Goal: Transaction & Acquisition: Purchase product/service

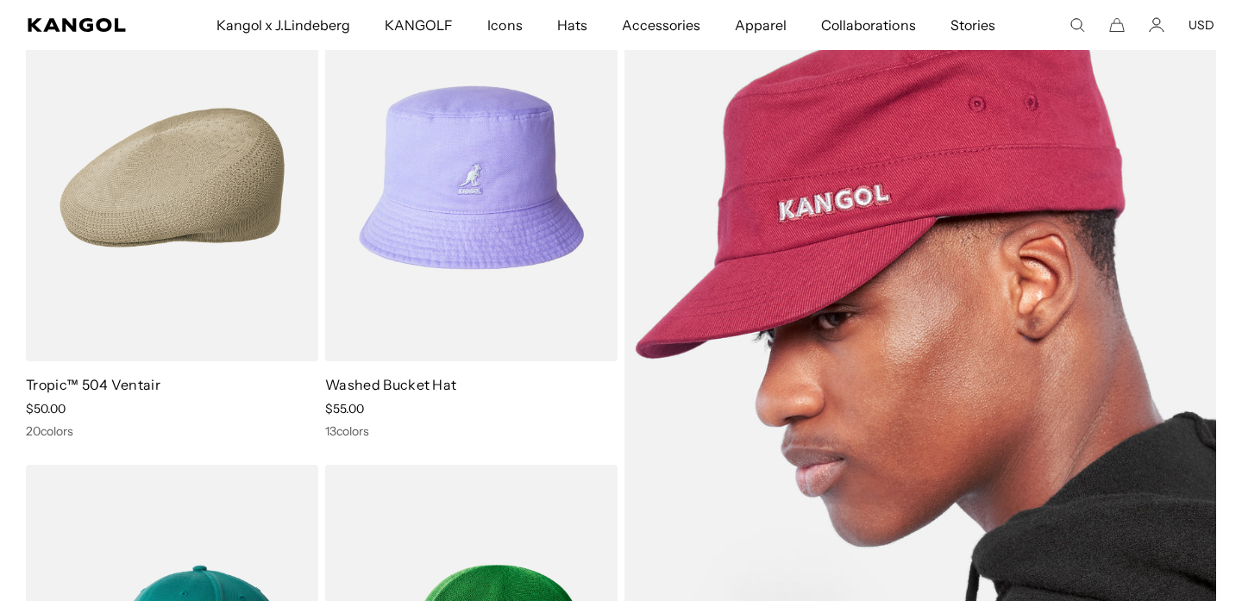
scroll to position [192, 0]
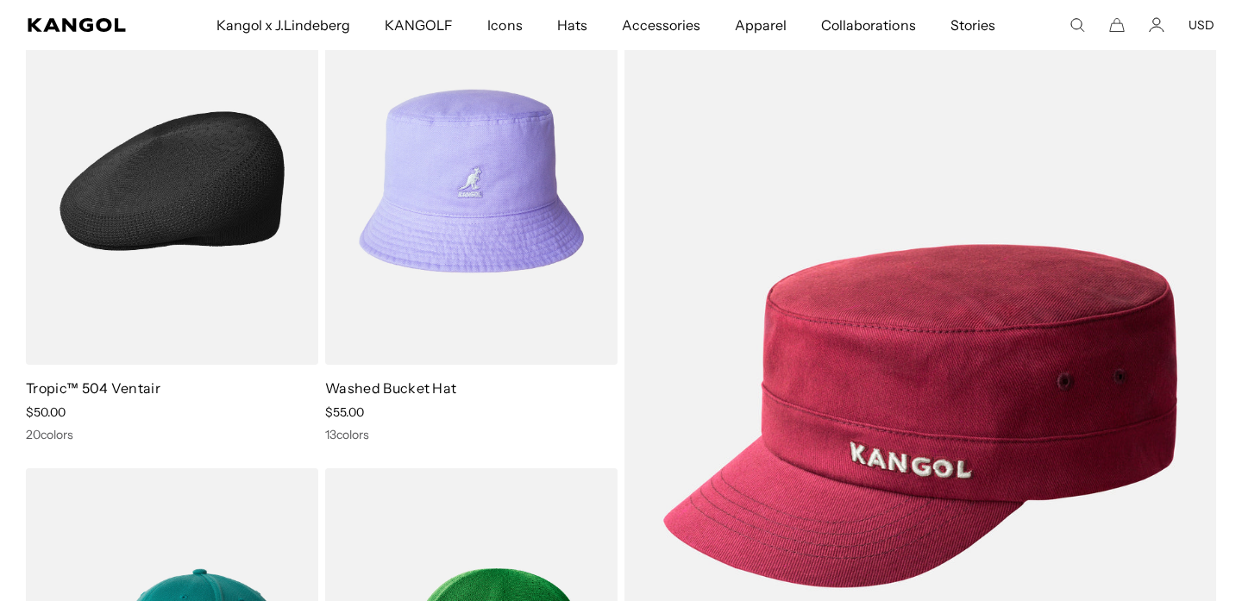
click at [187, 239] on img at bounding box center [172, 180] width 292 height 367
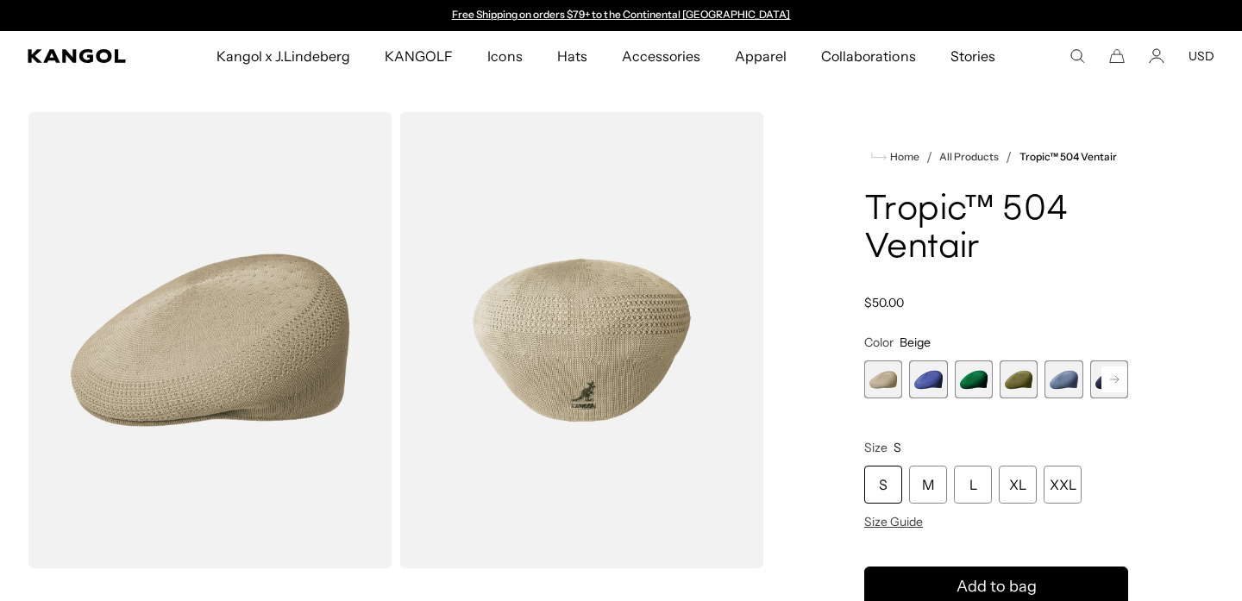
click at [1114, 376] on icon at bounding box center [1114, 379] width 9 height 7
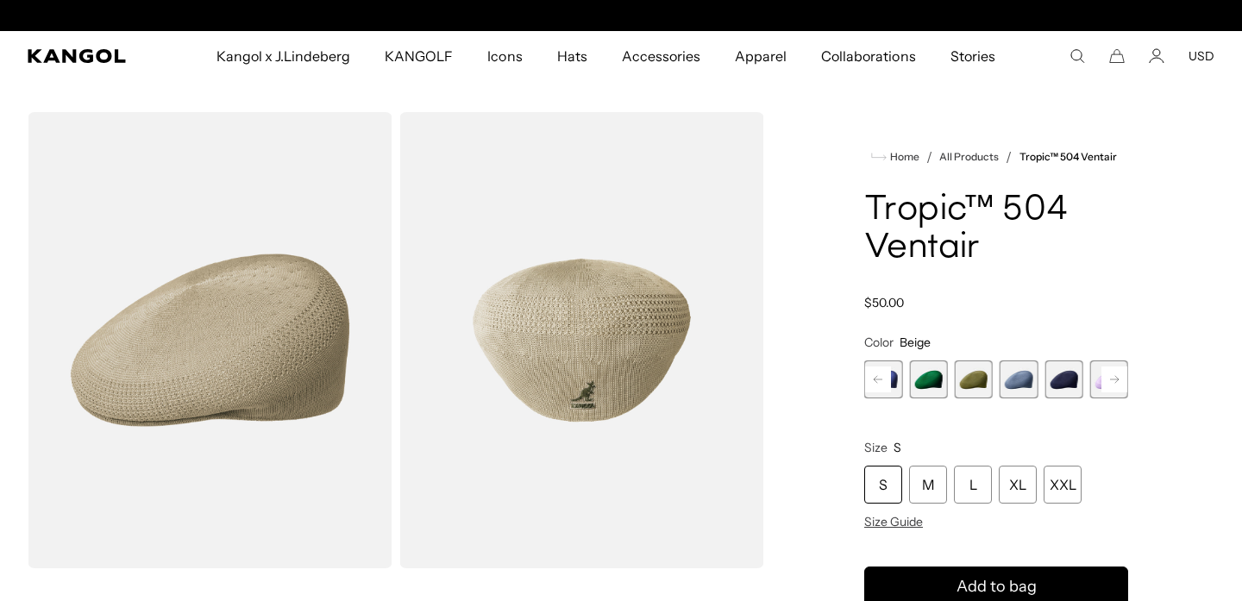
click at [1060, 386] on span "6 of 22" at bounding box center [1063, 380] width 38 height 38
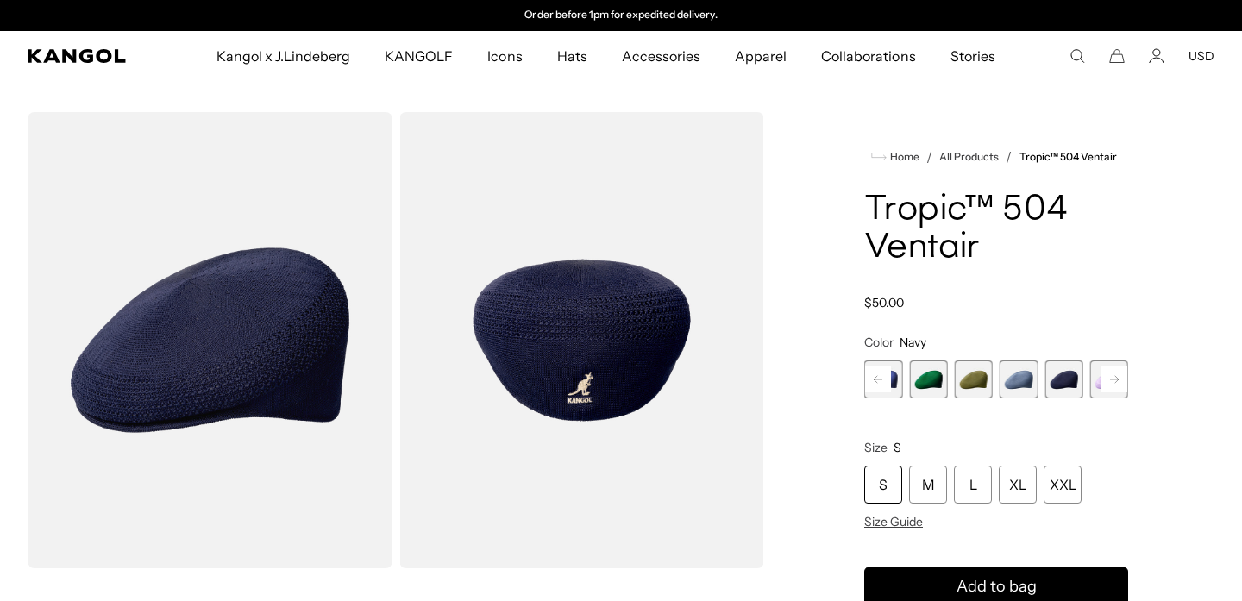
click at [972, 385] on span "4 of 22" at bounding box center [974, 380] width 38 height 38
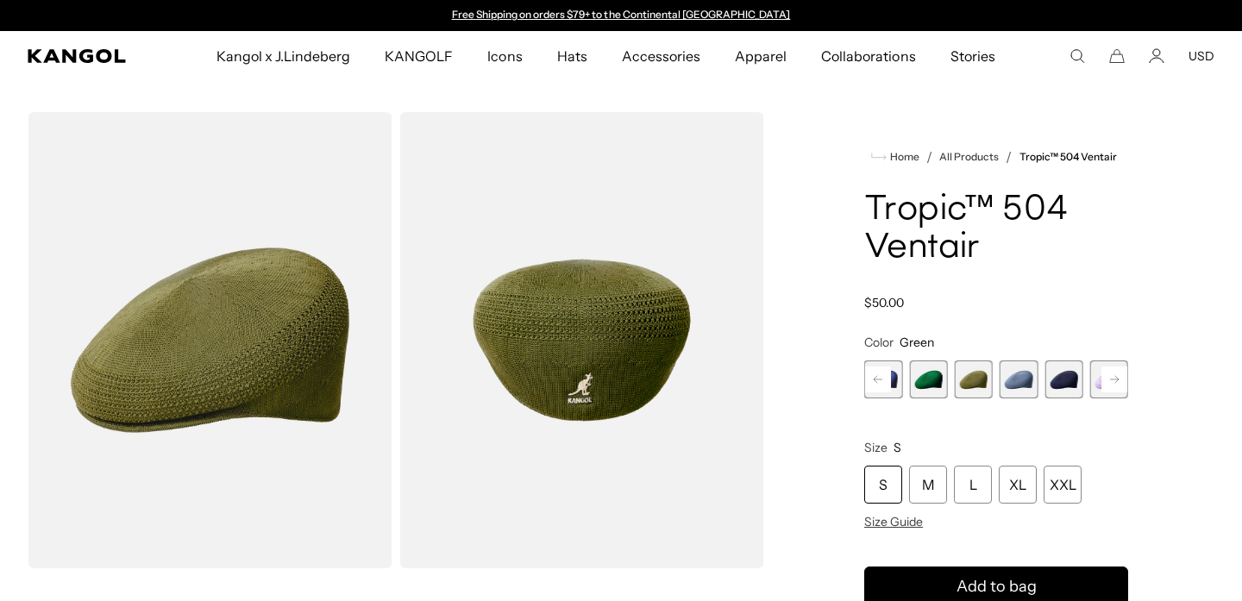
click at [1119, 377] on rect at bounding box center [1114, 380] width 26 height 26
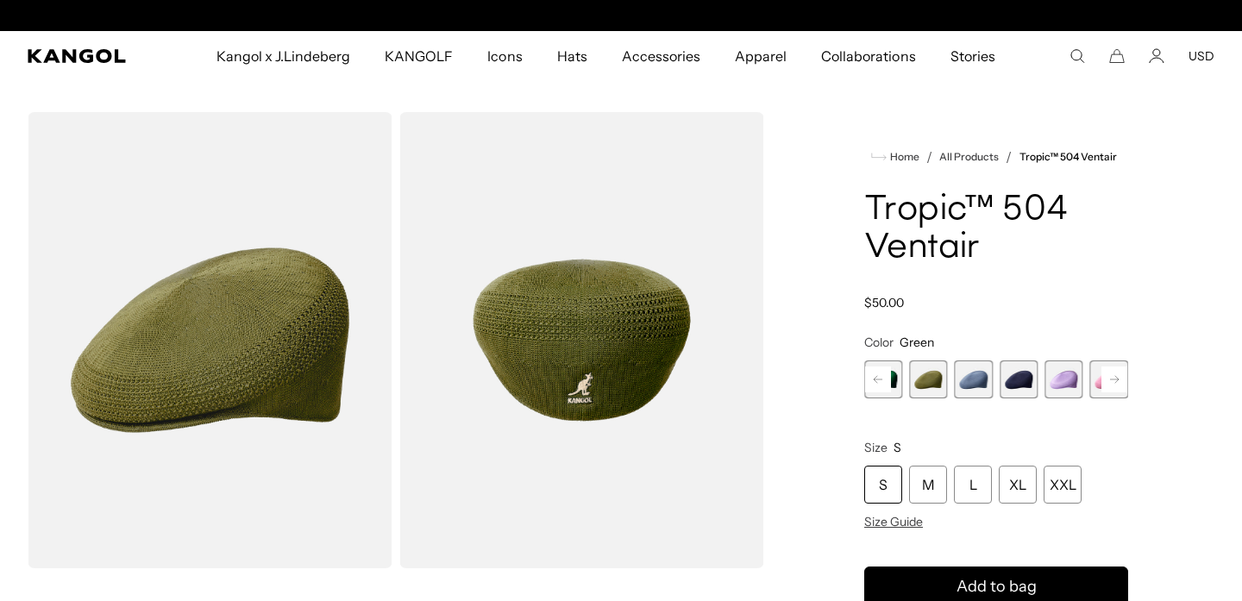
scroll to position [0, 355]
click at [1119, 378] on rect at bounding box center [1114, 380] width 26 height 26
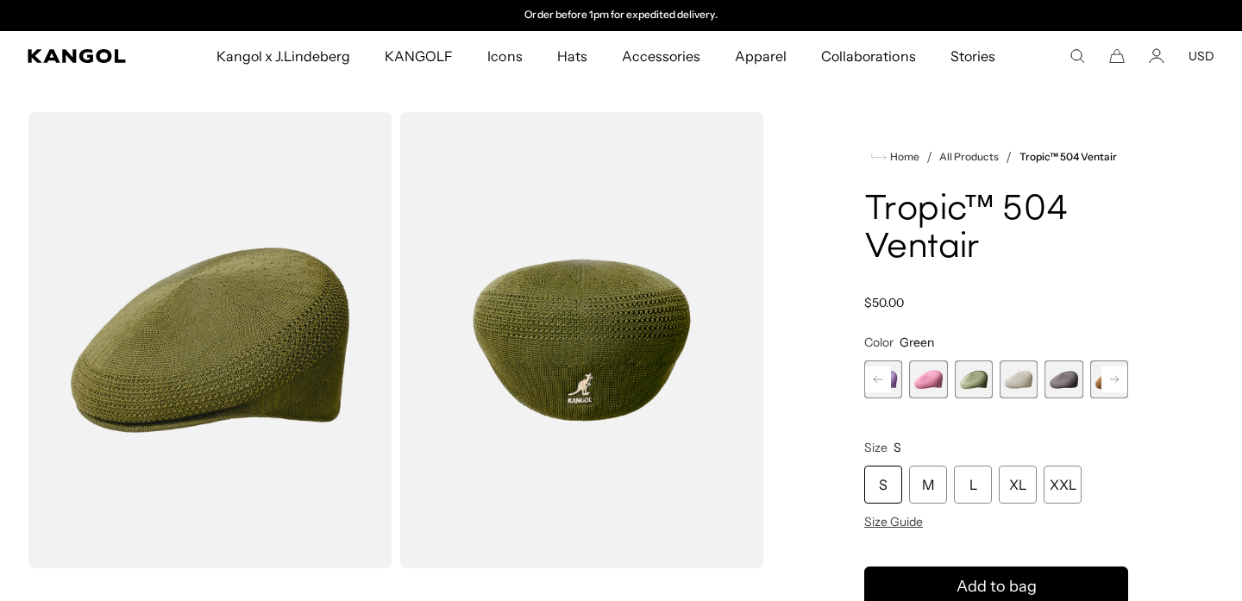
click at [1018, 386] on span "10 of 22" at bounding box center [1019, 380] width 38 height 38
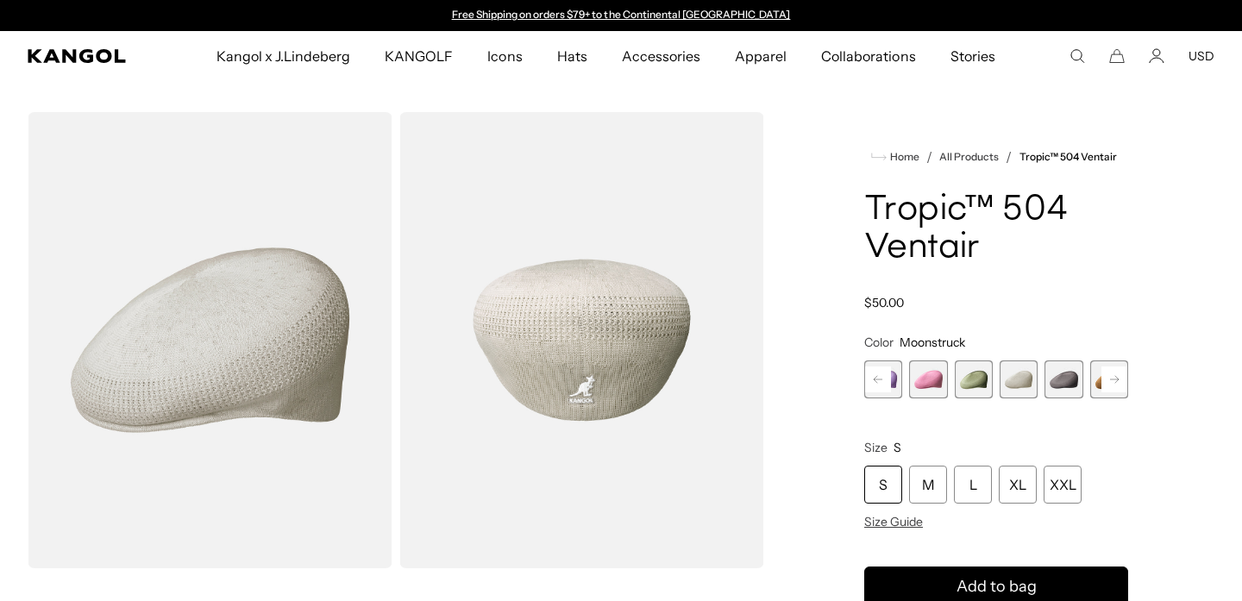
click at [1110, 381] on rect at bounding box center [1114, 380] width 26 height 26
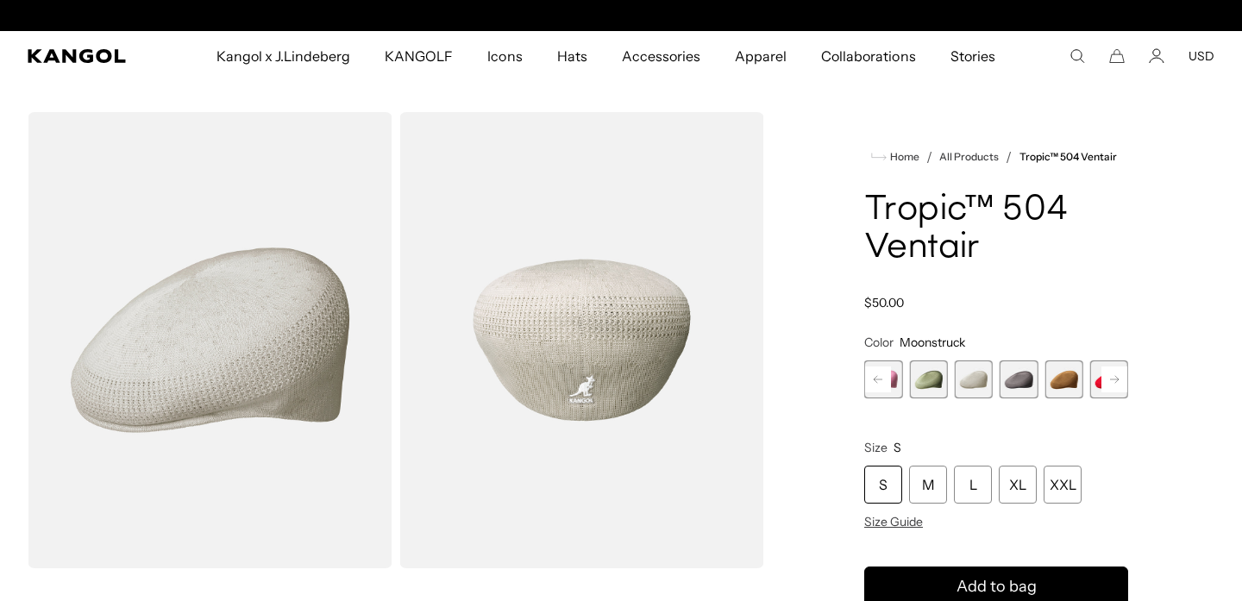
scroll to position [0, 355]
click at [1110, 381] on rect at bounding box center [1114, 380] width 26 height 26
click at [981, 382] on span "11 of 22" at bounding box center [974, 380] width 38 height 38
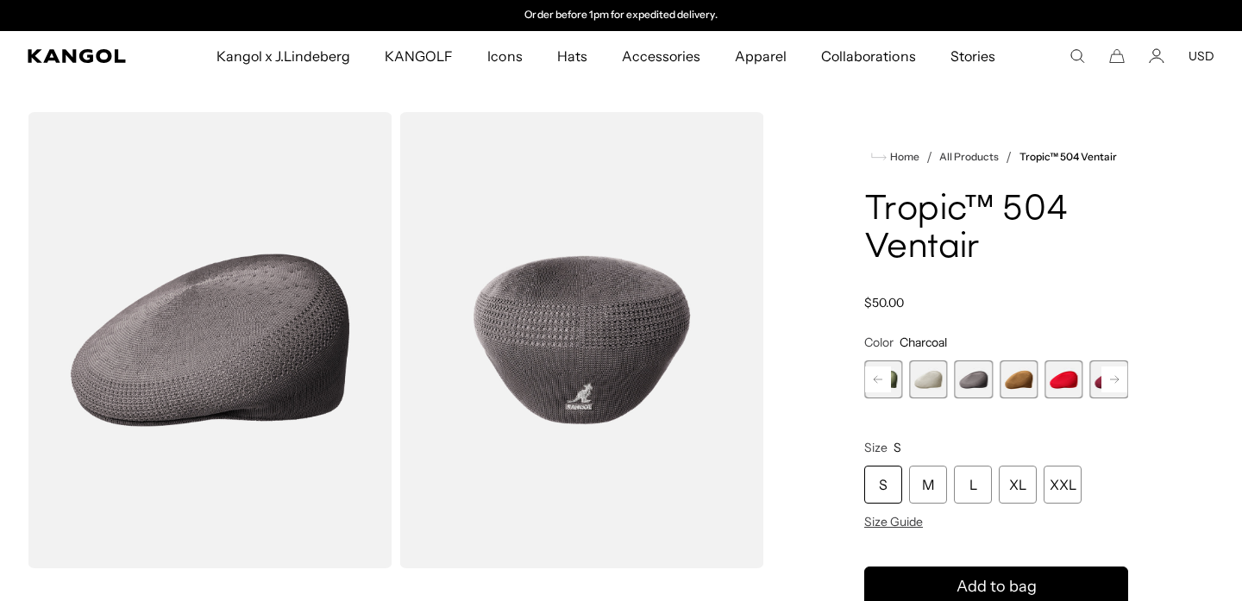
click at [1016, 381] on span "12 of 22" at bounding box center [1019, 380] width 38 height 38
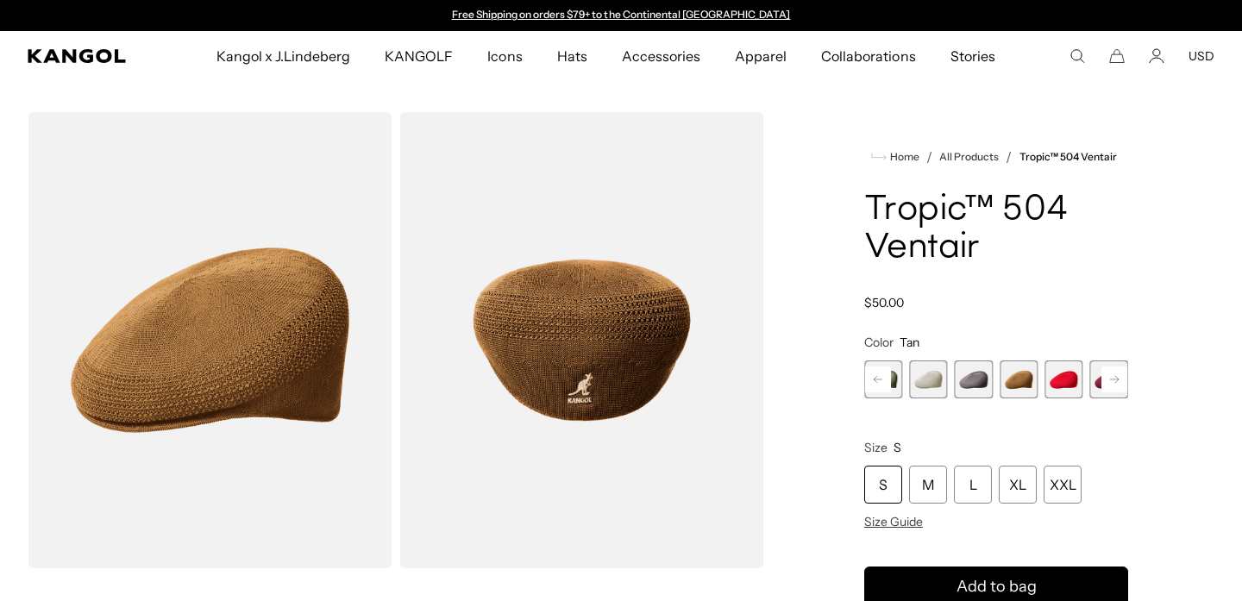
click at [1112, 379] on rect at bounding box center [1114, 380] width 26 height 26
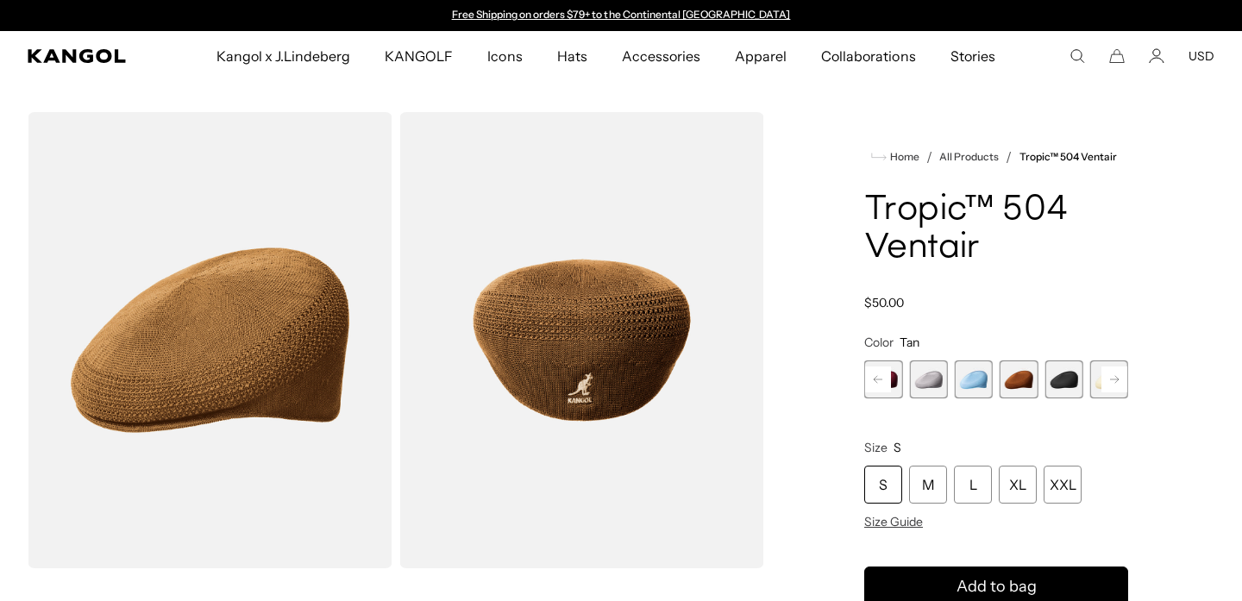
click at [1038, 386] on div "Beige Variant sold out or unavailable Starry Blue Variant sold out or unavailab…" at bounding box center [996, 380] width 264 height 38
click at [1018, 384] on span "17 of 22" at bounding box center [1019, 380] width 38 height 38
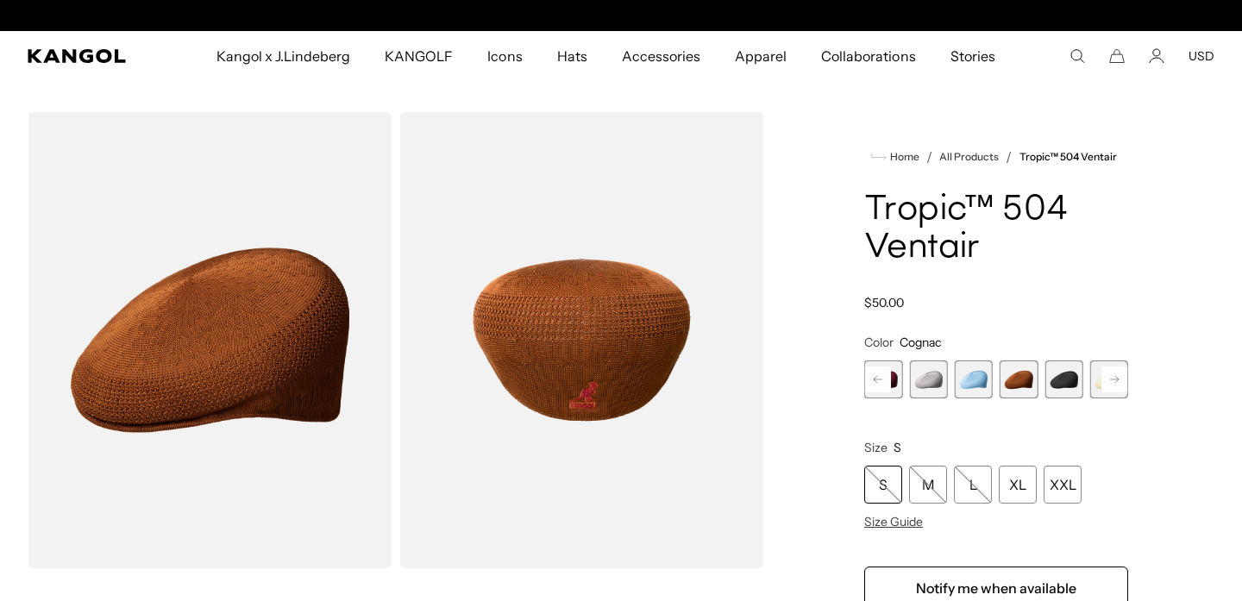
scroll to position [0, 355]
click at [1063, 384] on span "18 of 22" at bounding box center [1063, 380] width 38 height 38
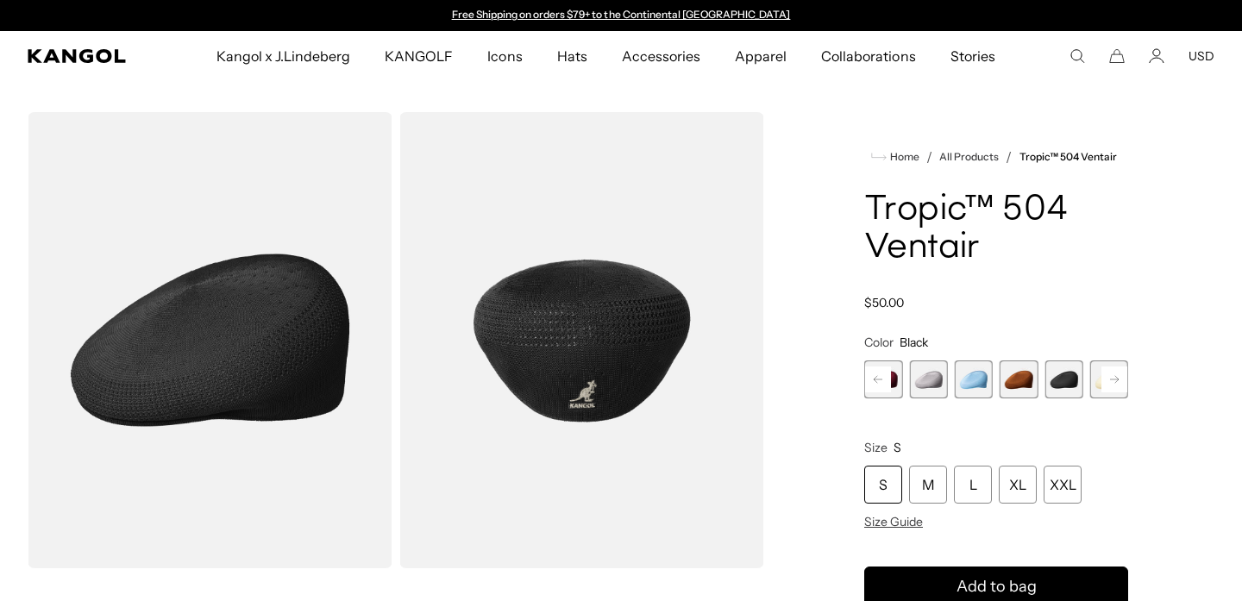
click at [1111, 372] on rect at bounding box center [1114, 380] width 26 height 26
click at [1026, 378] on span "19 of 22" at bounding box center [1019, 380] width 38 height 38
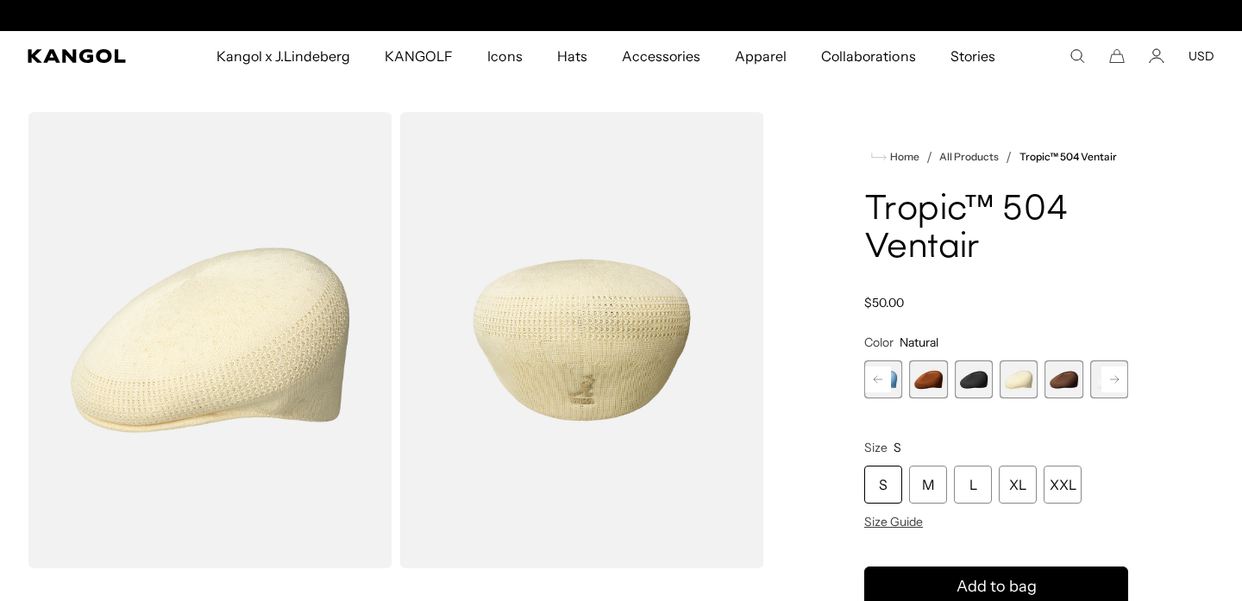
scroll to position [0, 355]
click at [1111, 383] on rect at bounding box center [1114, 380] width 26 height 26
click at [1025, 383] on span "20 of 22" at bounding box center [1019, 380] width 38 height 38
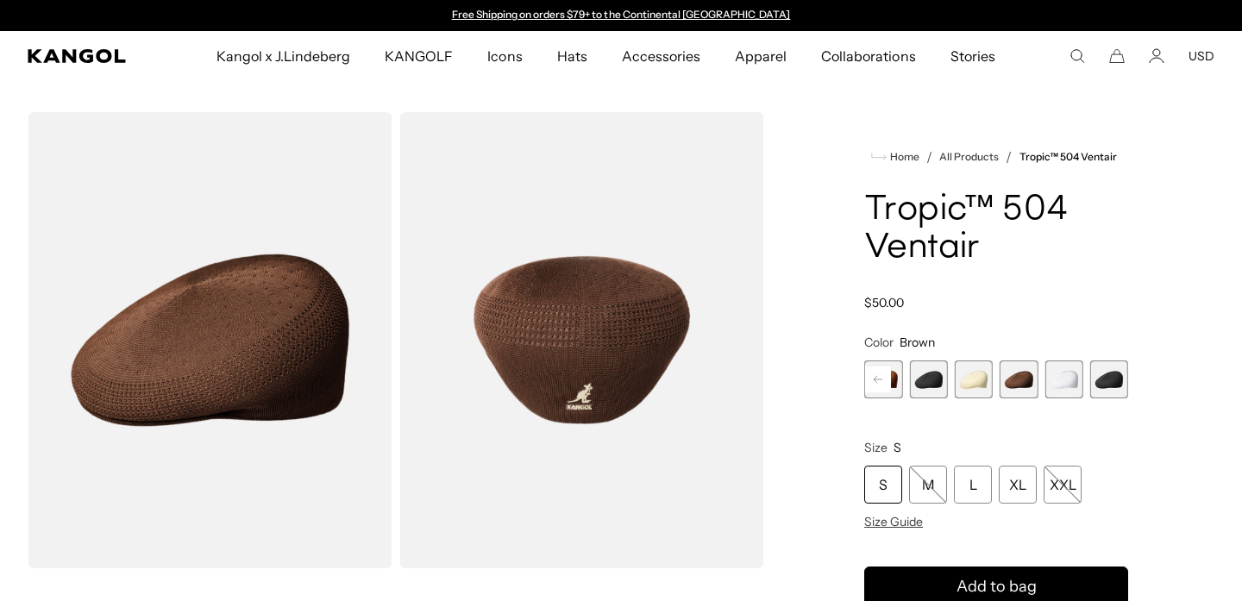
click at [1112, 379] on span "22 of 22" at bounding box center [1109, 380] width 38 height 38
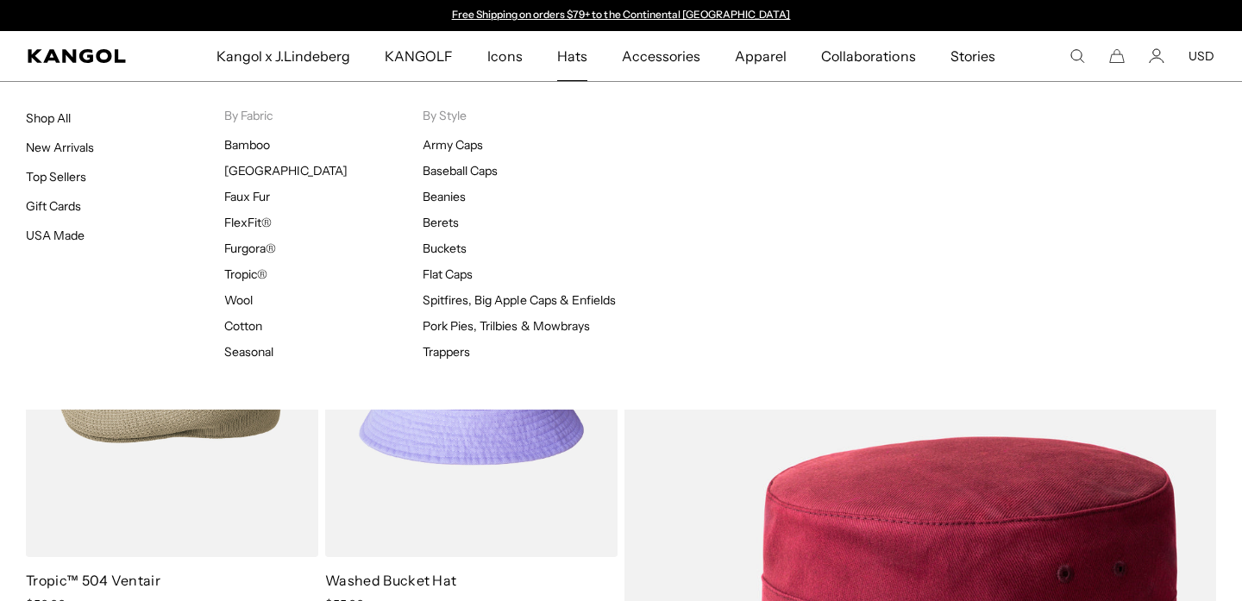
click at [573, 54] on span "Hats" at bounding box center [572, 56] width 30 height 50
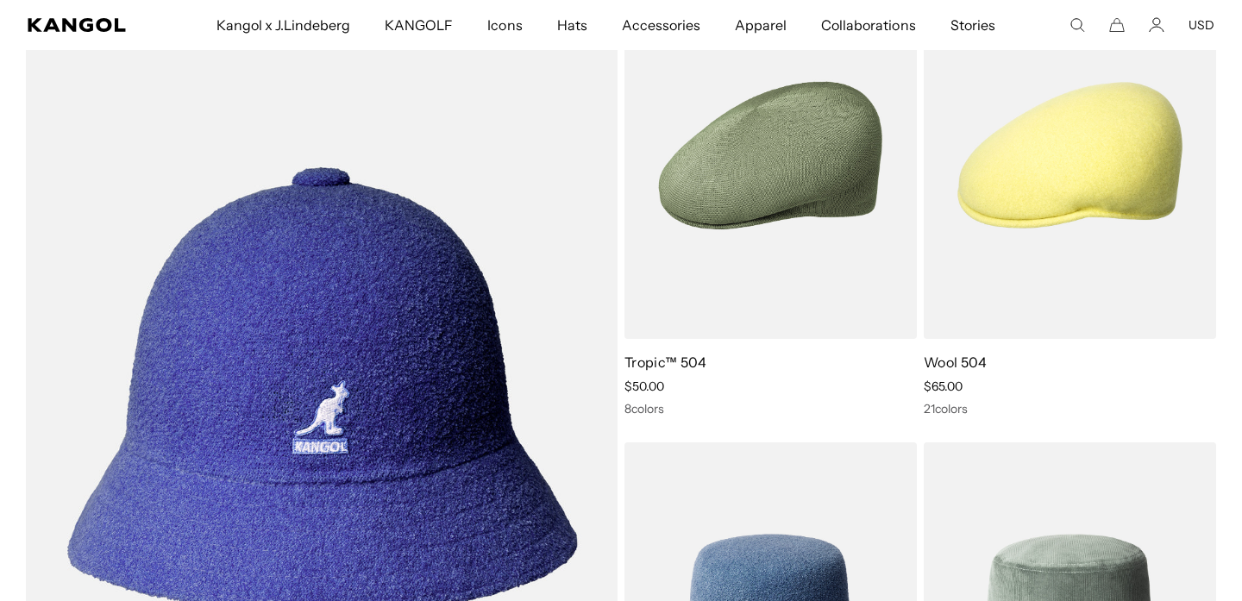
scroll to position [1180, 0]
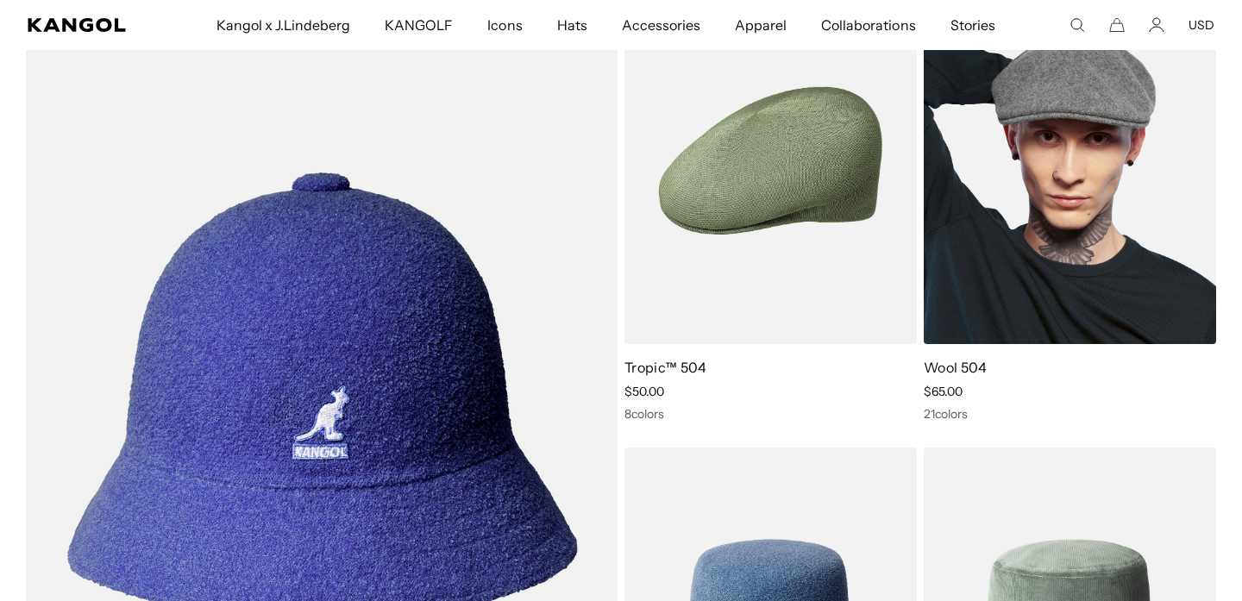
click at [1116, 247] on img at bounding box center [1070, 160] width 292 height 367
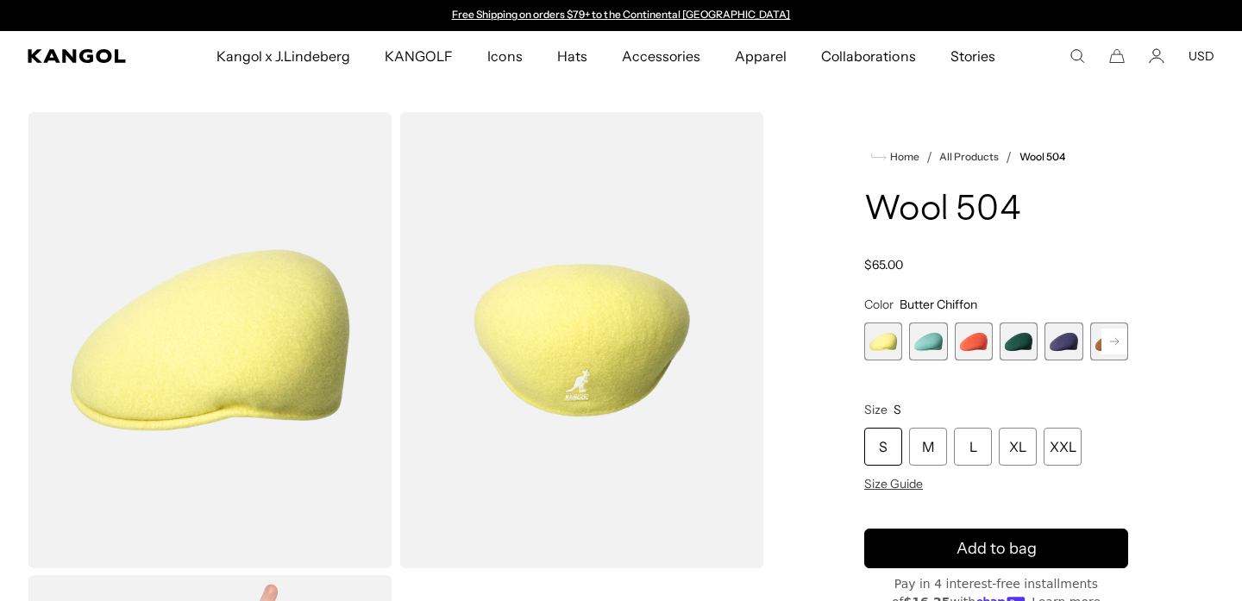
click at [1106, 344] on rect at bounding box center [1114, 342] width 26 height 26
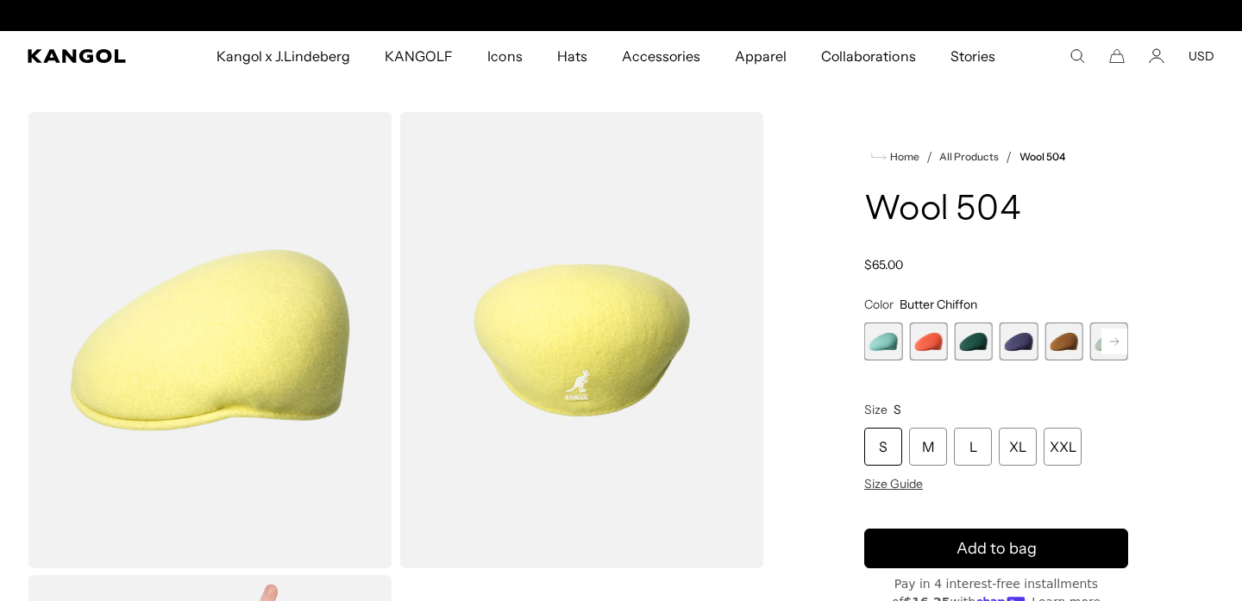
scroll to position [0, 355]
click at [1106, 344] on rect at bounding box center [1114, 342] width 26 height 26
click at [1013, 338] on span "6 of 21" at bounding box center [1019, 342] width 38 height 38
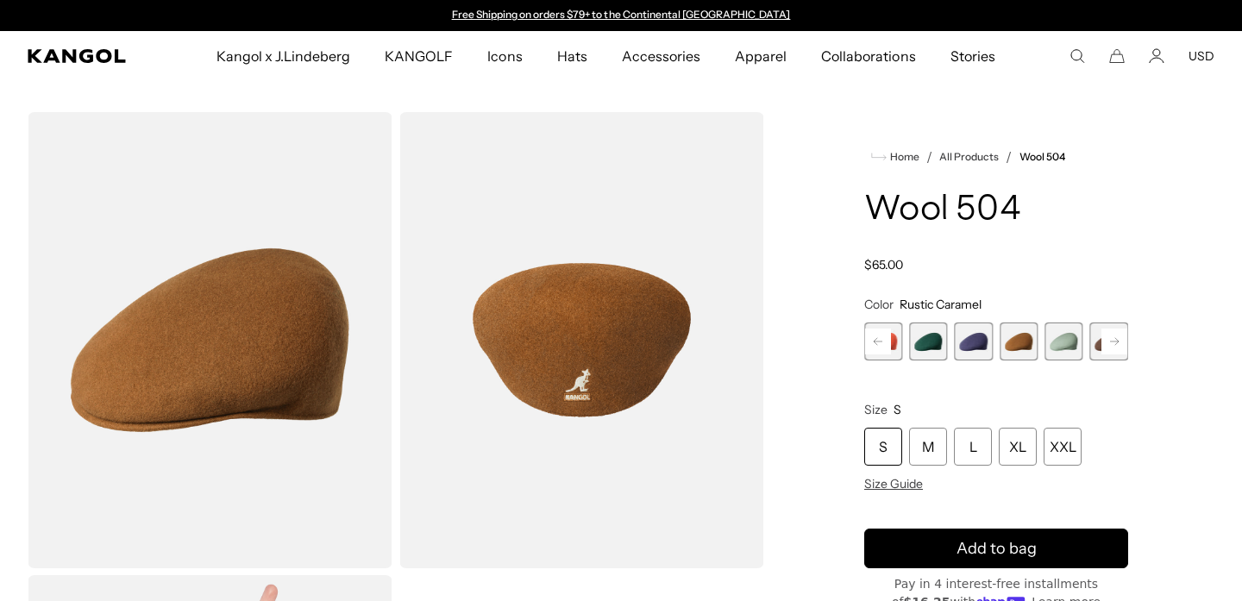
click at [1113, 340] on rect at bounding box center [1114, 342] width 26 height 26
click at [1018, 348] on span "9 of 21" at bounding box center [1019, 342] width 38 height 38
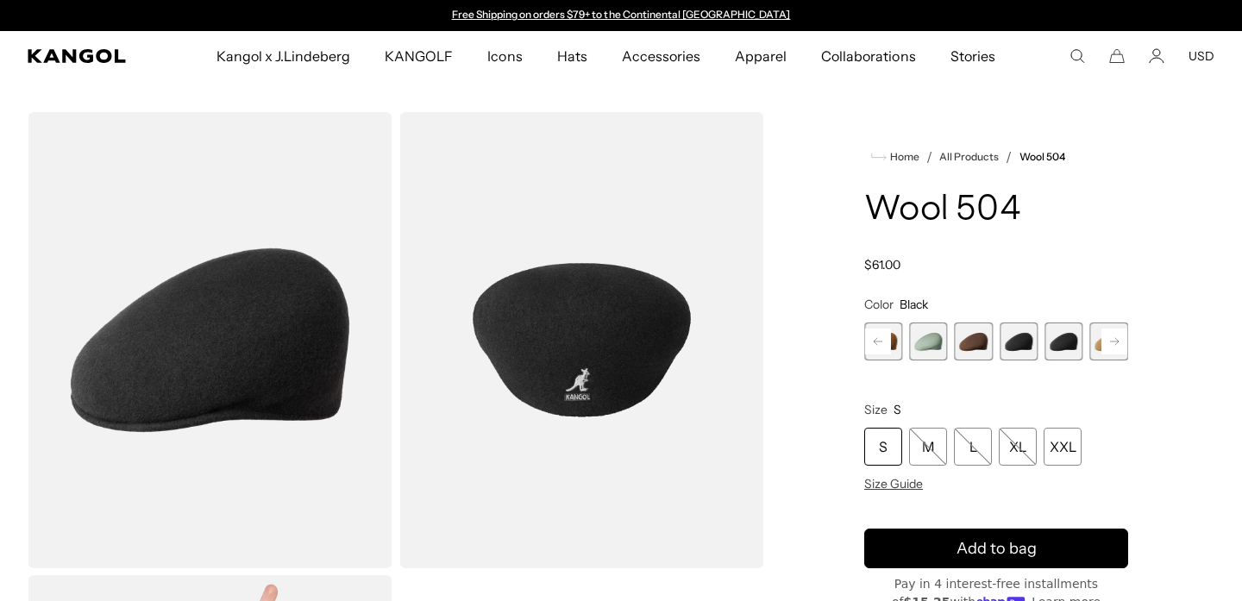
click at [980, 343] on span "8 of 21" at bounding box center [974, 342] width 38 height 38
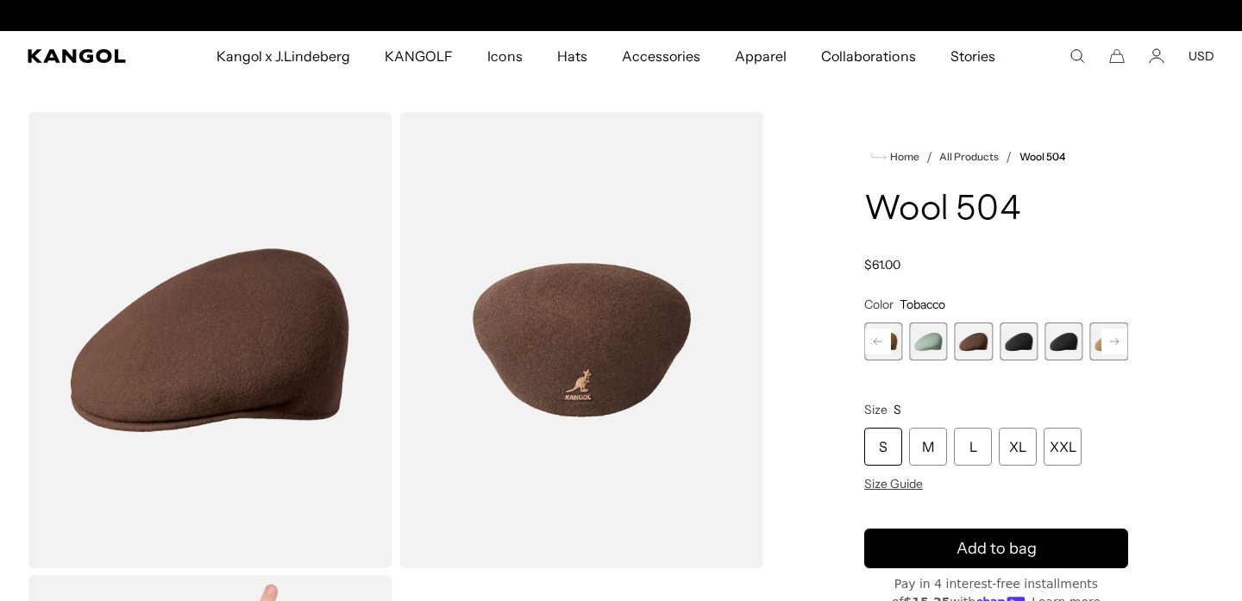
scroll to position [0, 355]
click at [1051, 342] on span "10 of 21" at bounding box center [1063, 342] width 38 height 38
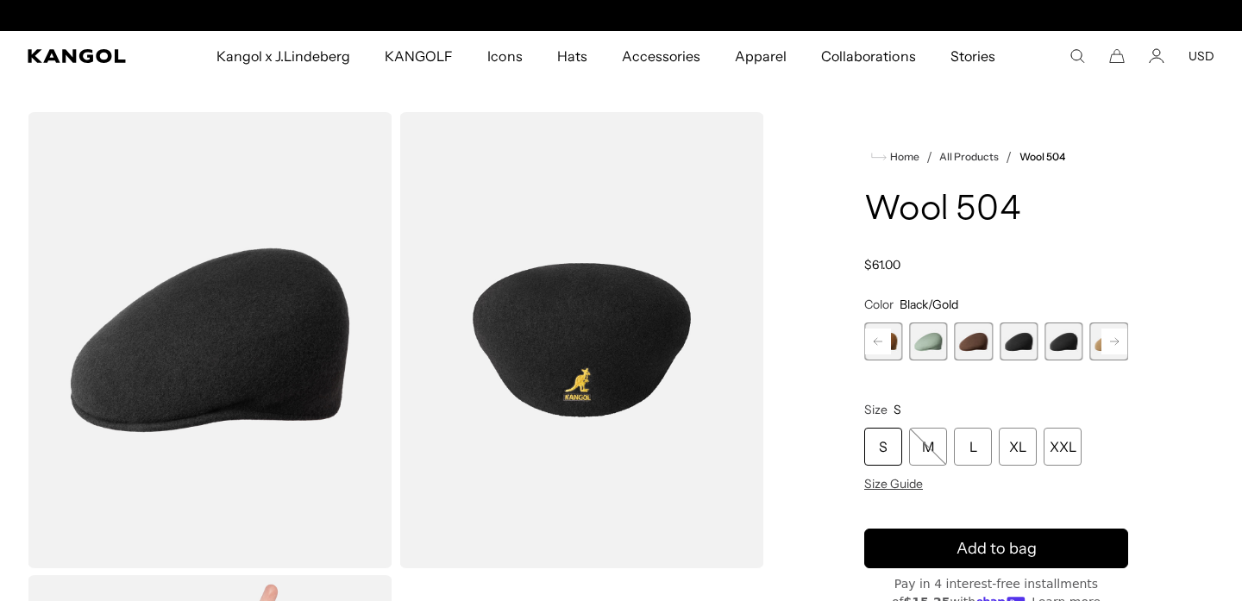
click at [1112, 340] on rect at bounding box center [1114, 342] width 26 height 26
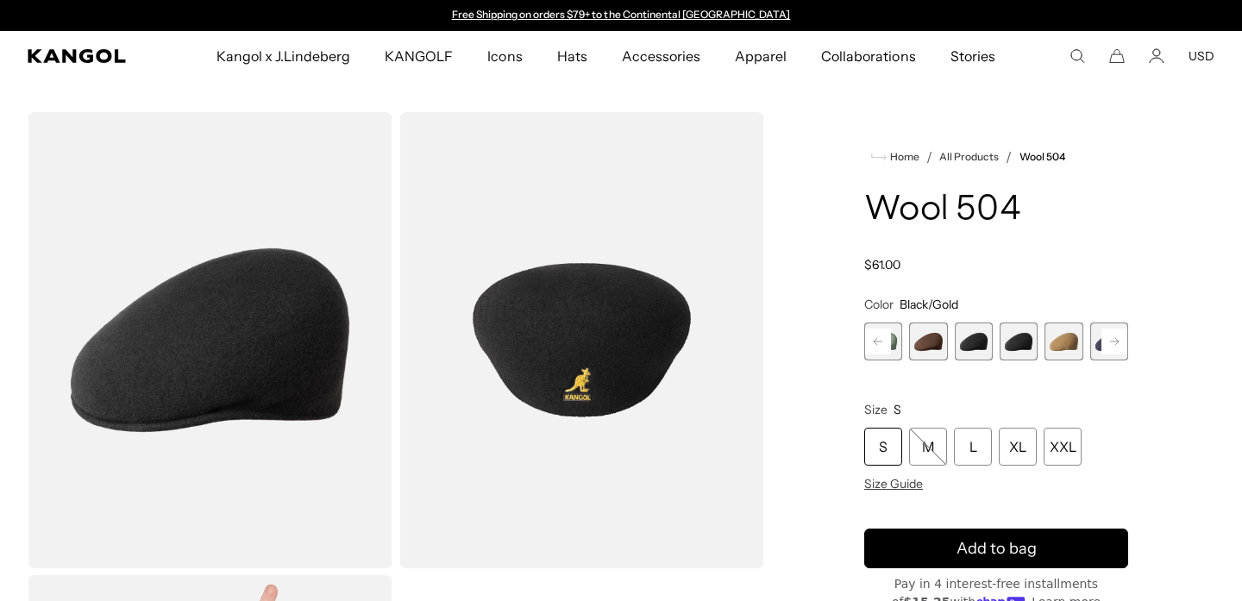
click at [1112, 340] on rect at bounding box center [1114, 342] width 26 height 26
click at [1034, 346] on span "14 of 21" at bounding box center [1019, 342] width 38 height 38
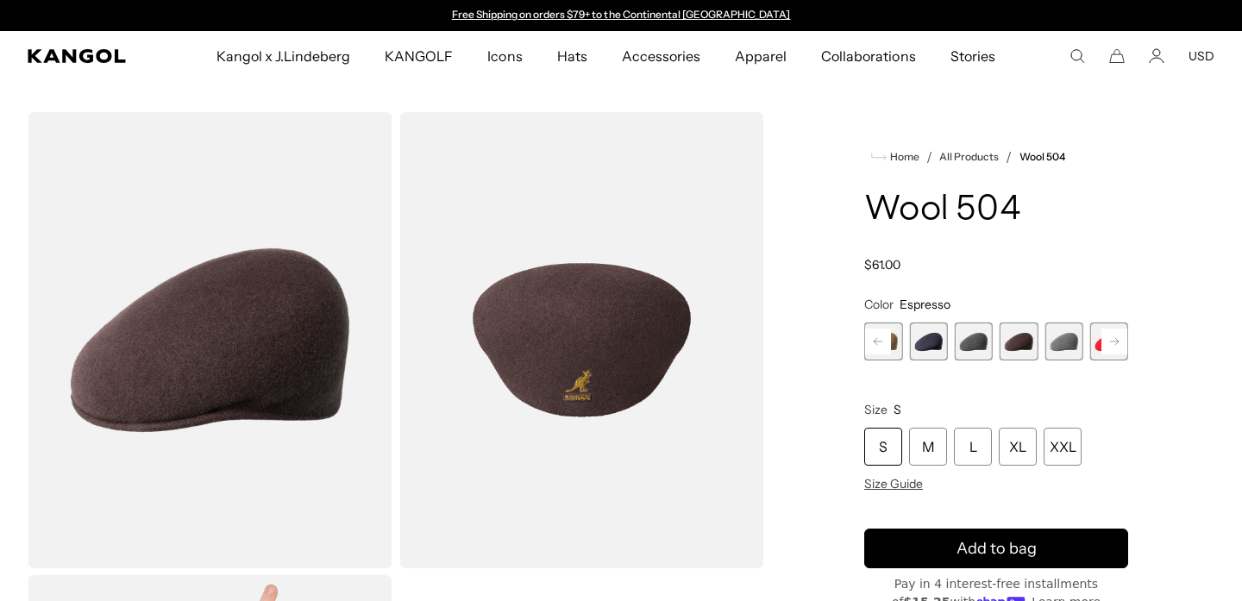
click at [938, 348] on span "12 of 21" at bounding box center [928, 342] width 38 height 38
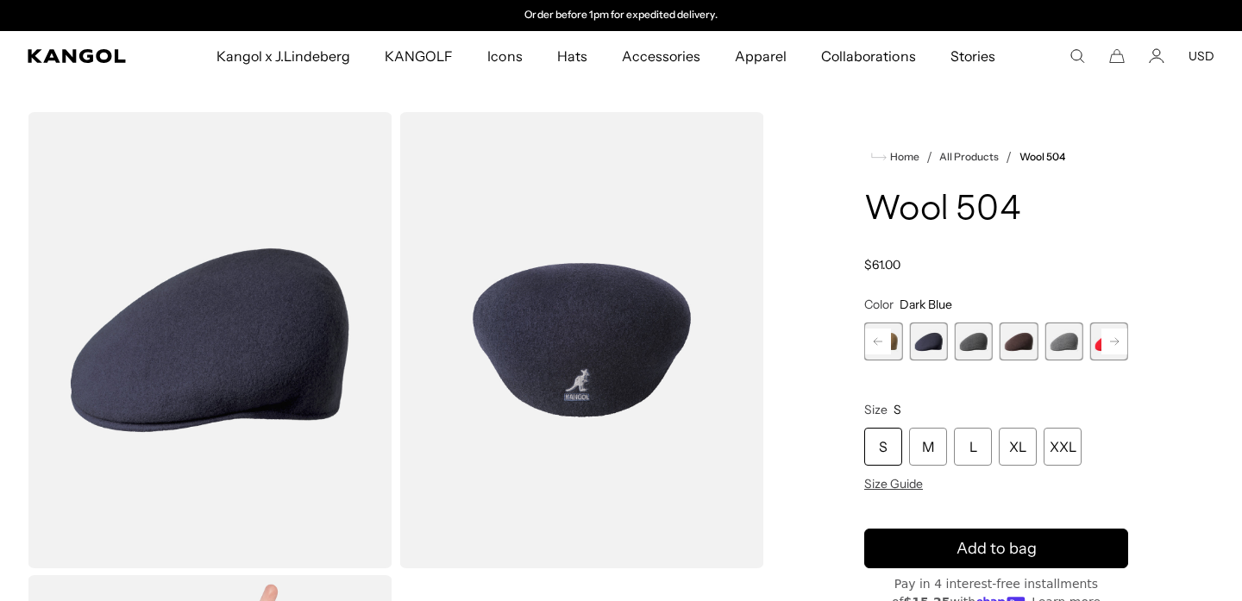
click at [896, 341] on span "11 of 21" at bounding box center [883, 342] width 38 height 38
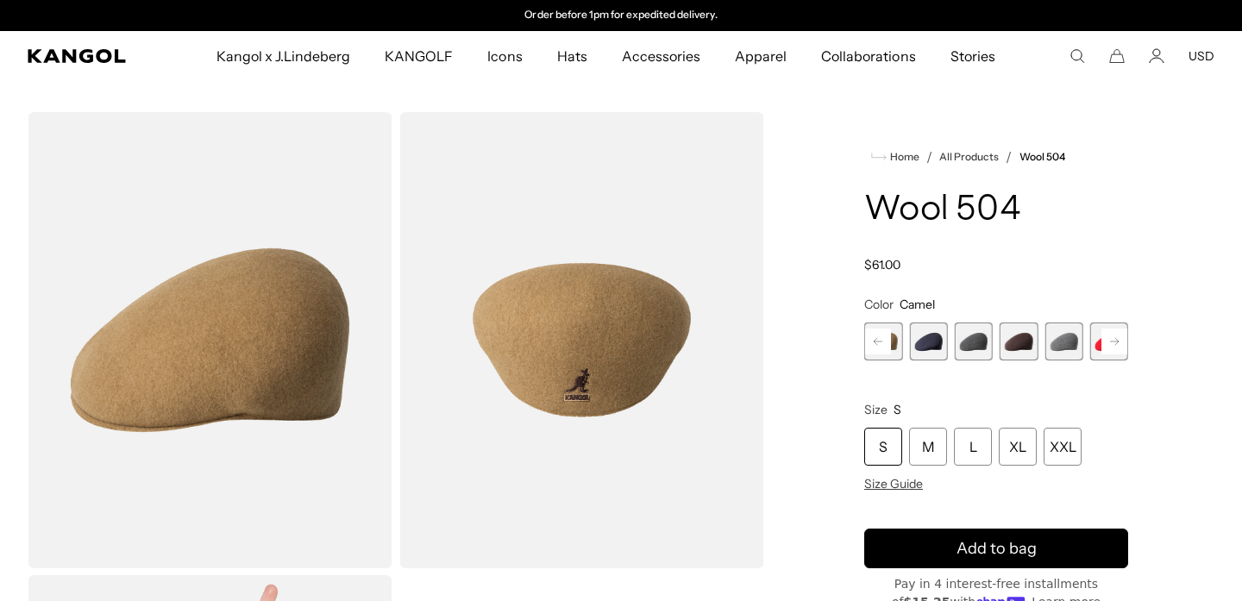
click at [1115, 339] on icon at bounding box center [1114, 342] width 26 height 28
click at [1115, 339] on rect at bounding box center [1114, 342] width 26 height 26
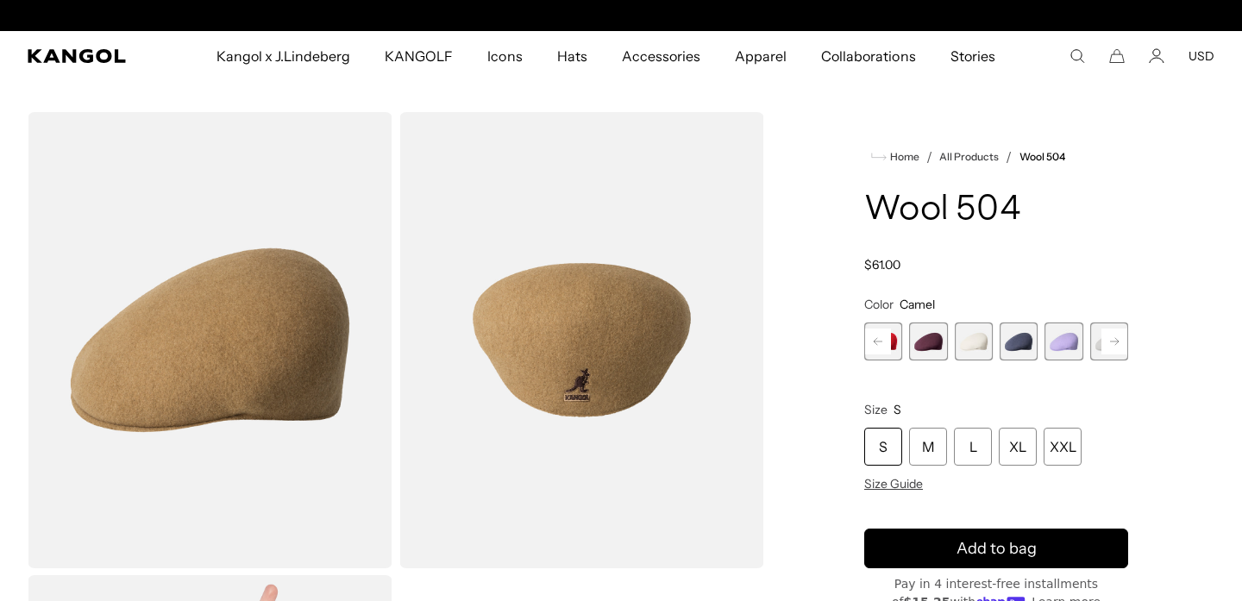
click at [1115, 339] on rect at bounding box center [1114, 342] width 26 height 26
click at [969, 347] on span "18 of 21" at bounding box center [974, 342] width 38 height 38
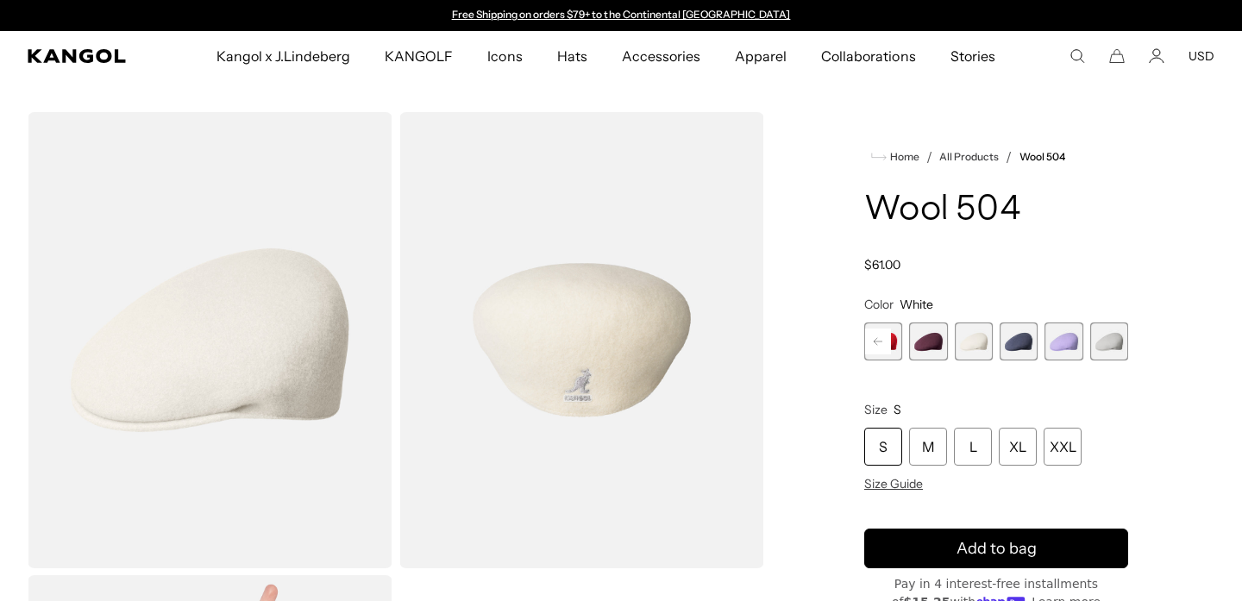
click at [1069, 336] on span "20 of 21" at bounding box center [1063, 342] width 38 height 38
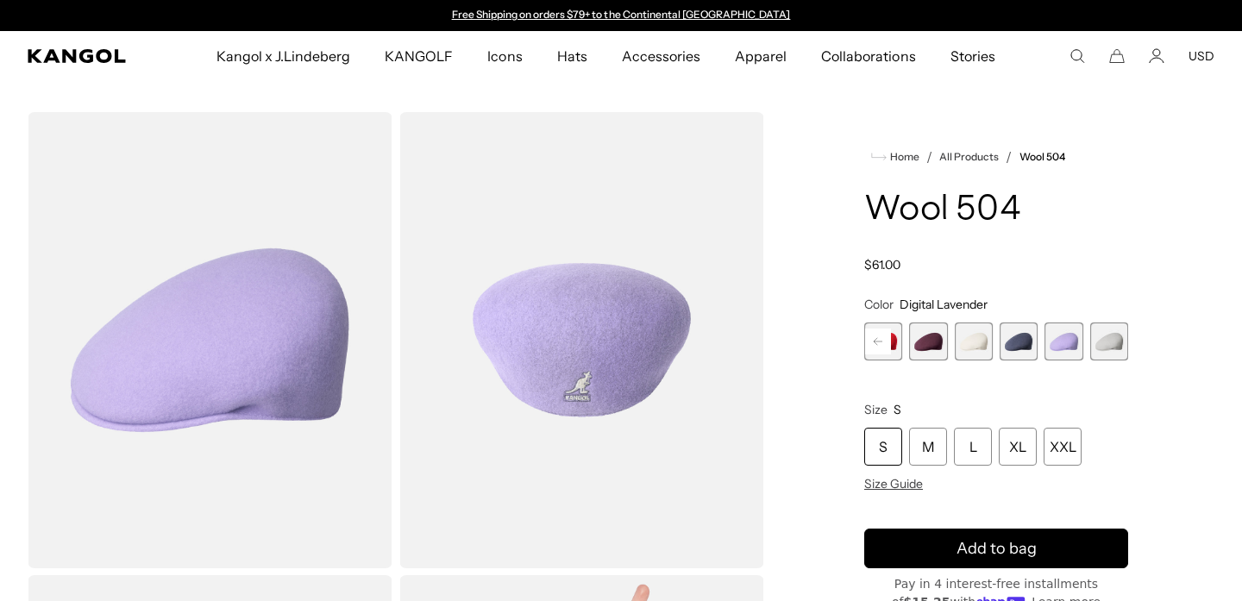
click at [1094, 342] on span "21 of 21" at bounding box center [1109, 342] width 38 height 38
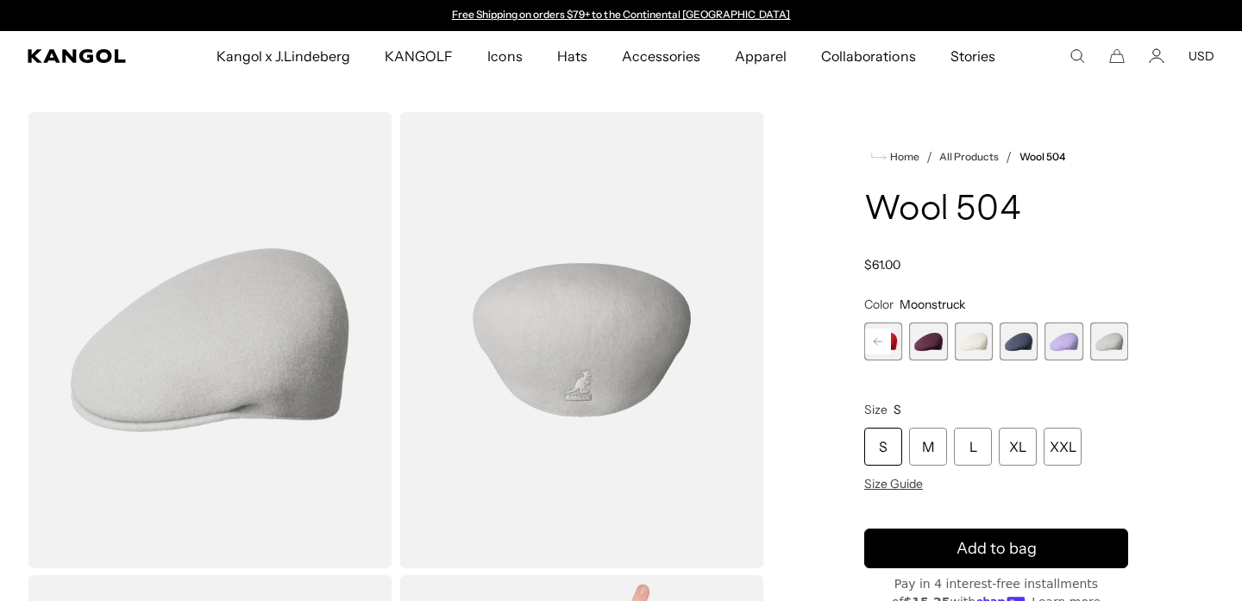
click at [969, 351] on span "18 of 21" at bounding box center [974, 342] width 38 height 38
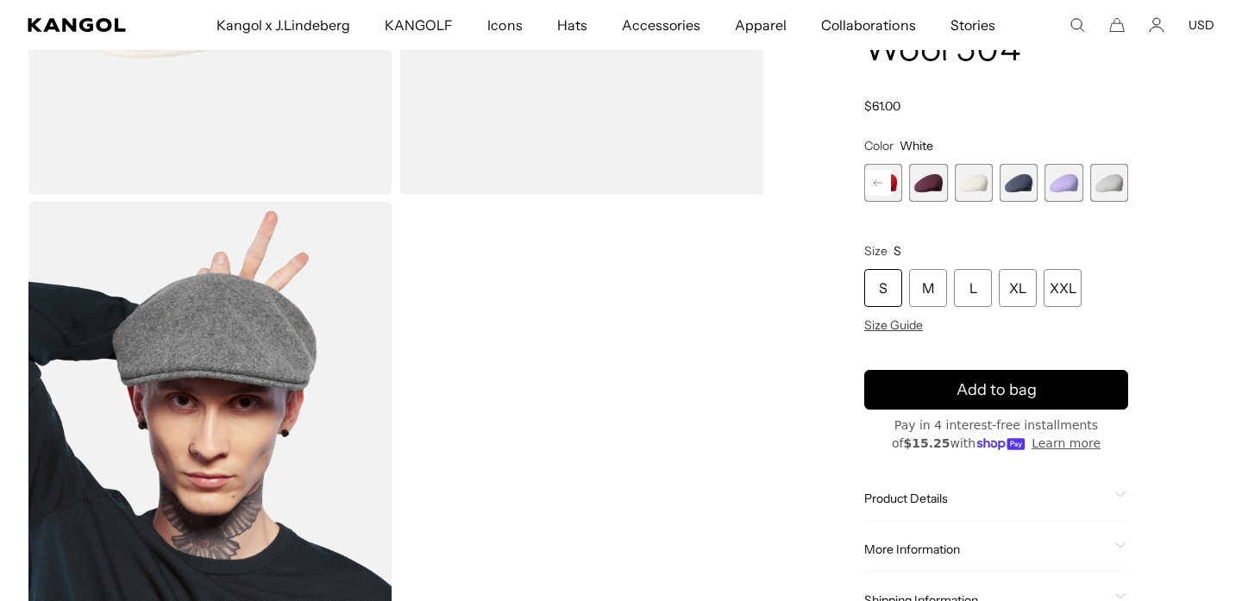
click at [998, 191] on div "Butter Chiffon Variant sold out or unavailable Aquatic Variant sold out or unav…" at bounding box center [996, 183] width 264 height 38
click at [884, 180] on rect at bounding box center [878, 183] width 26 height 26
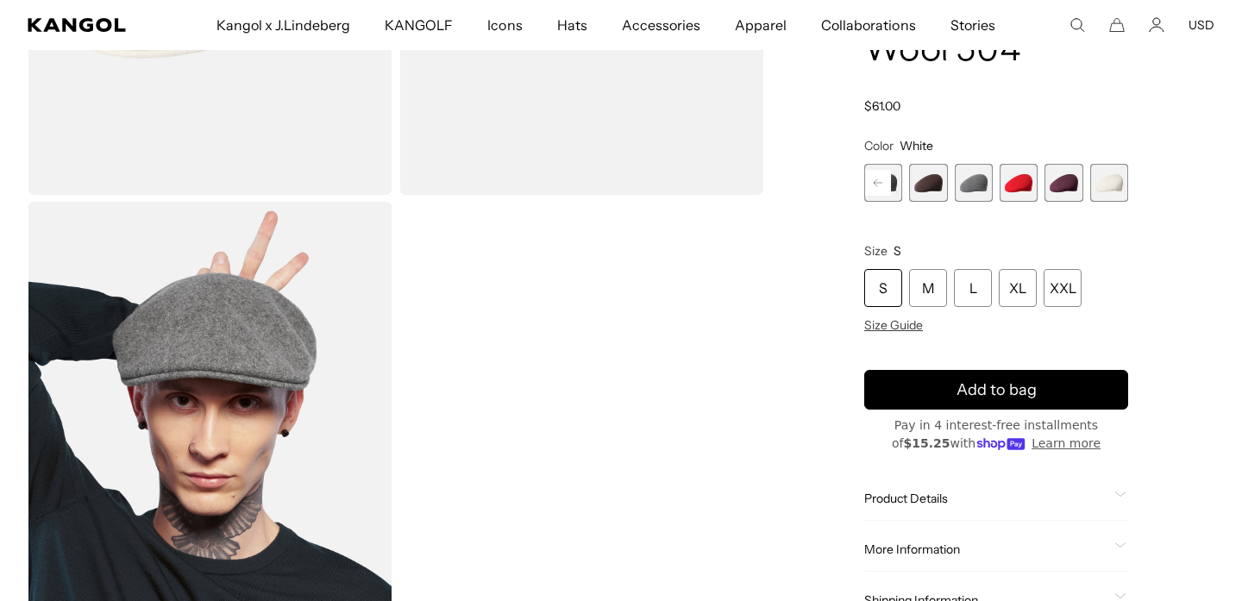
click at [884, 180] on rect at bounding box center [878, 183] width 26 height 26
click at [1060, 194] on span "15 of 21" at bounding box center [1063, 183] width 38 height 38
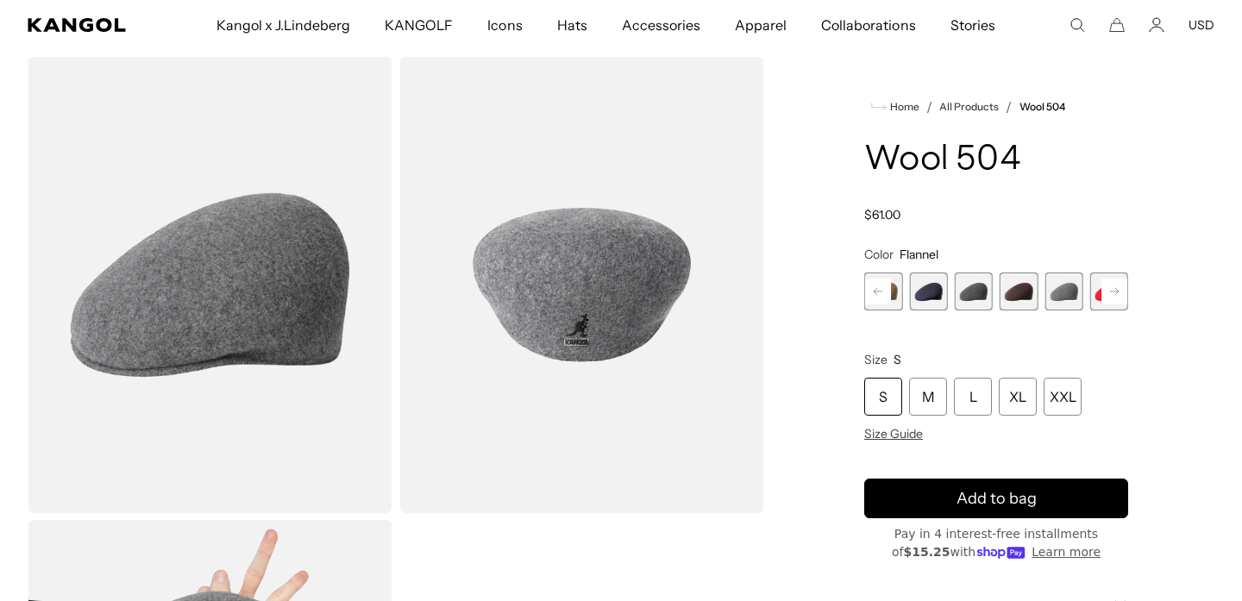
click at [977, 296] on span "13 of 21" at bounding box center [974, 292] width 38 height 38
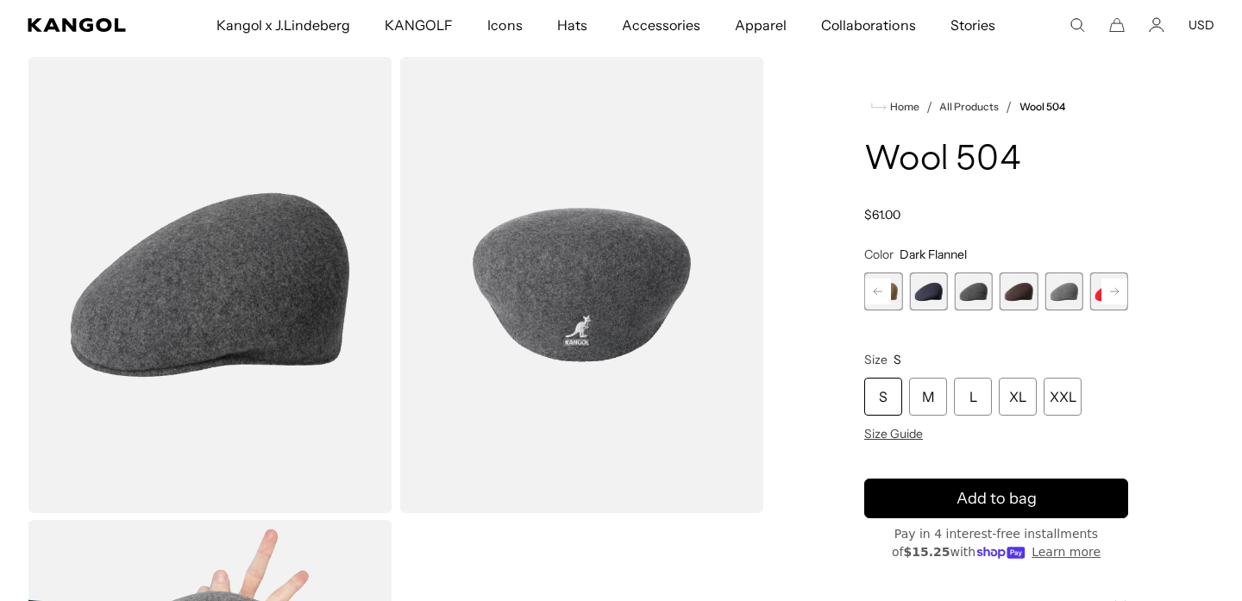
scroll to position [0, 355]
click at [1059, 293] on span "15 of 21" at bounding box center [1063, 292] width 38 height 38
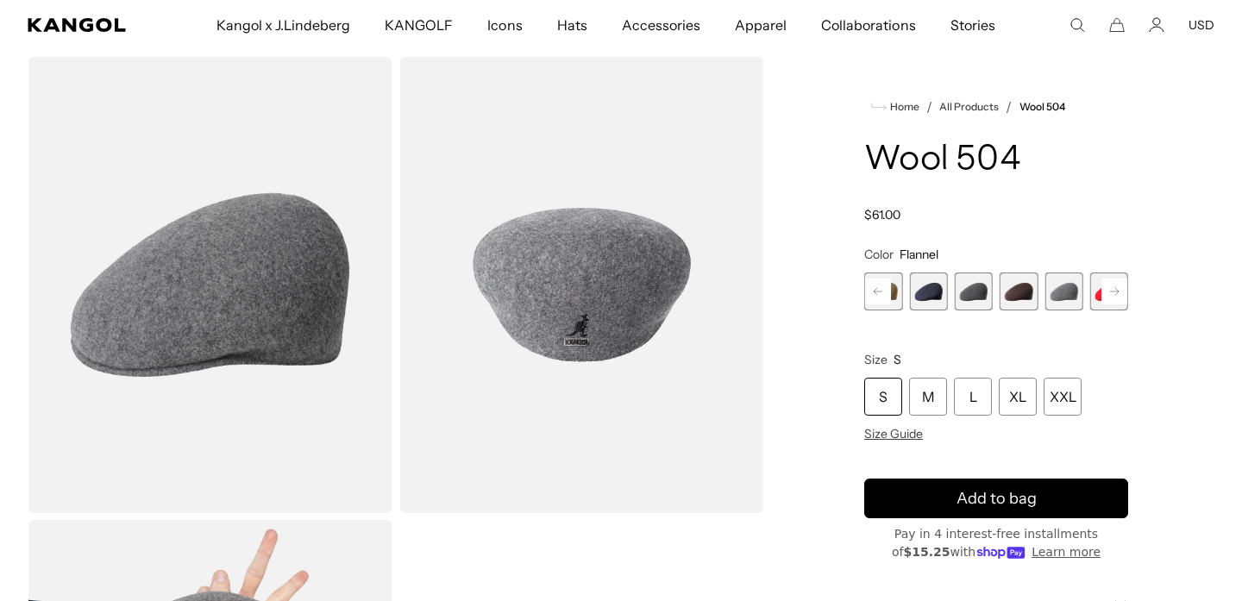
click at [967, 295] on span "13 of 21" at bounding box center [974, 292] width 38 height 38
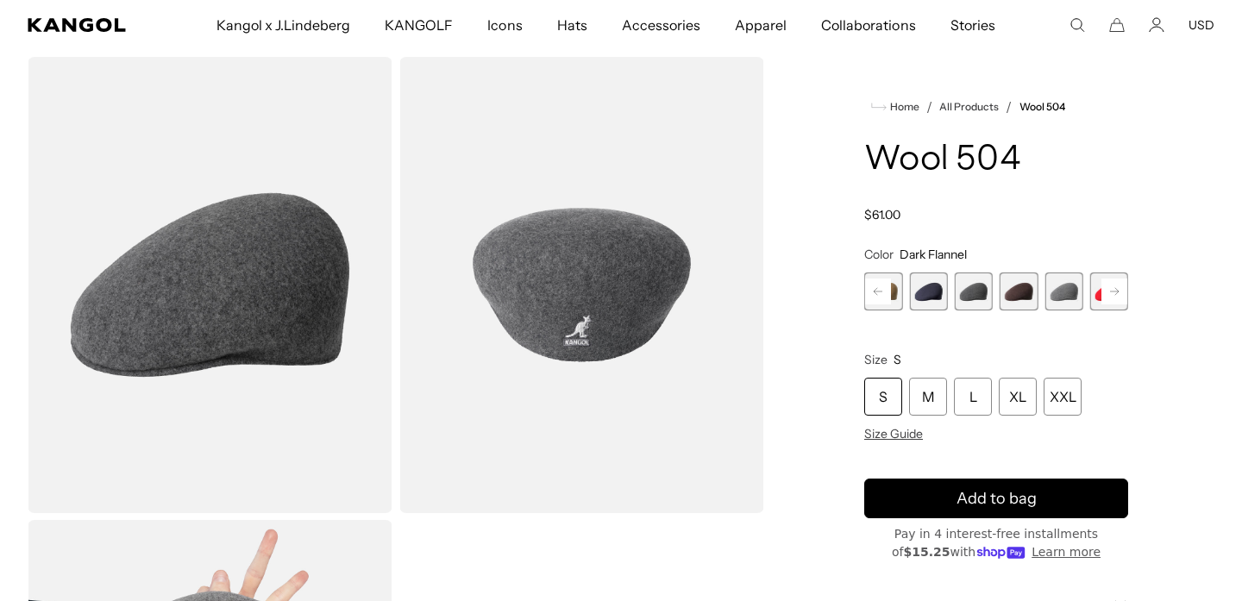
click at [1058, 296] on span "15 of 21" at bounding box center [1063, 292] width 38 height 38
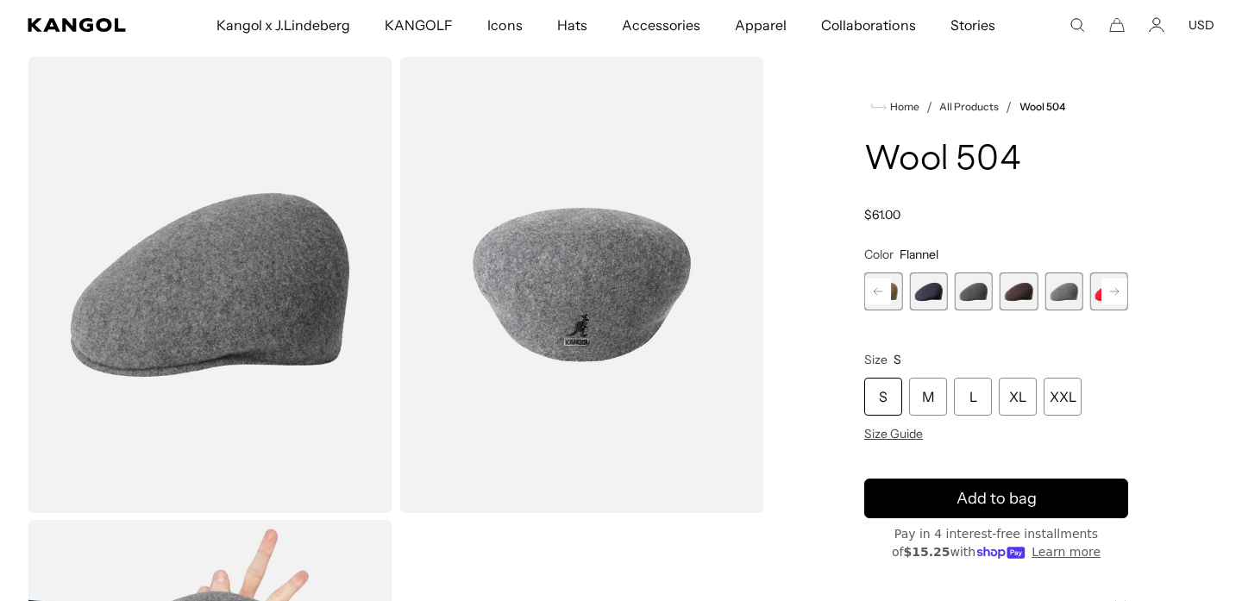
click at [879, 286] on rect at bounding box center [878, 292] width 26 height 26
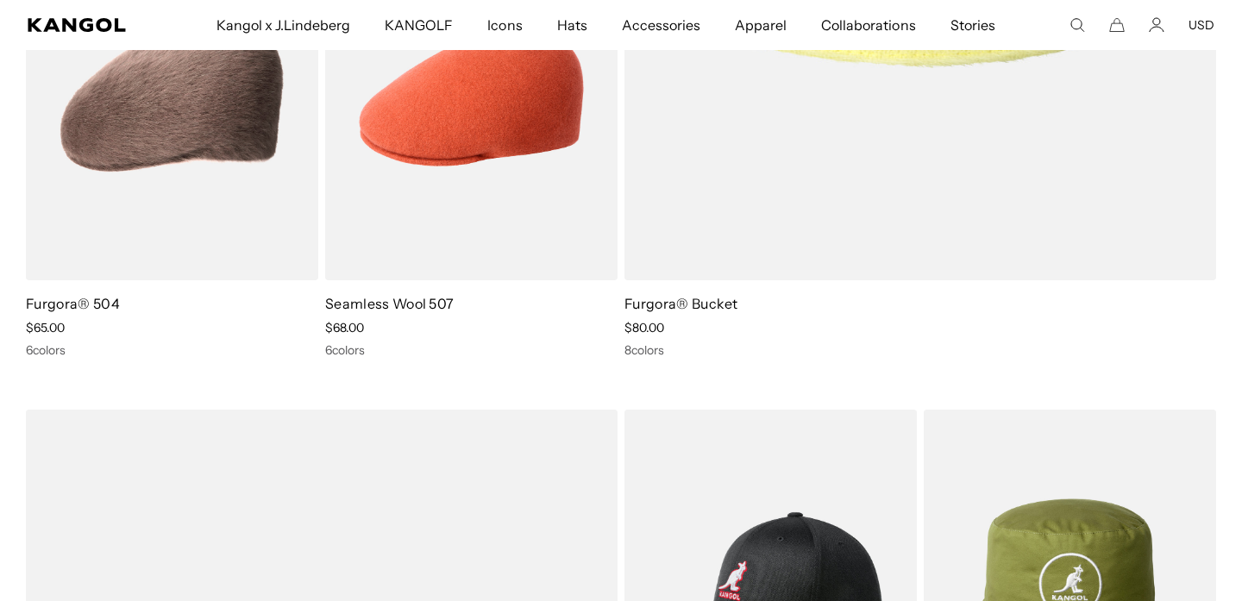
scroll to position [2523, 0]
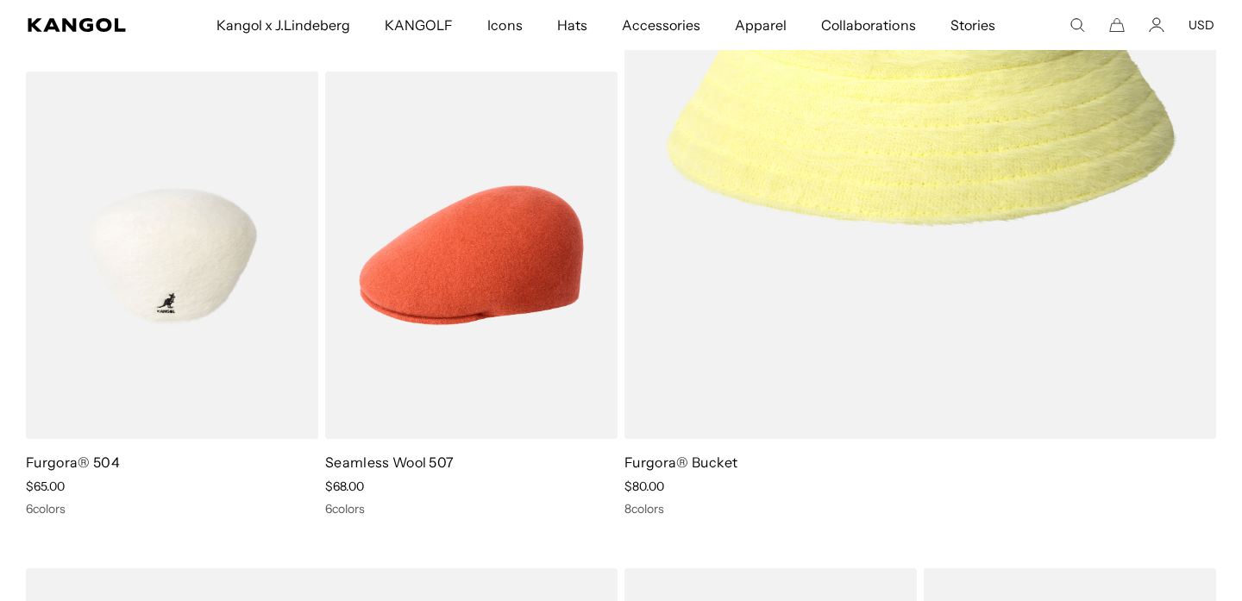
click at [224, 310] on img at bounding box center [172, 255] width 292 height 367
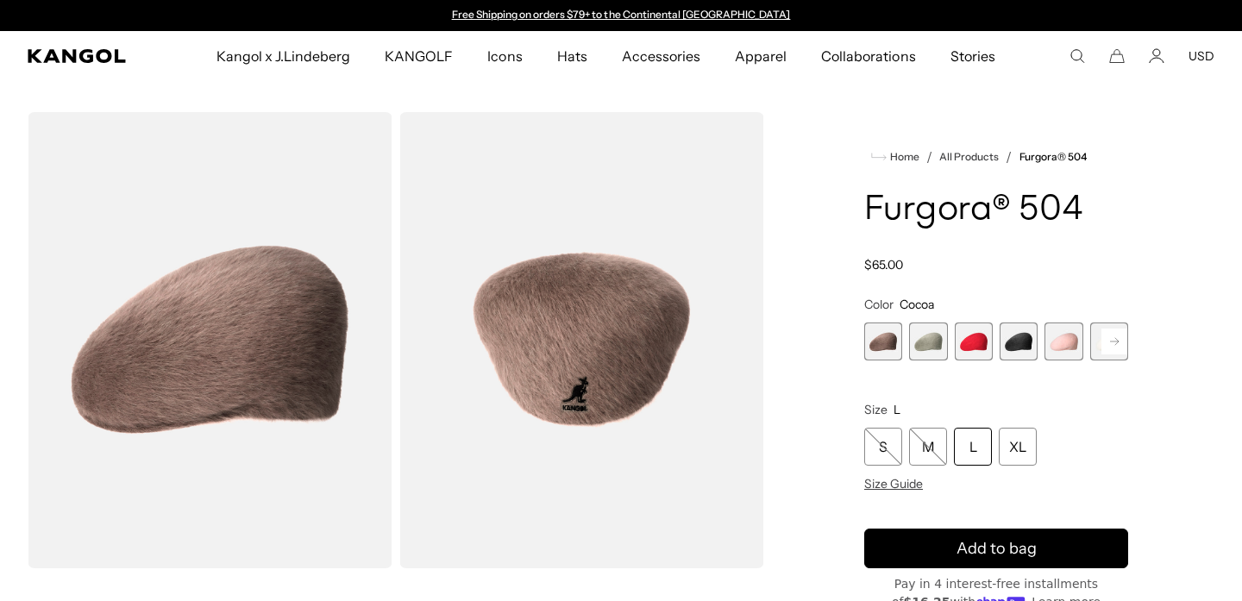
click at [944, 348] on span "2 of 7" at bounding box center [928, 342] width 38 height 38
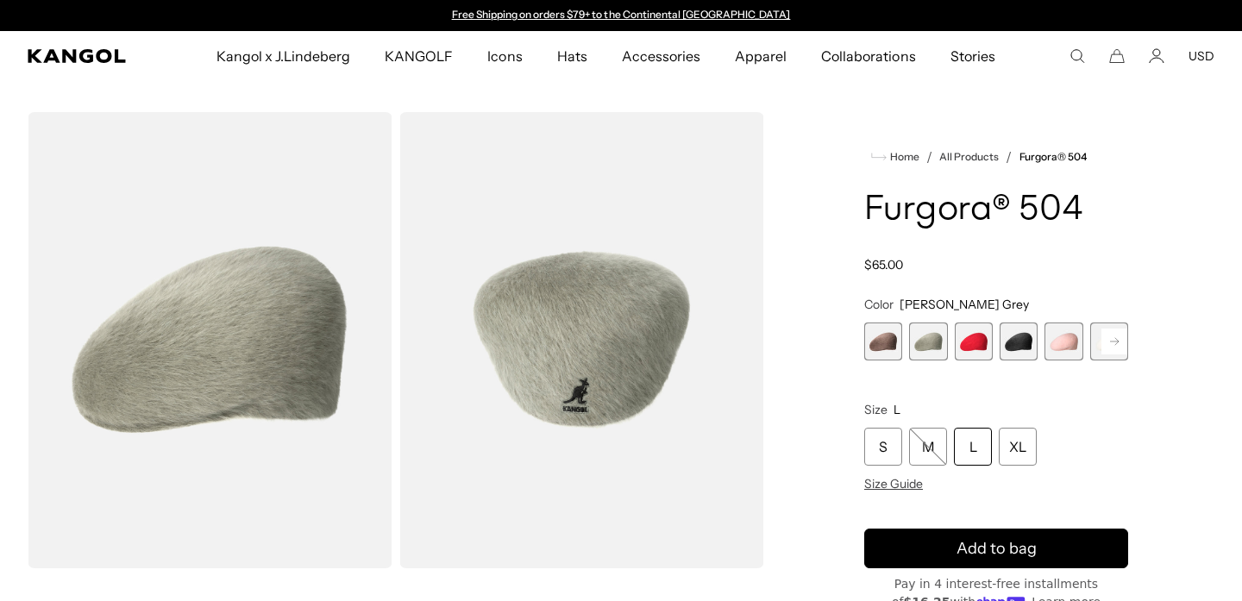
click at [1025, 343] on span "4 of 7" at bounding box center [1019, 342] width 38 height 38
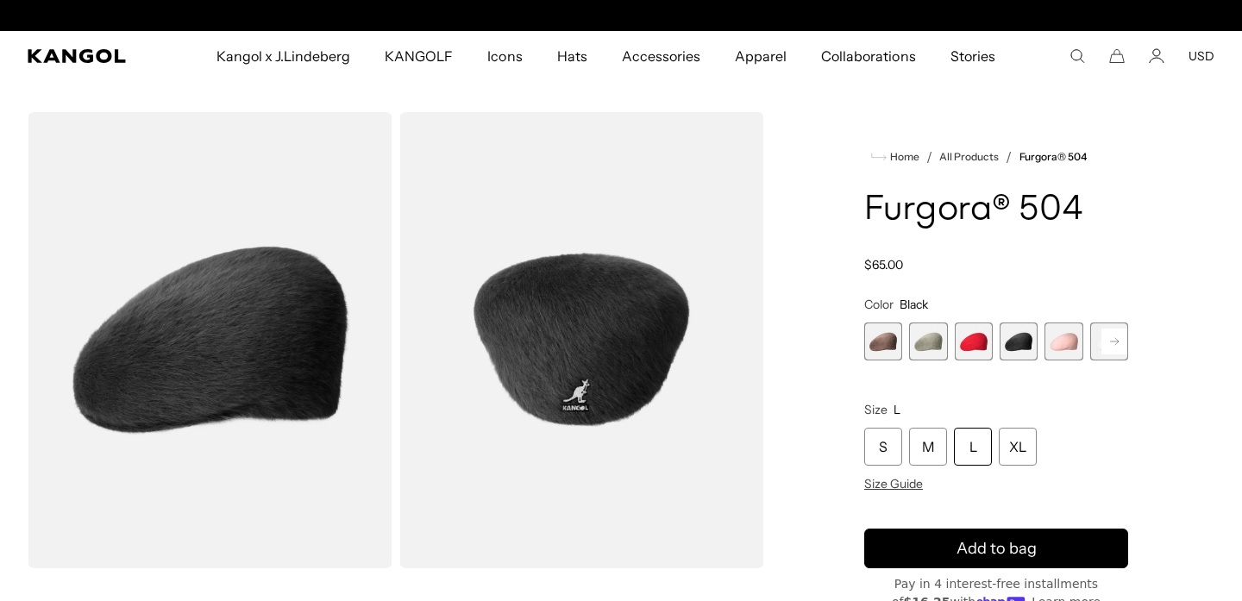
scroll to position [0, 355]
click at [1059, 342] on span "5 of 7" at bounding box center [1063, 342] width 38 height 38
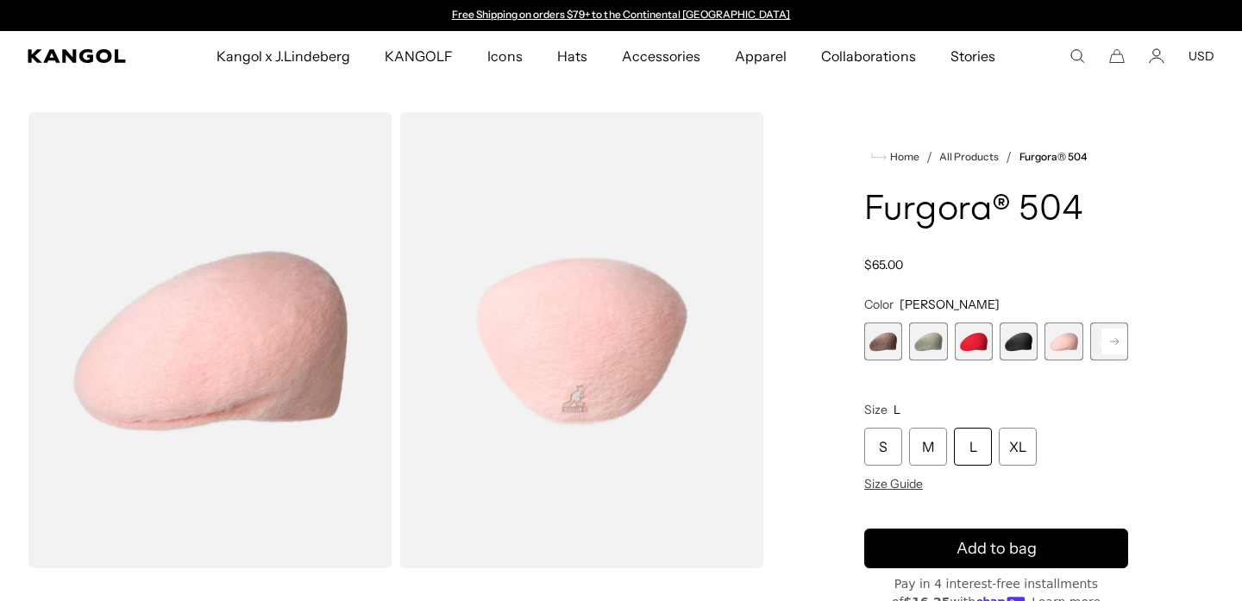
click at [1034, 347] on span "4 of 7" at bounding box center [1019, 342] width 38 height 38
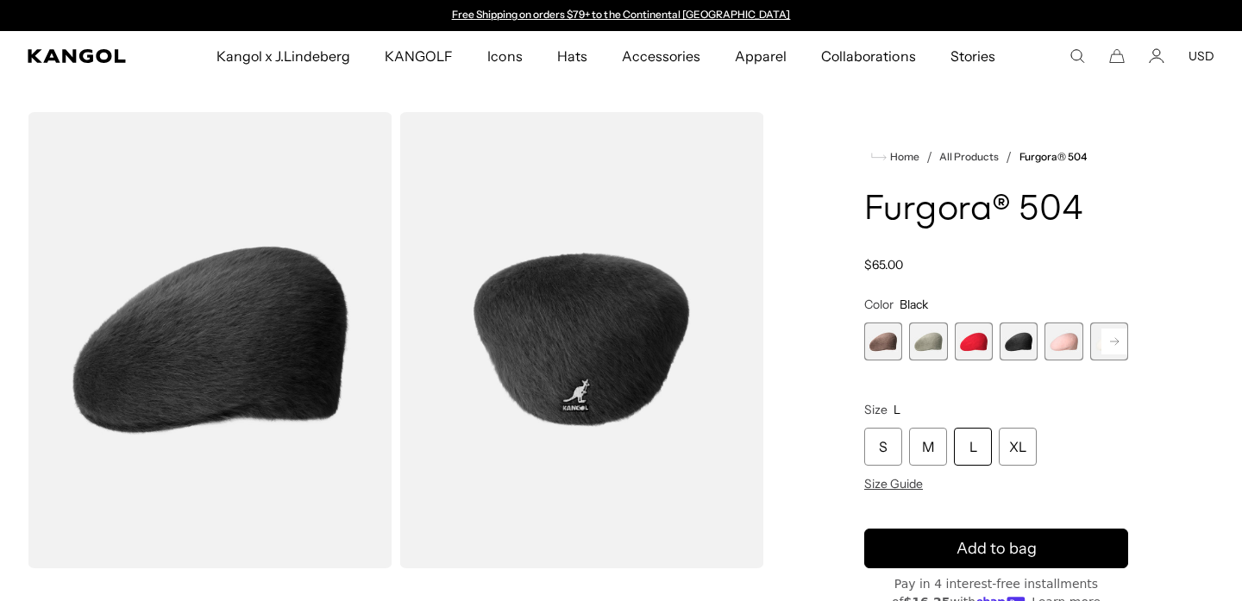
click at [931, 342] on span "2 of 7" at bounding box center [928, 342] width 38 height 38
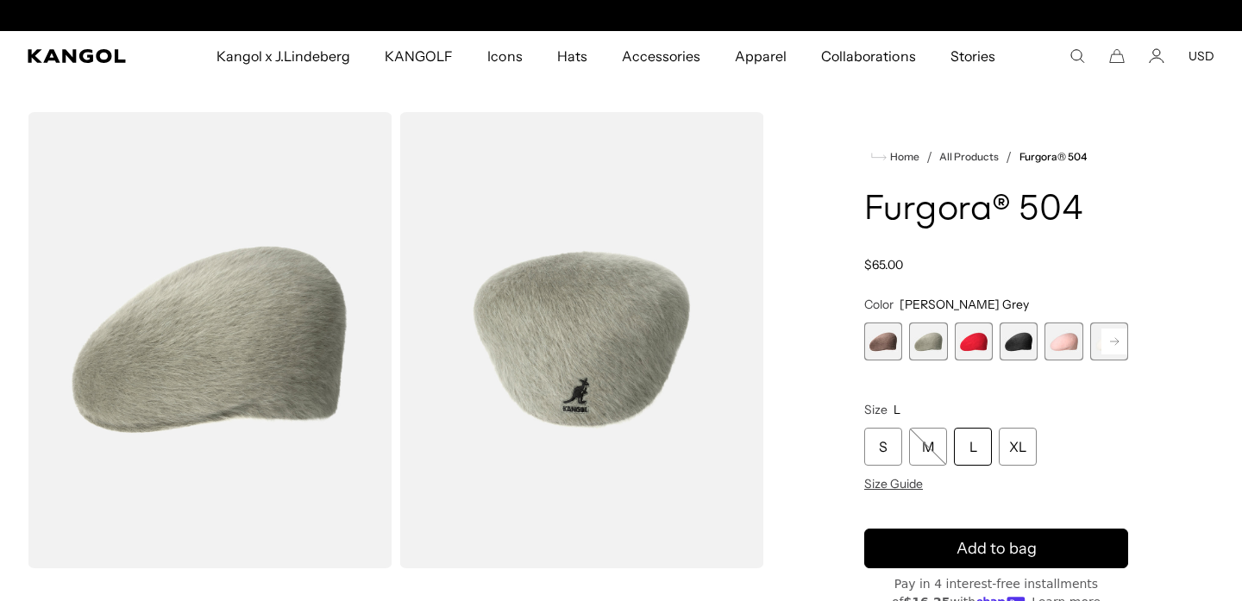
click at [1110, 341] on icon at bounding box center [1114, 341] width 9 height 7
click at [1110, 341] on span "7 of 7" at bounding box center [1109, 342] width 38 height 38
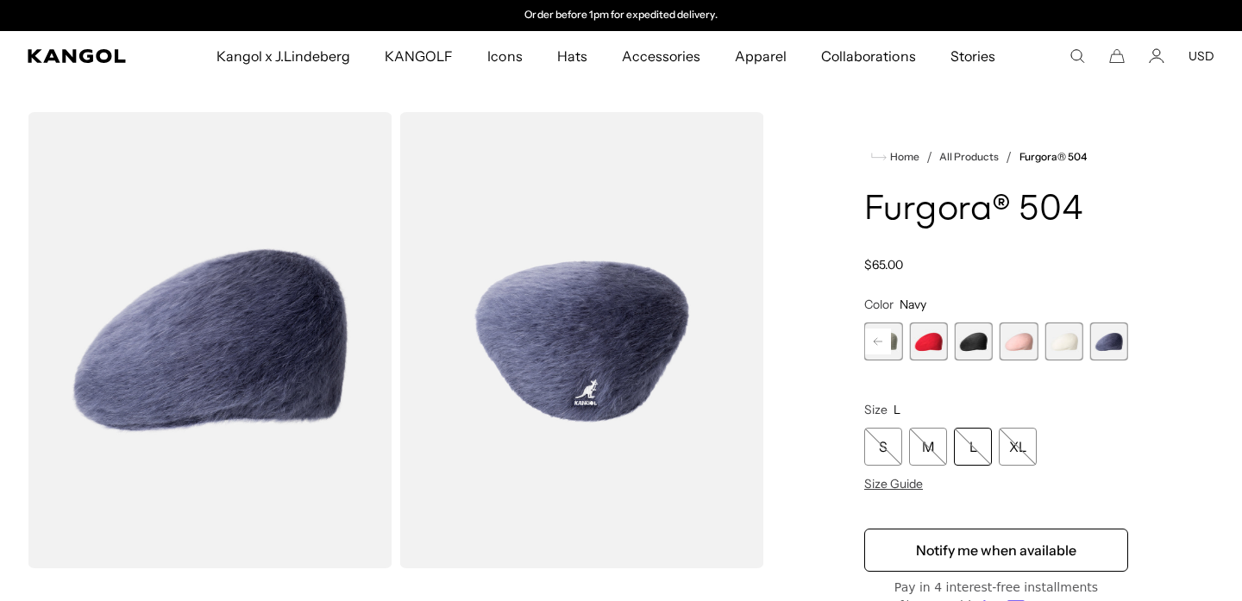
click at [1048, 341] on span "6 of 7" at bounding box center [1063, 342] width 38 height 38
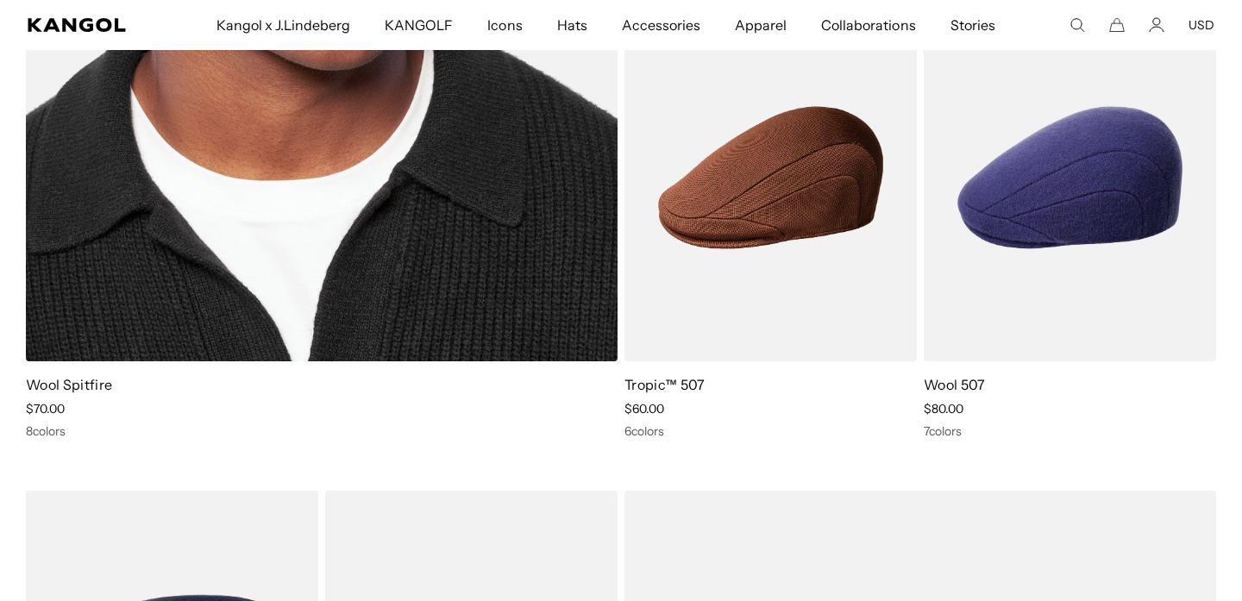
scroll to position [3568, 0]
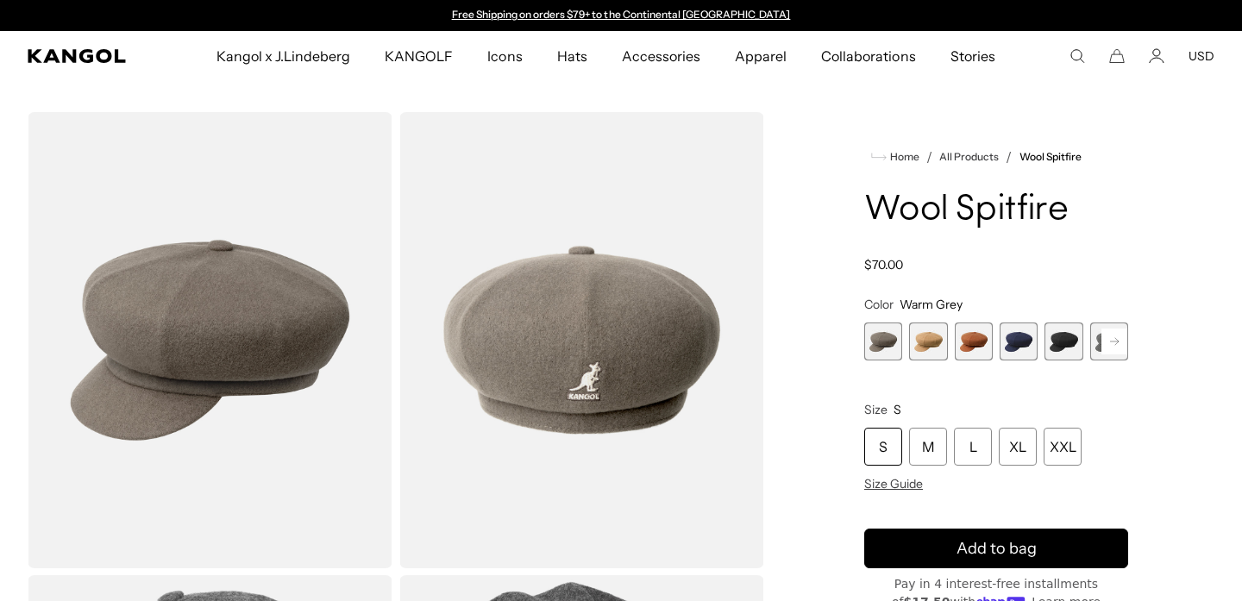
click at [987, 343] on span "3 of 8" at bounding box center [974, 342] width 38 height 38
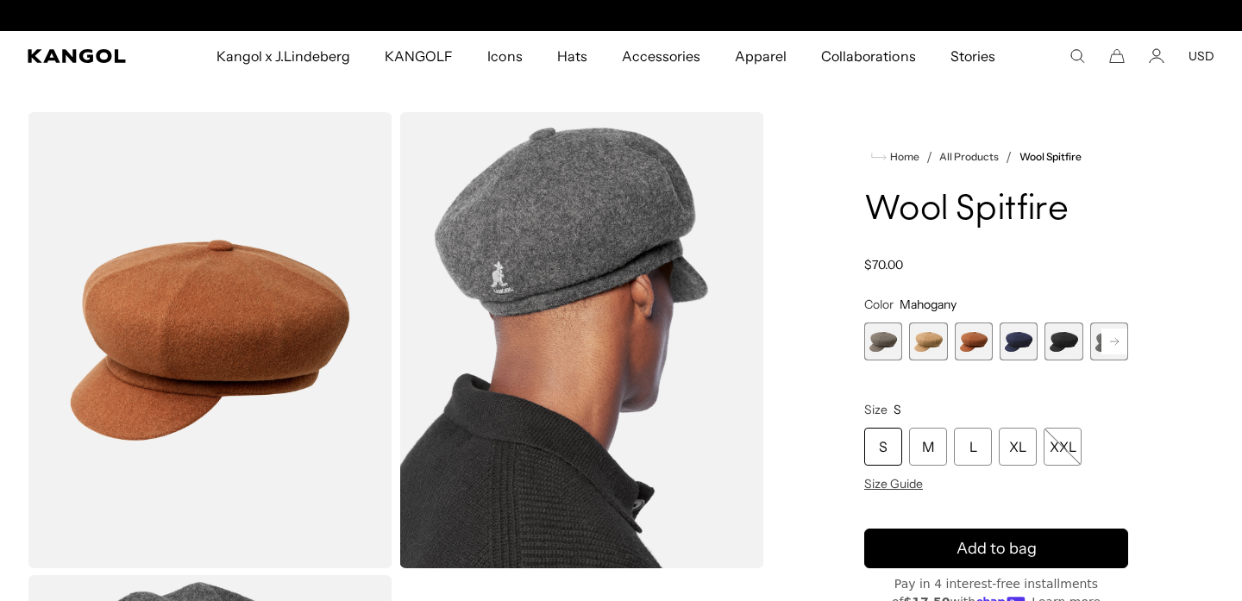
scroll to position [0, 355]
click at [938, 342] on span "2 of 8" at bounding box center [928, 342] width 38 height 38
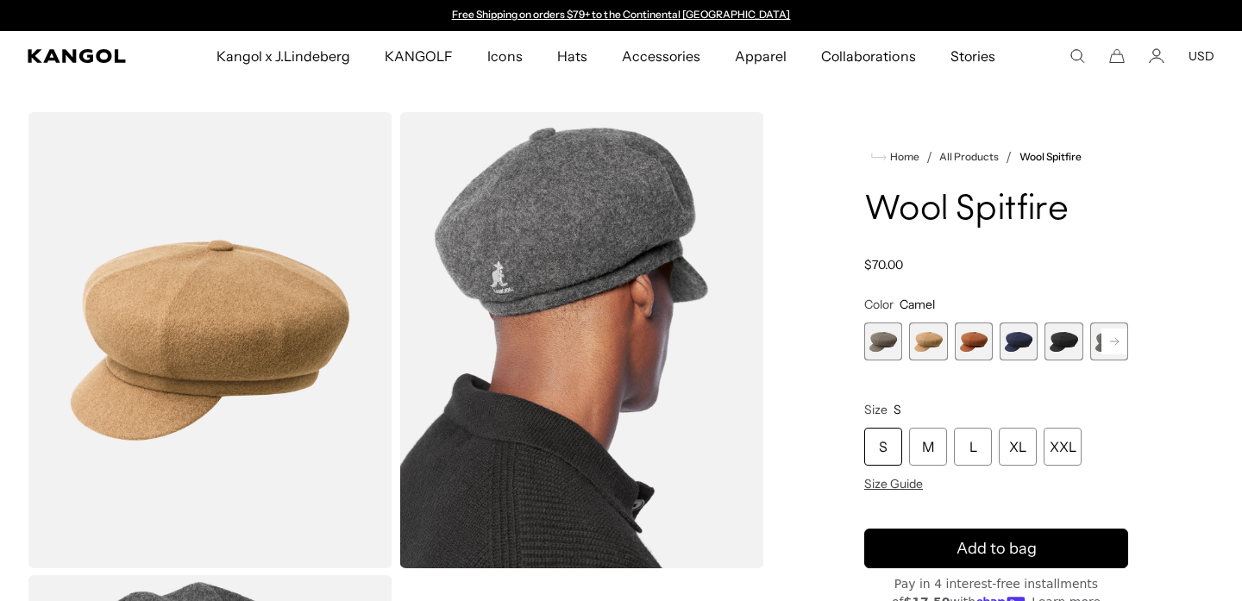
click at [900, 337] on span "1 of 8" at bounding box center [883, 342] width 38 height 38
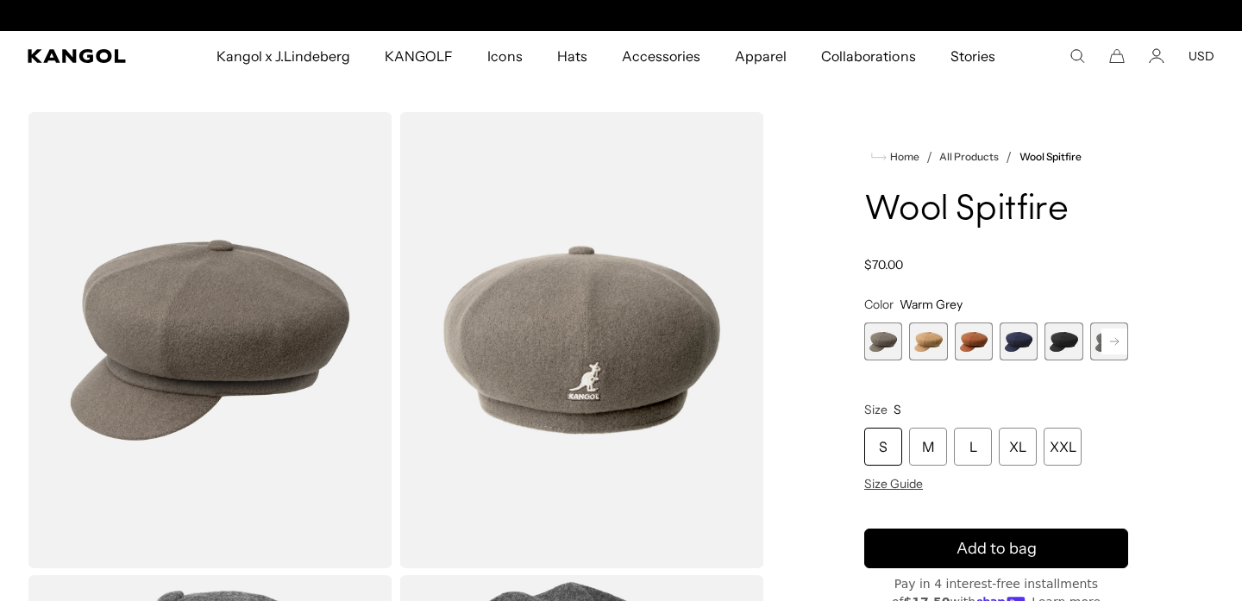
scroll to position [0, 355]
click at [925, 338] on span "2 of 8" at bounding box center [928, 342] width 38 height 38
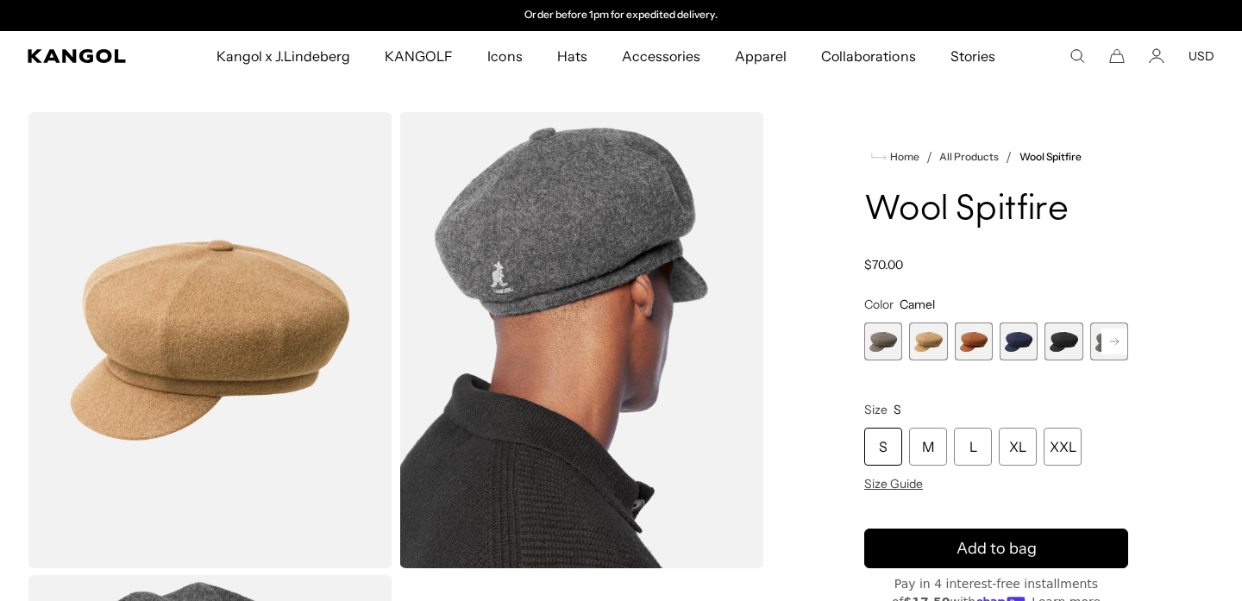
click at [958, 342] on span "3 of 8" at bounding box center [974, 342] width 38 height 38
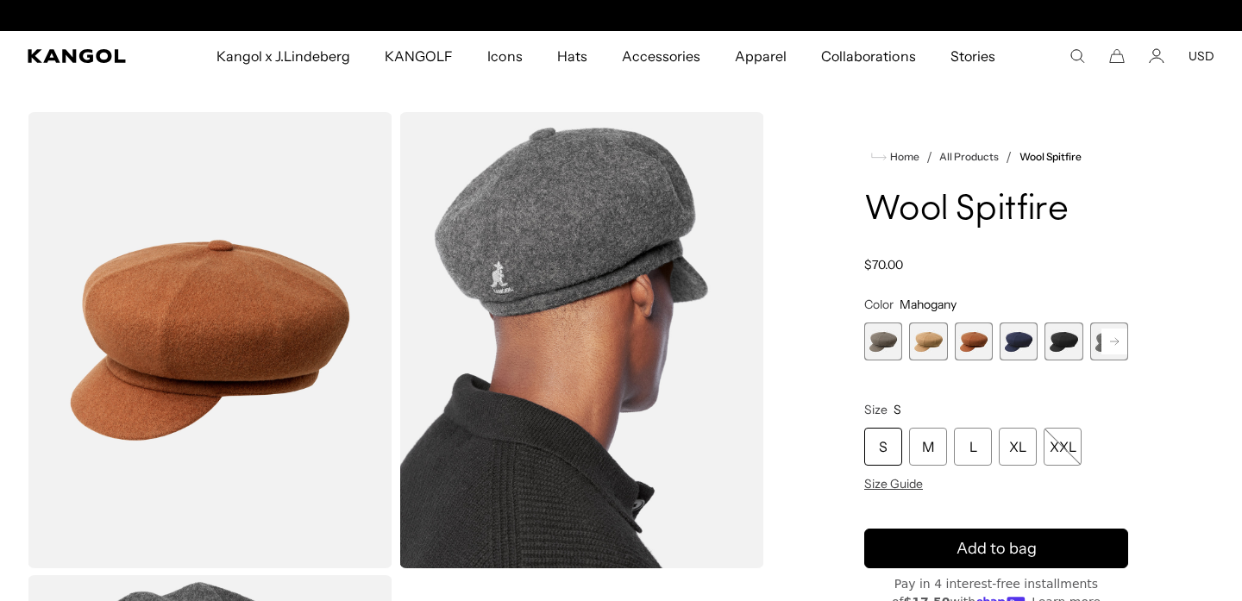
click at [930, 346] on span "2 of 8" at bounding box center [928, 342] width 38 height 38
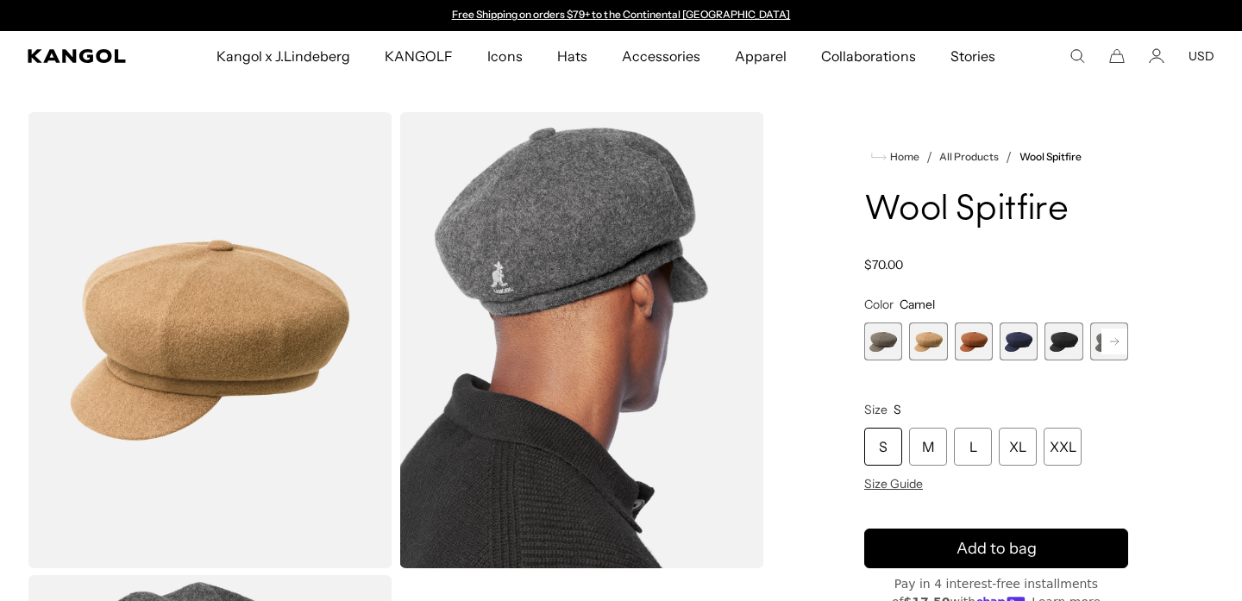
click at [890, 343] on span "1 of 8" at bounding box center [883, 342] width 38 height 38
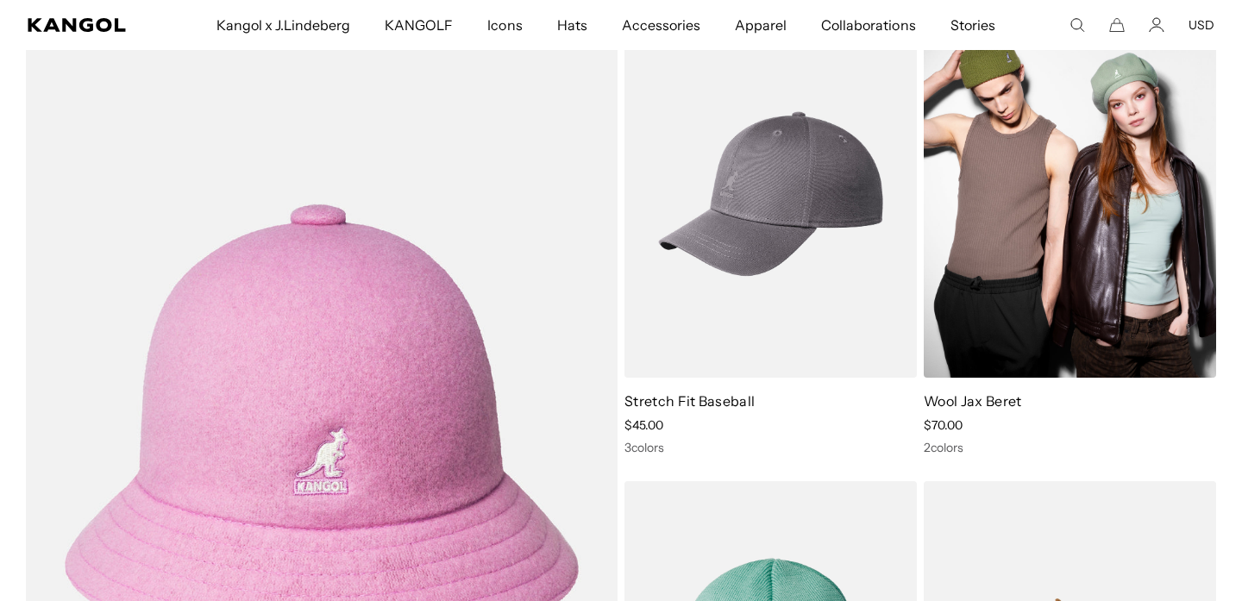
click at [1041, 333] on img at bounding box center [1070, 193] width 292 height 367
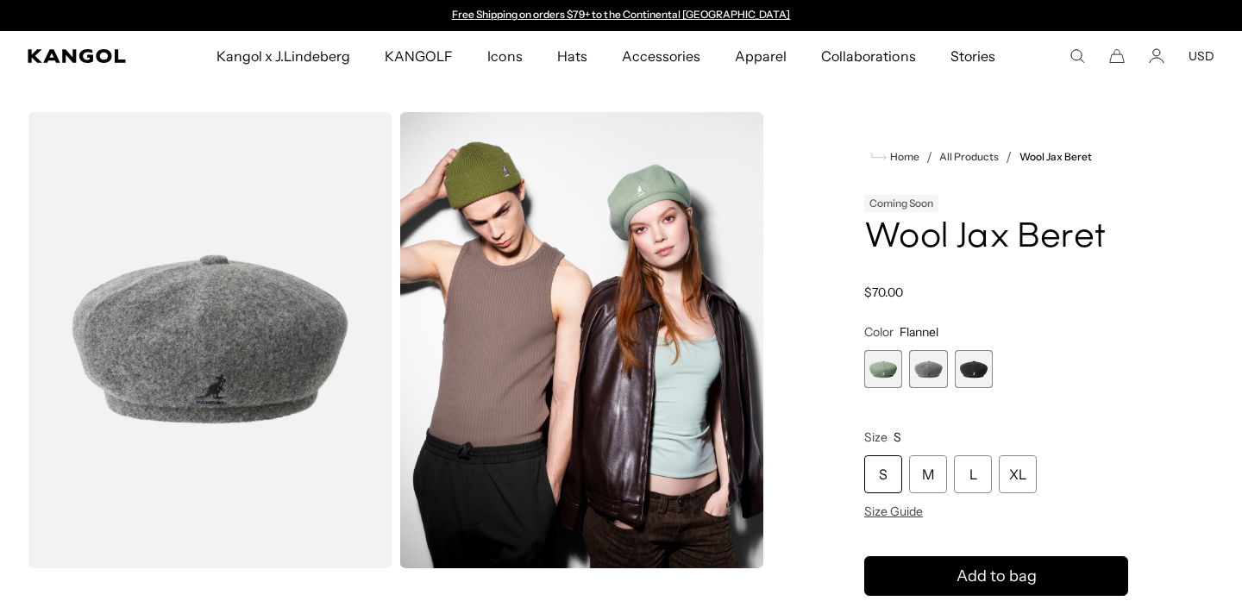
click at [921, 375] on span "2 of 3" at bounding box center [928, 369] width 38 height 38
click at [972, 363] on span "3 of 3" at bounding box center [974, 369] width 38 height 38
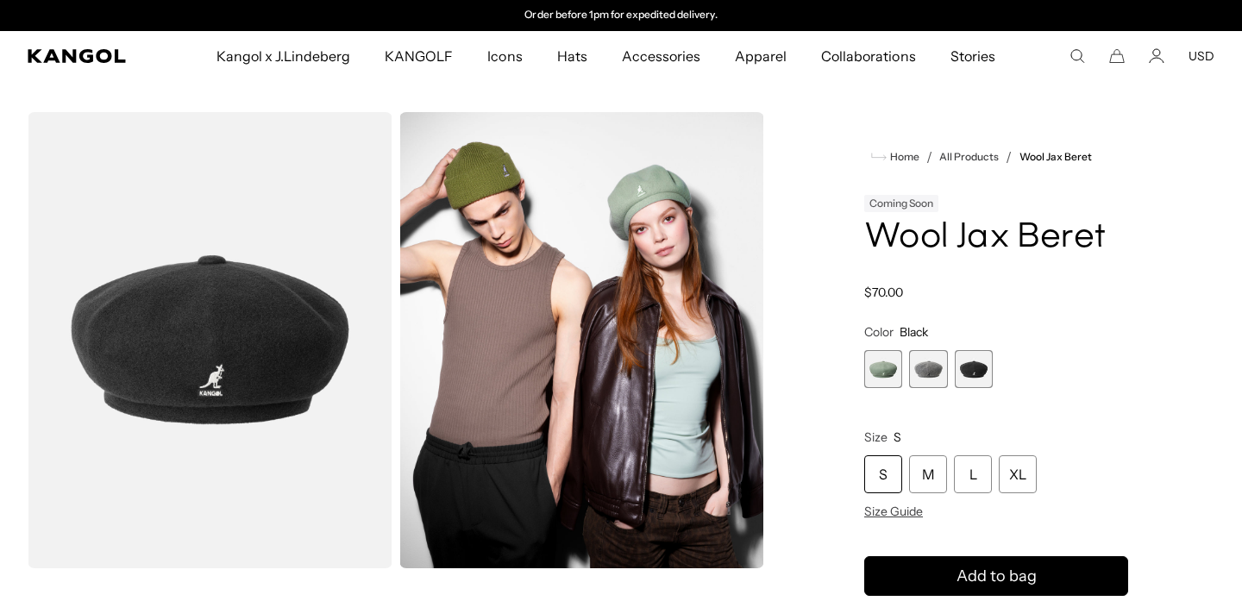
click at [941, 364] on span "2 of 3" at bounding box center [928, 369] width 38 height 38
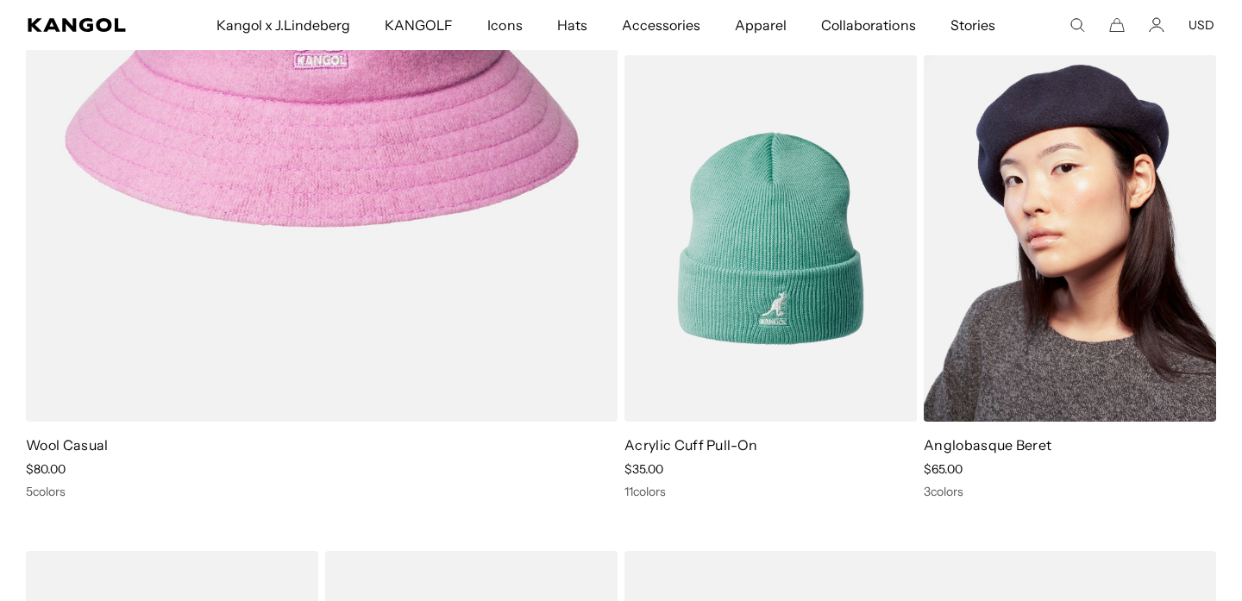
scroll to position [0, 355]
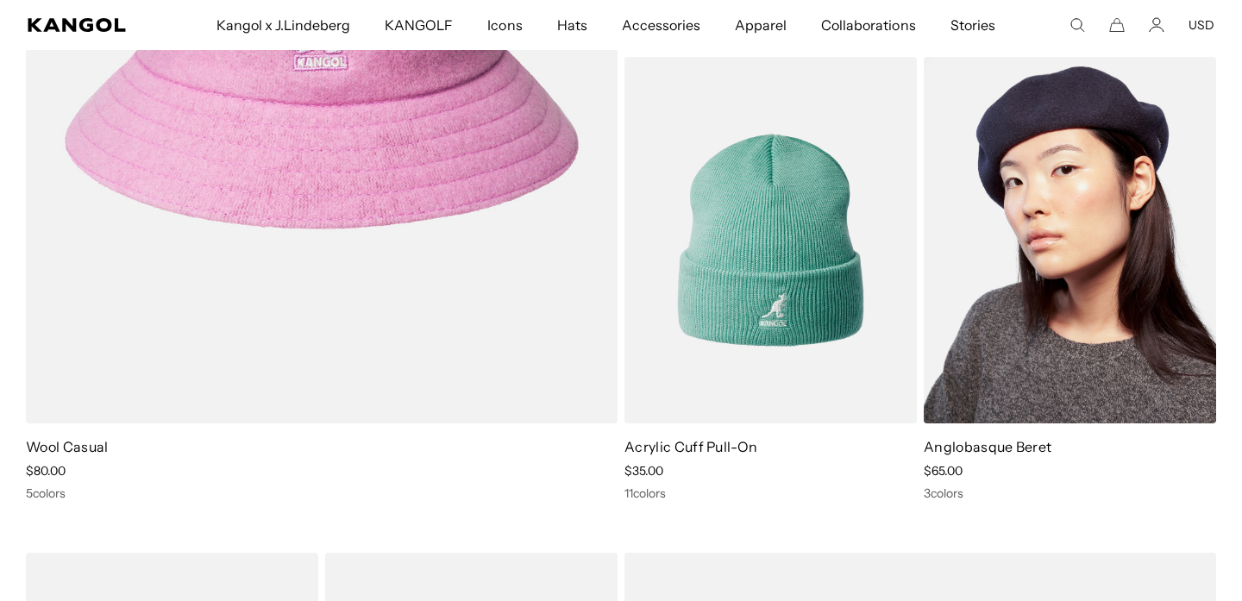
click at [1057, 287] on img at bounding box center [1070, 240] width 292 height 367
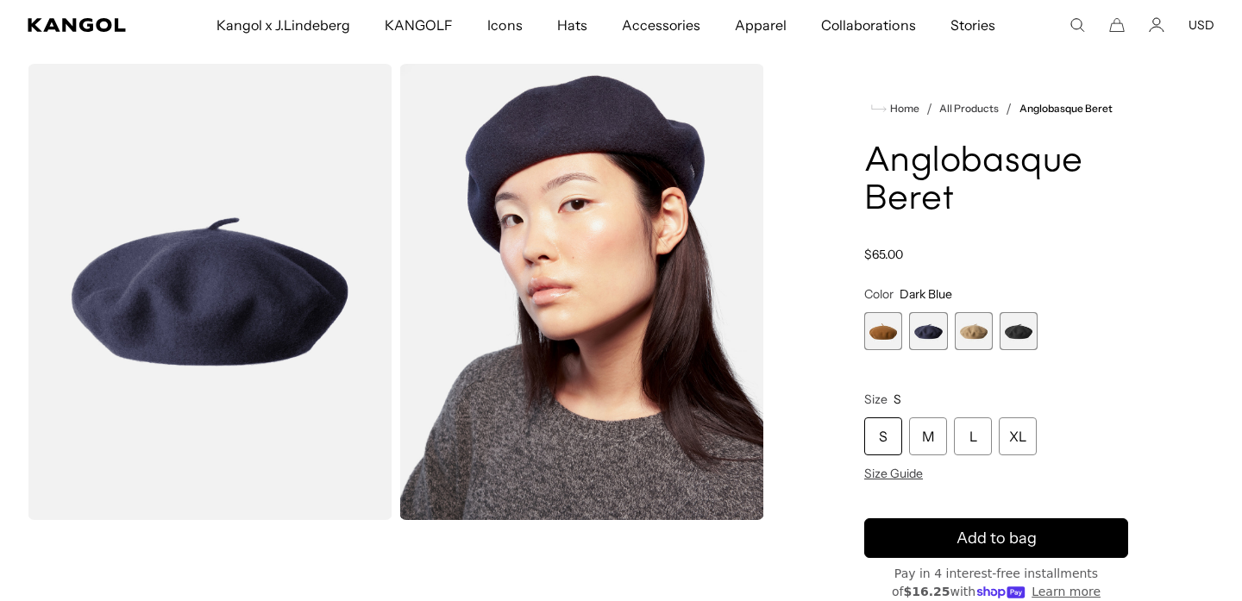
click at [918, 311] on fieldset "Color Dark Blue Previous Next Rustic Caramel Variant sold out or unavailable Da…" at bounding box center [996, 318] width 264 height 64
click at [935, 332] on span "2 of 4" at bounding box center [928, 331] width 38 height 38
click at [977, 336] on span "3 of 4" at bounding box center [974, 331] width 38 height 38
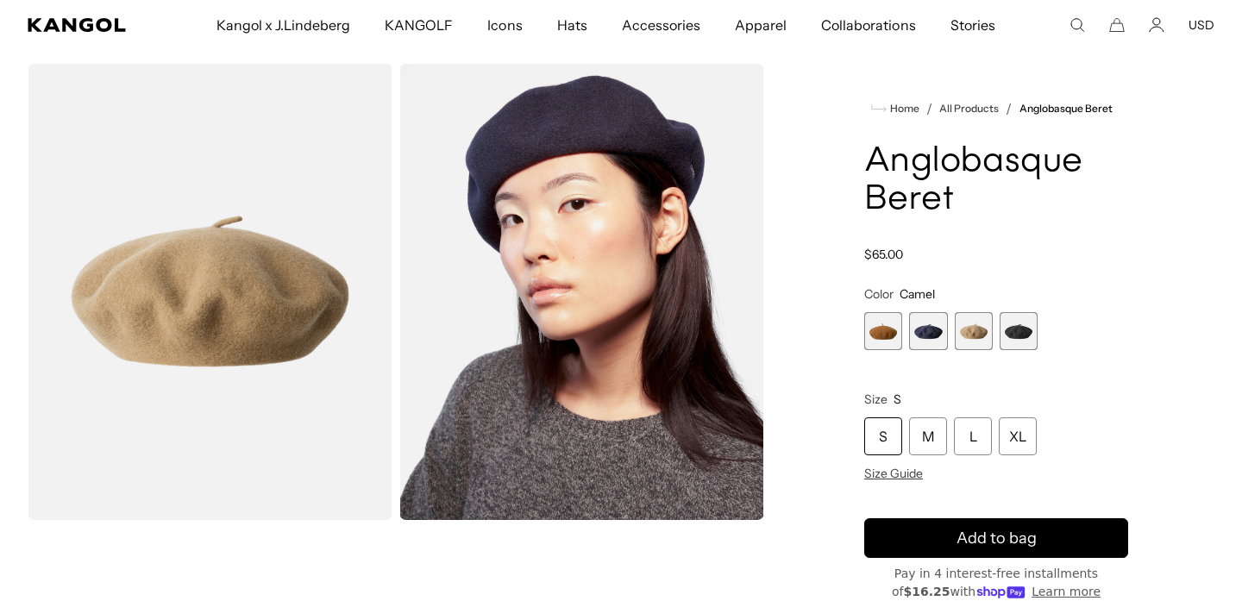
scroll to position [0, 355]
click at [887, 333] on span "1 of 4" at bounding box center [883, 331] width 38 height 38
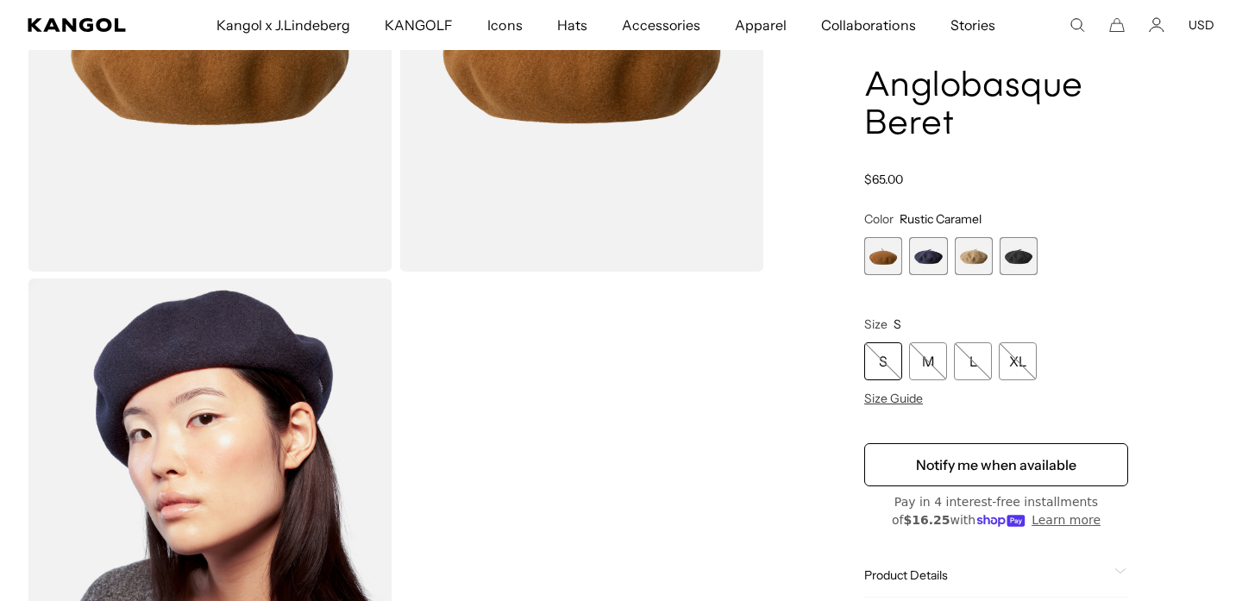
scroll to position [296, 0]
click at [980, 254] on span "3 of 4" at bounding box center [974, 257] width 38 height 38
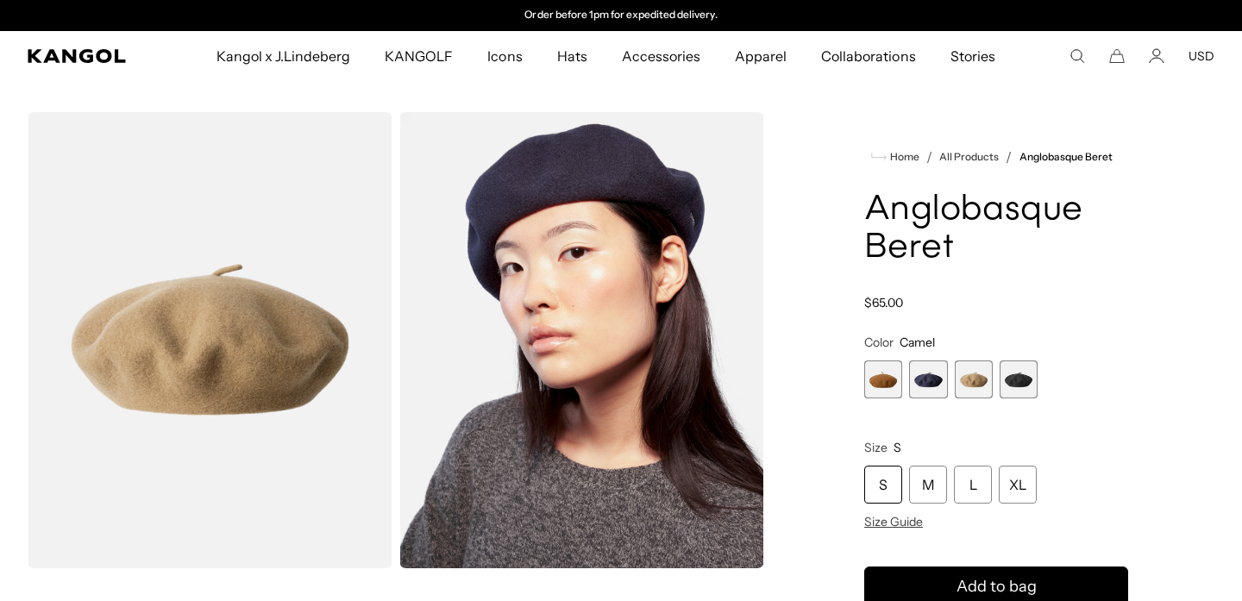
click at [883, 376] on span "1 of 4" at bounding box center [883, 380] width 38 height 38
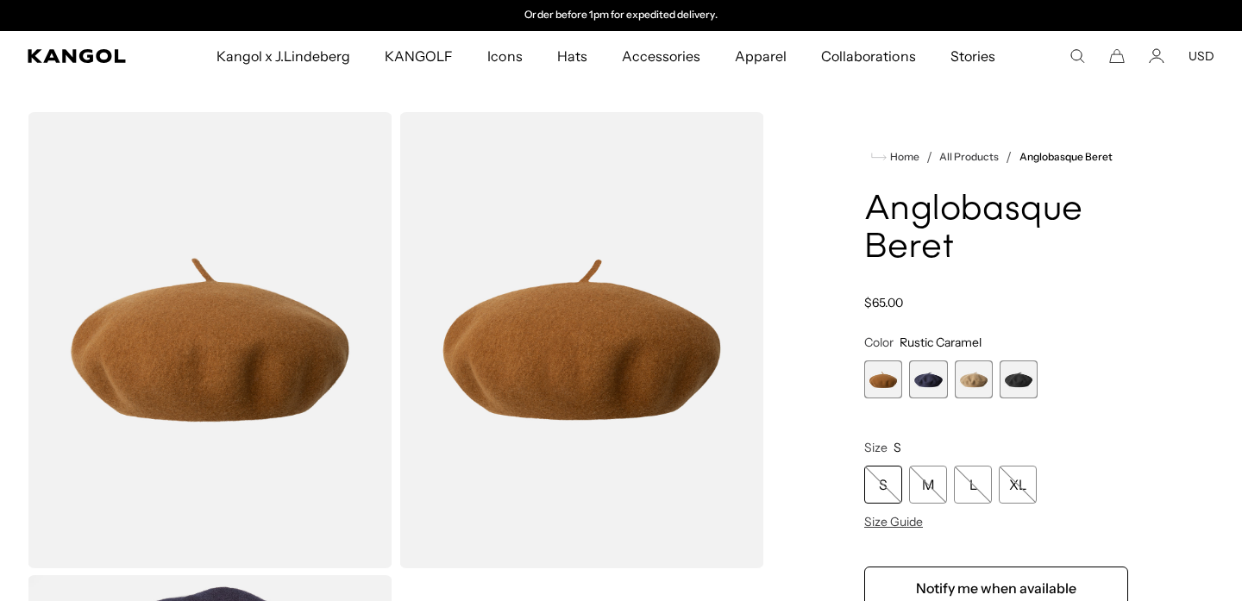
click at [980, 389] on span "3 of 4" at bounding box center [974, 380] width 38 height 38
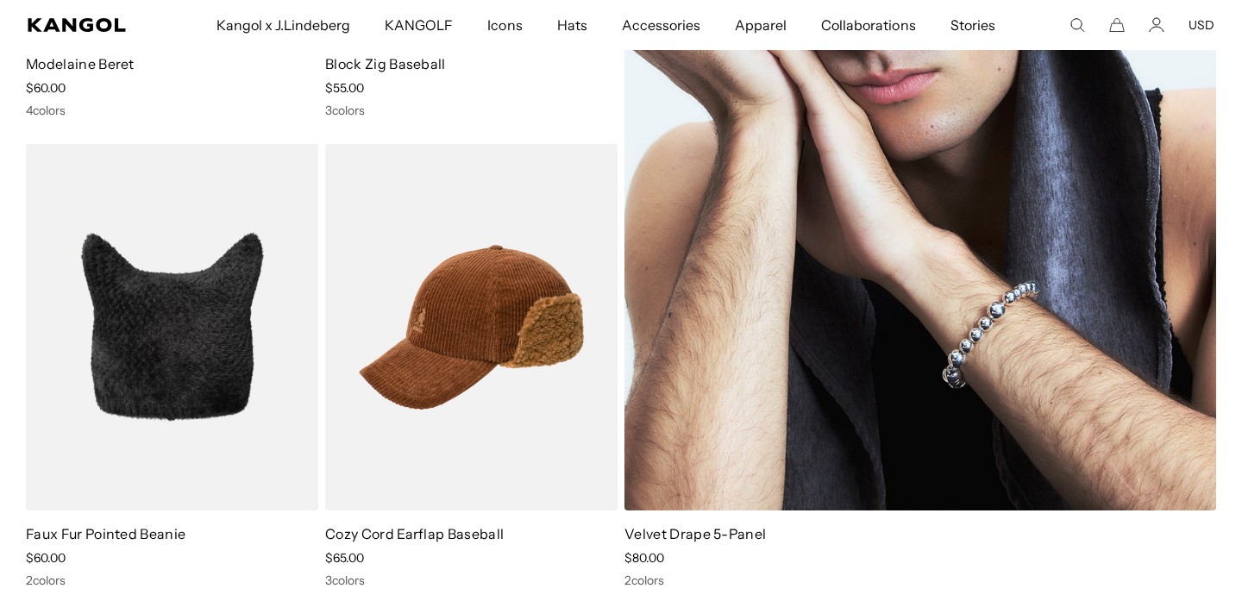
scroll to position [6334, 0]
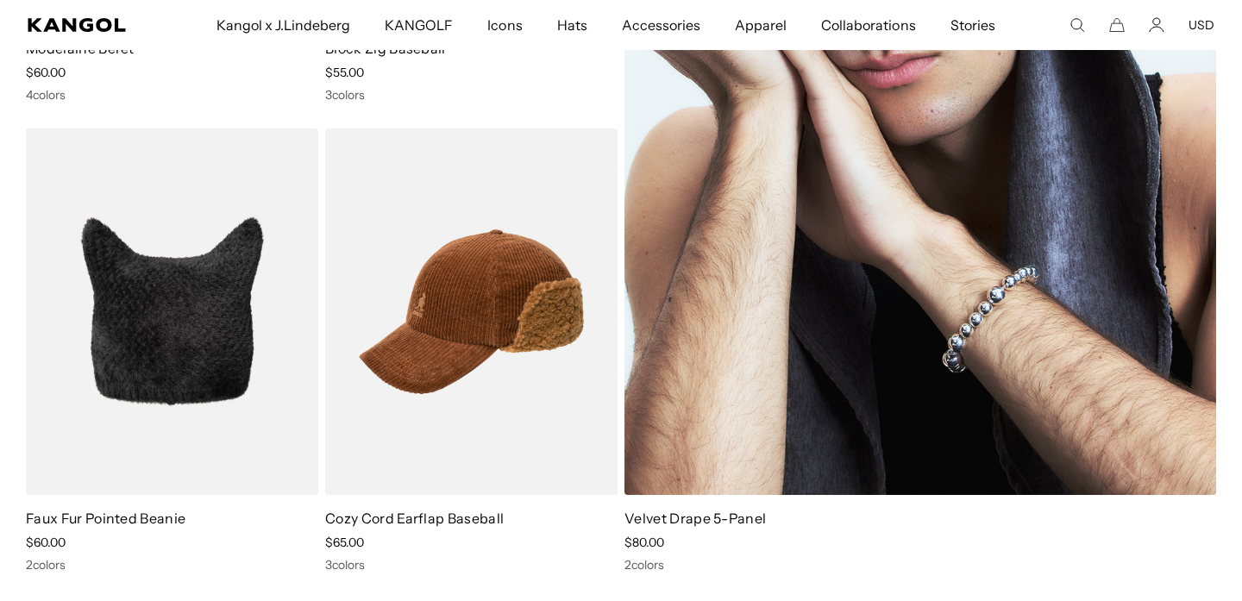
click at [798, 315] on img at bounding box center [920, 76] width 592 height 837
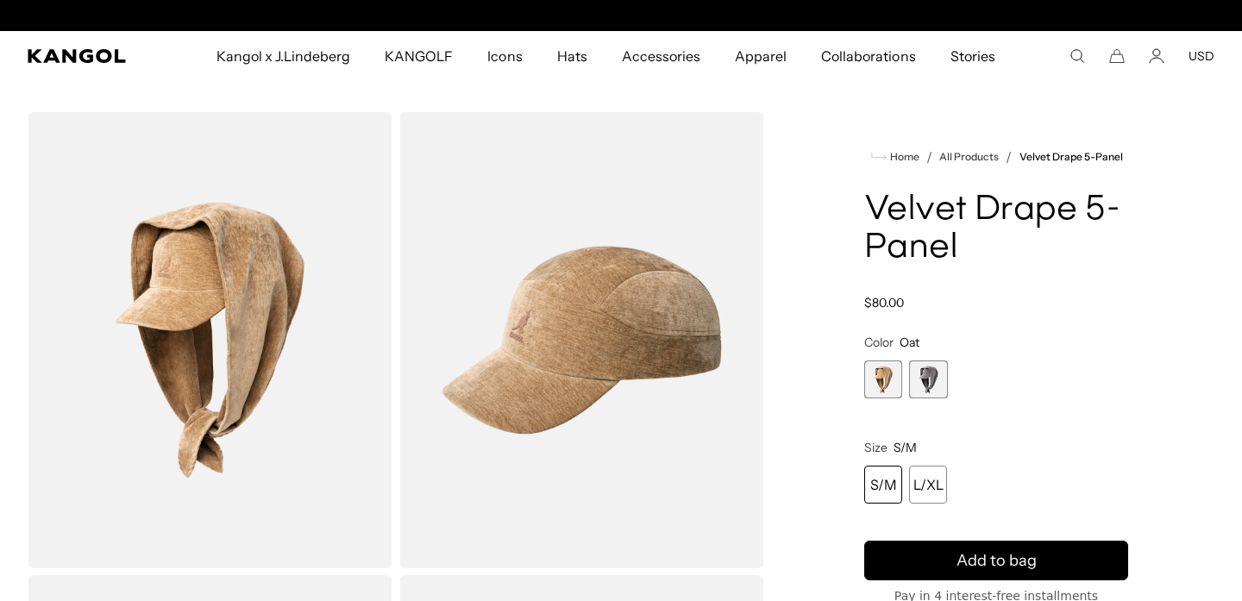
scroll to position [0, 355]
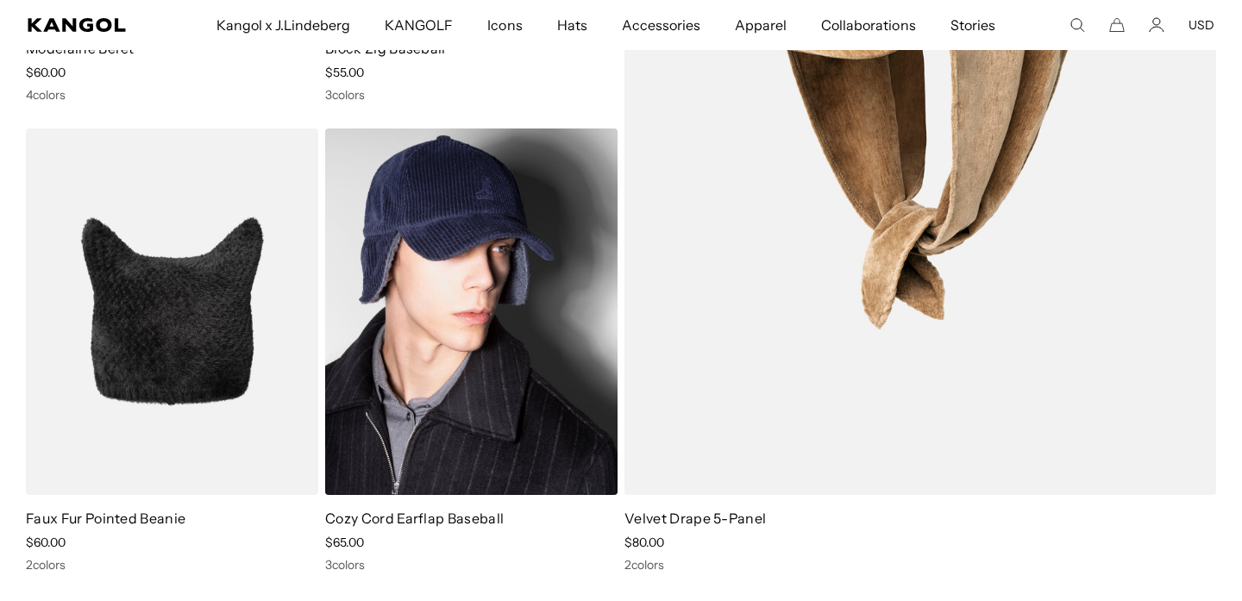
click at [537, 378] on img at bounding box center [471, 312] width 292 height 367
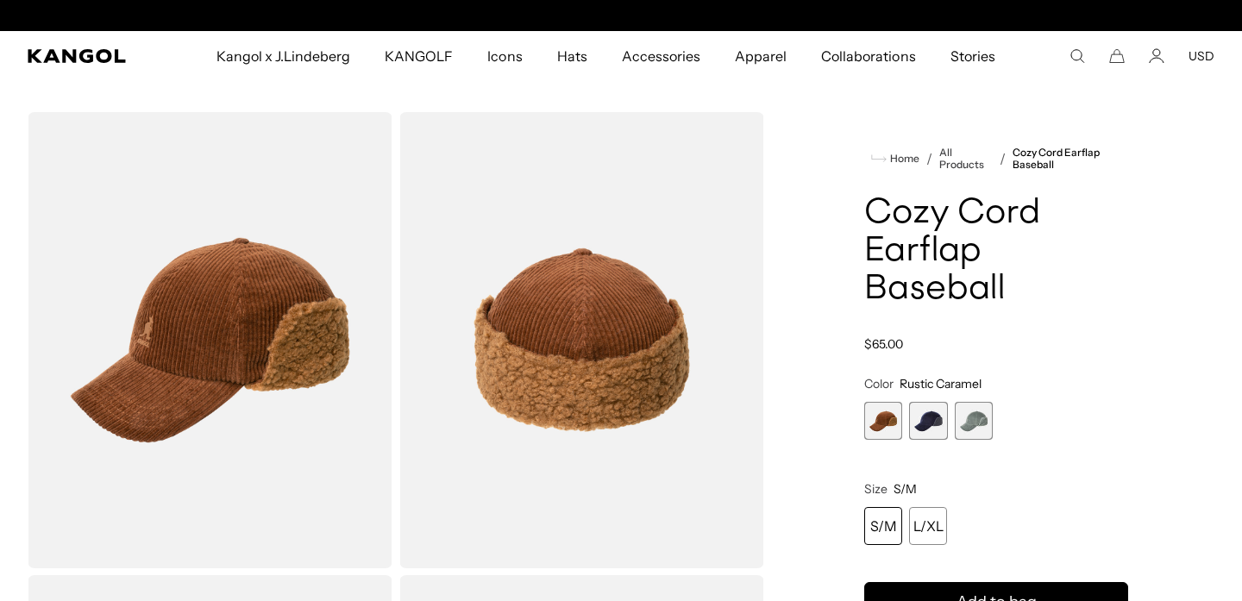
scroll to position [0, 355]
click at [932, 402] on span "2 of 3" at bounding box center [928, 421] width 38 height 38
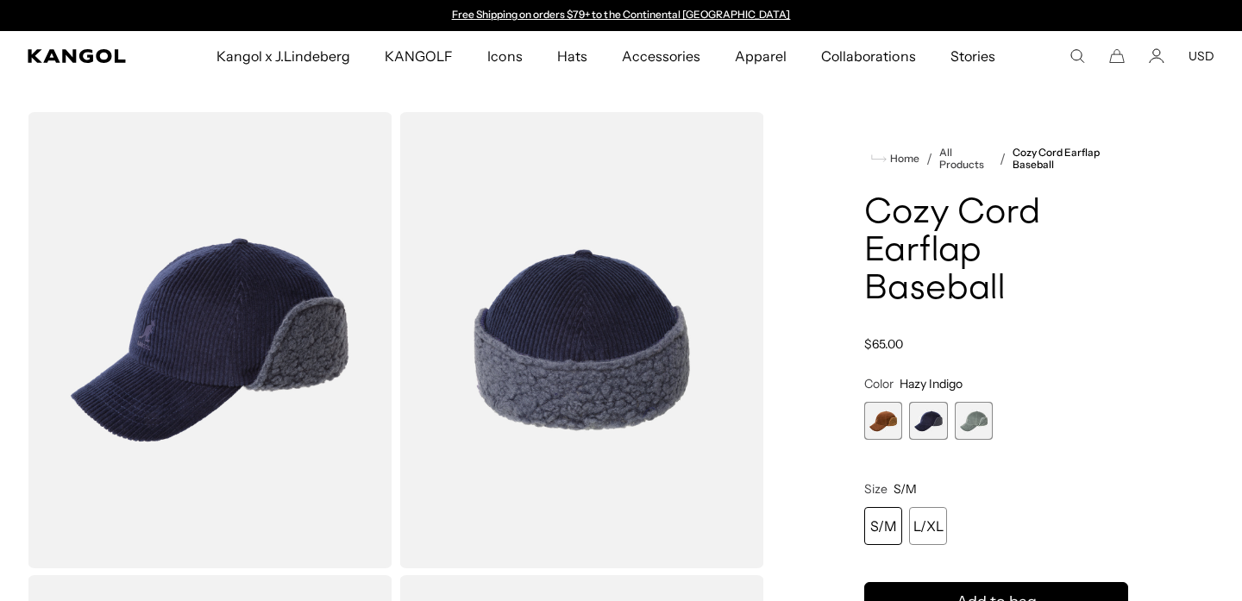
click at [969, 402] on span "3 of 3" at bounding box center [974, 421] width 38 height 38
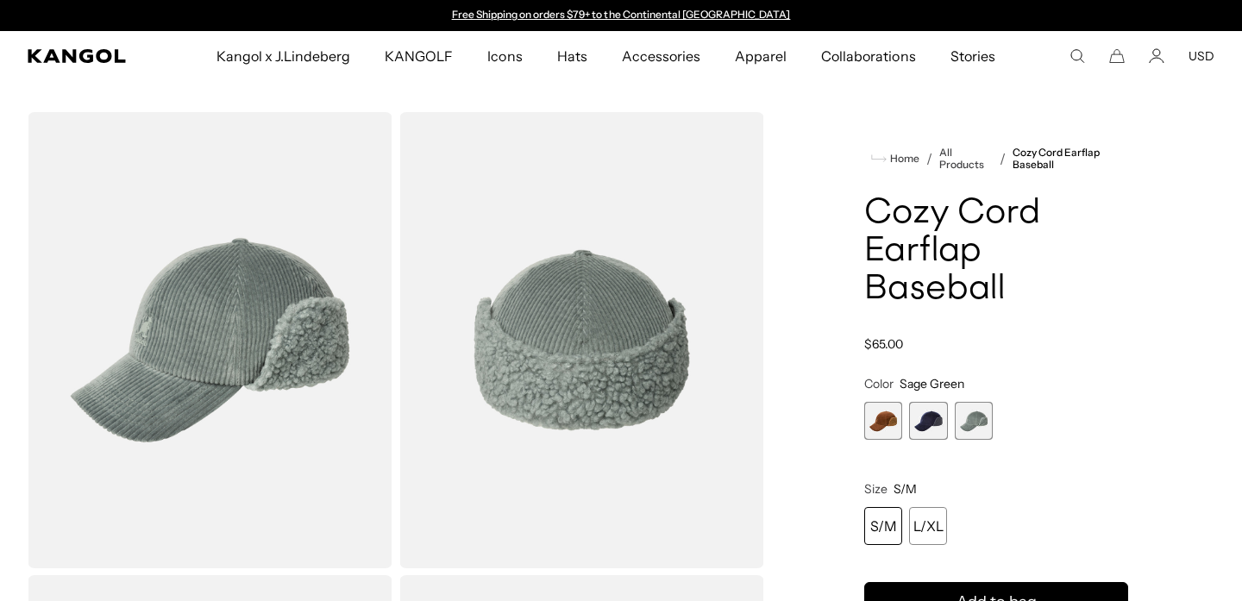
click at [876, 402] on span "1 of 3" at bounding box center [883, 421] width 38 height 38
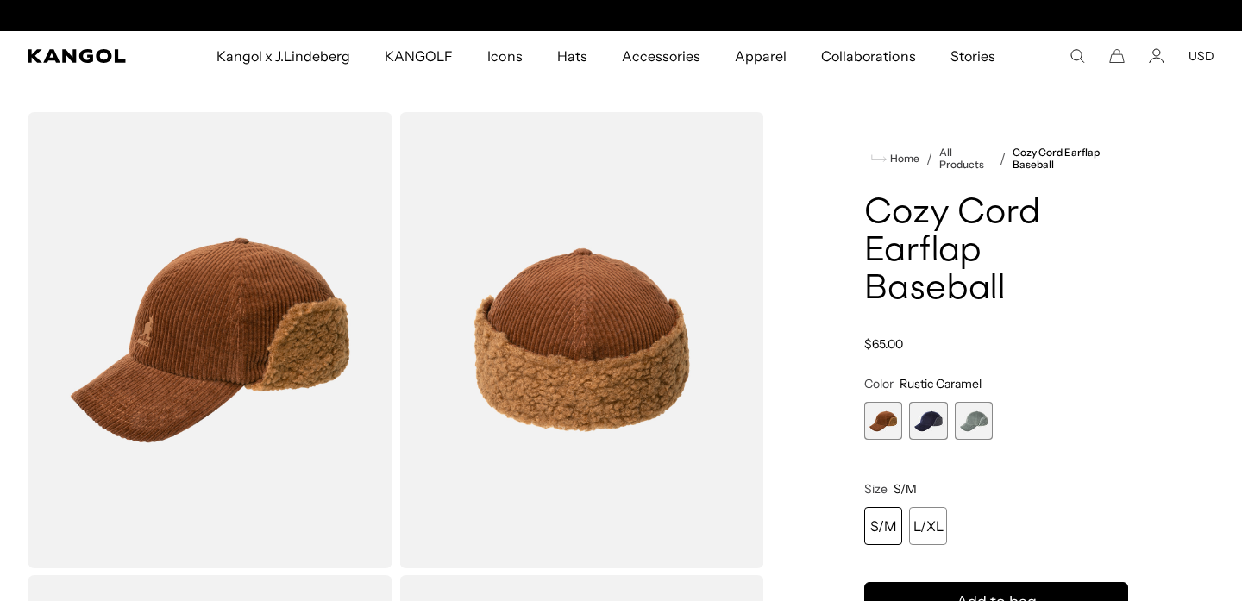
scroll to position [0, 355]
click at [963, 402] on span "3 of 3" at bounding box center [974, 421] width 38 height 38
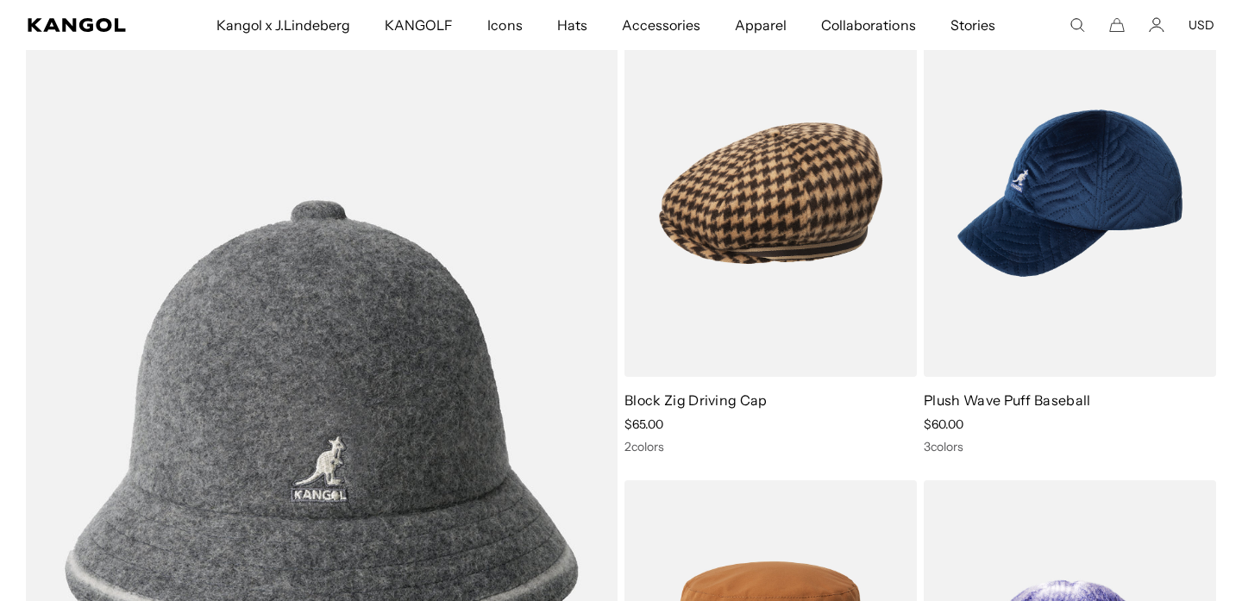
scroll to position [6948, 0]
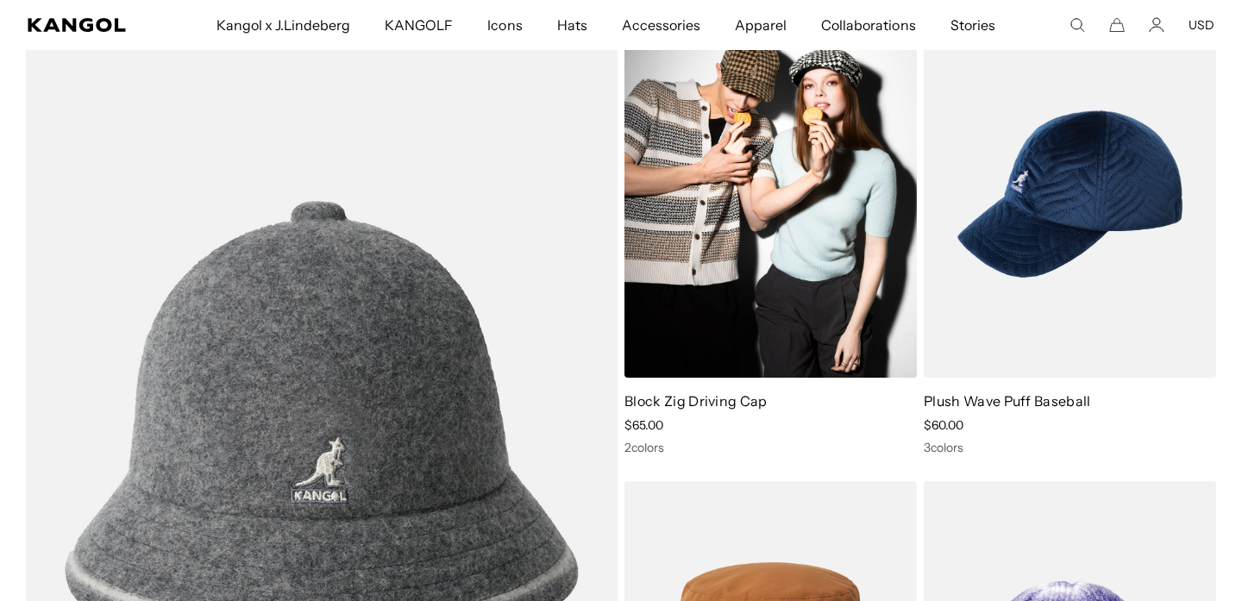
click at [749, 326] on img at bounding box center [770, 193] width 292 height 367
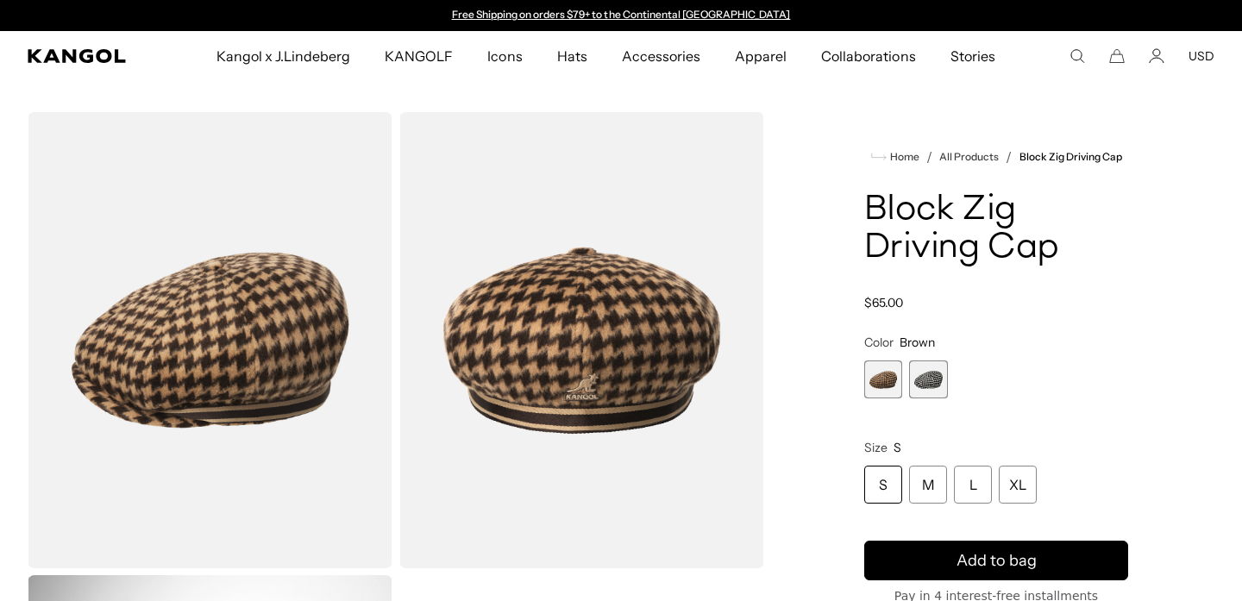
click at [919, 386] on span "2 of 2" at bounding box center [928, 380] width 38 height 38
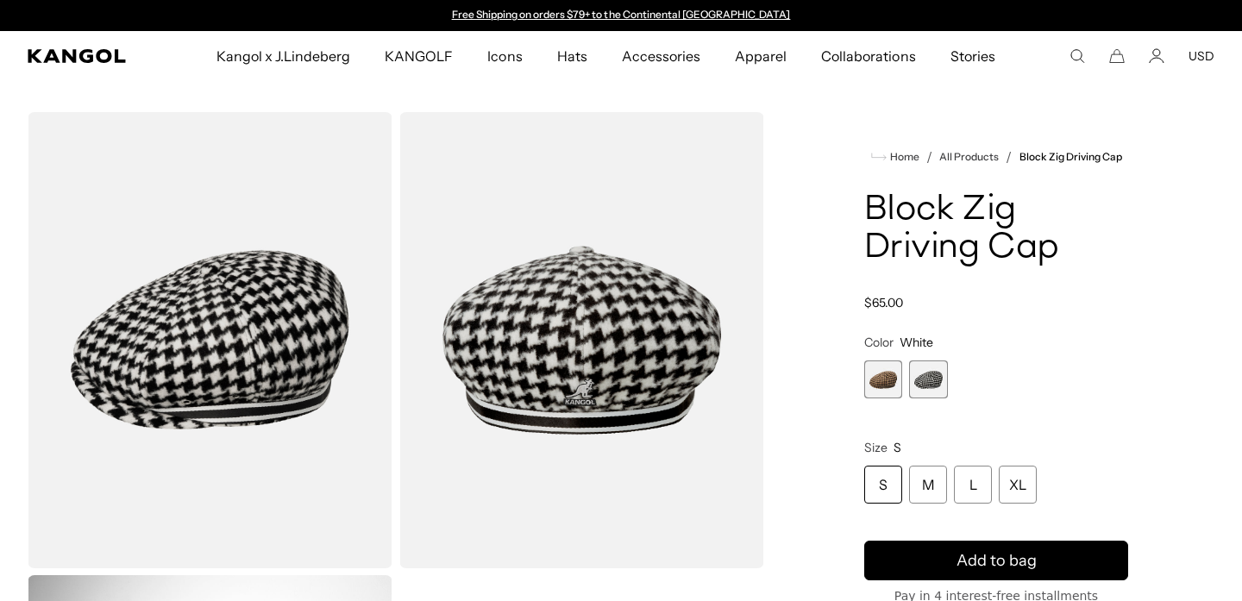
click at [896, 386] on span "1 of 2" at bounding box center [883, 380] width 38 height 38
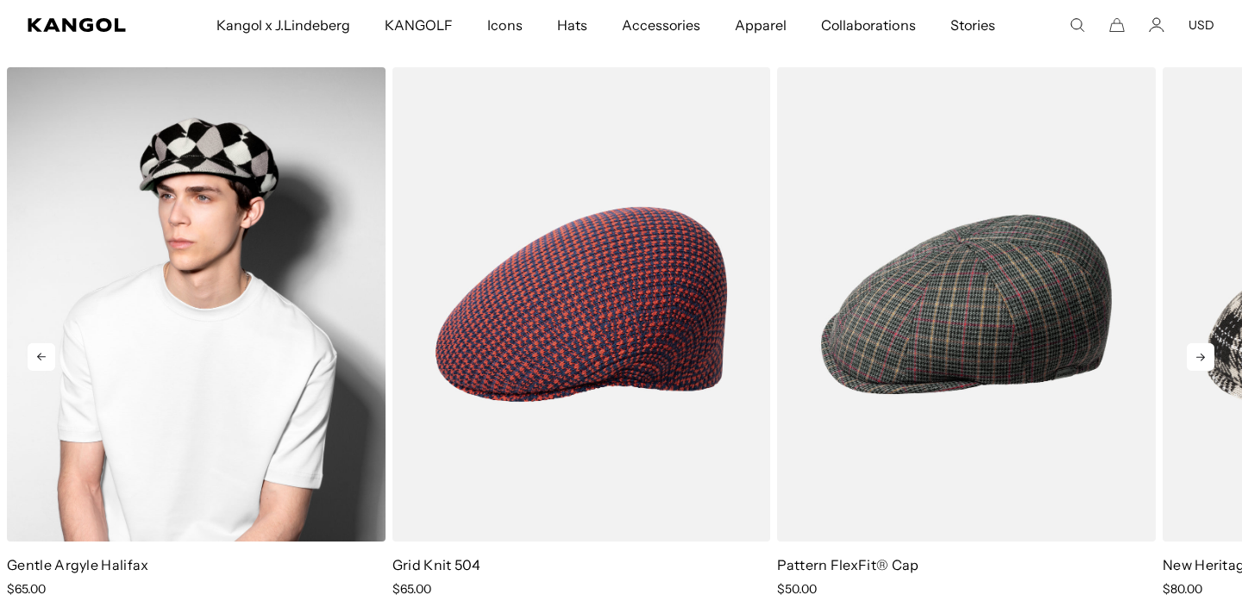
scroll to position [0, 355]
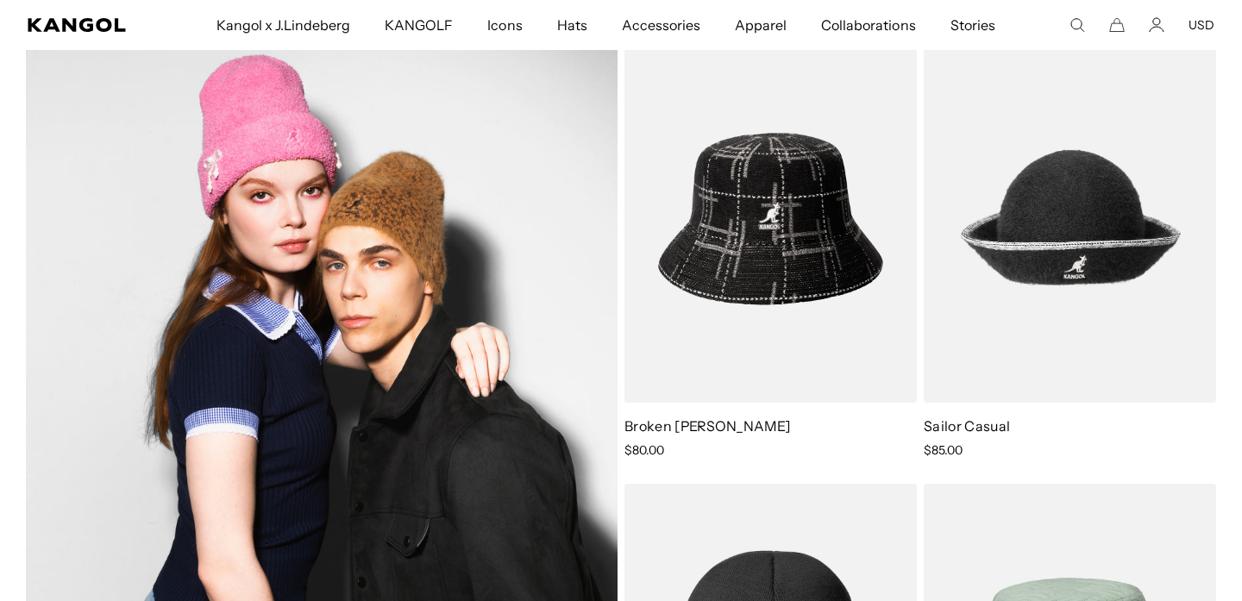
scroll to position [10720, 0]
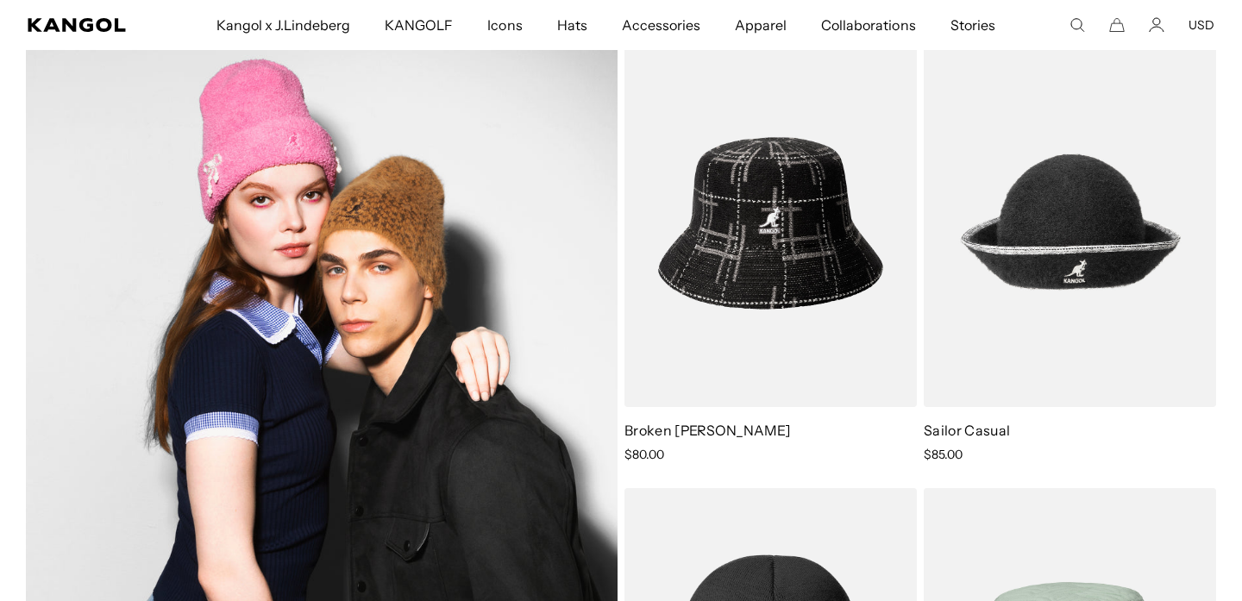
click at [462, 286] on img at bounding box center [322, 447] width 592 height 815
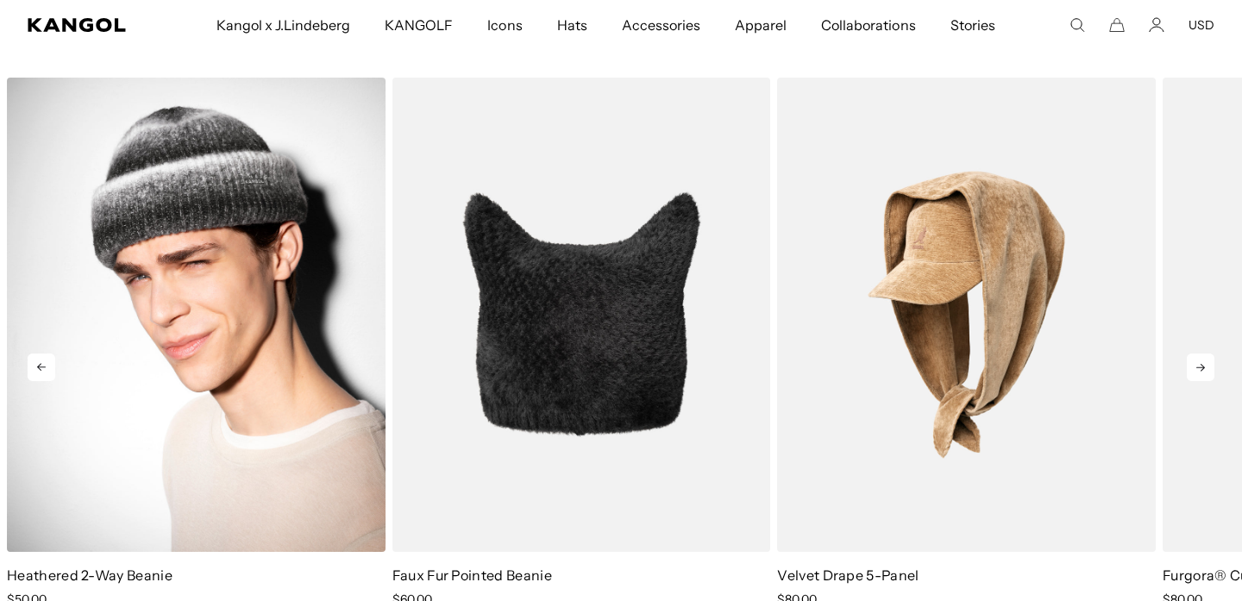
scroll to position [0, 355]
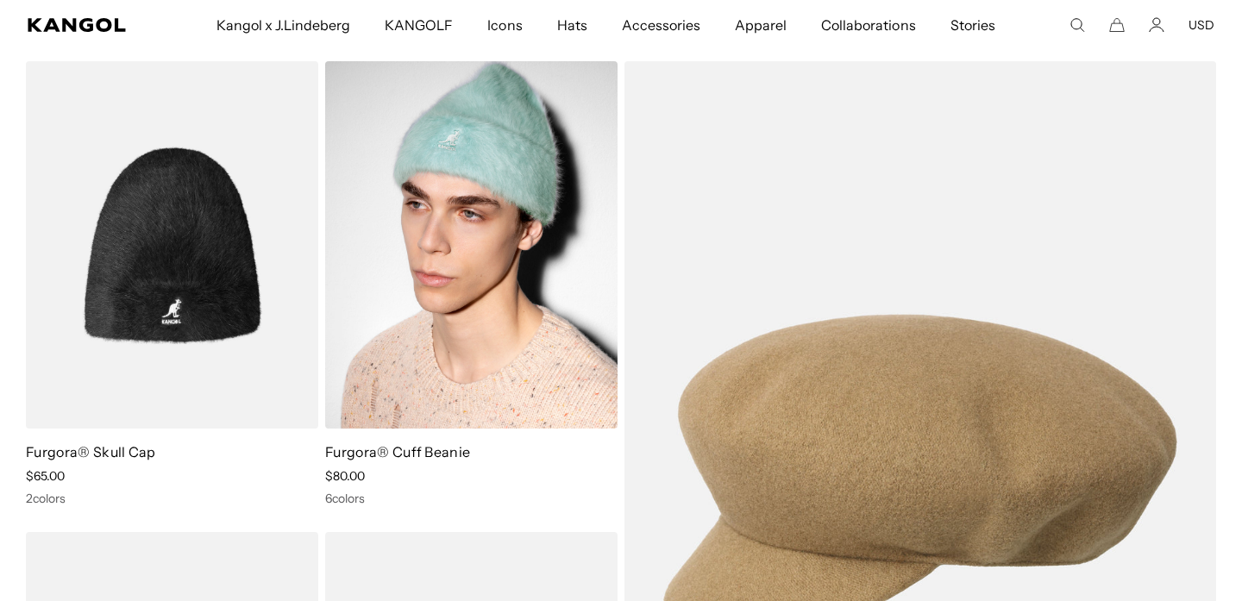
scroll to position [15498, 0]
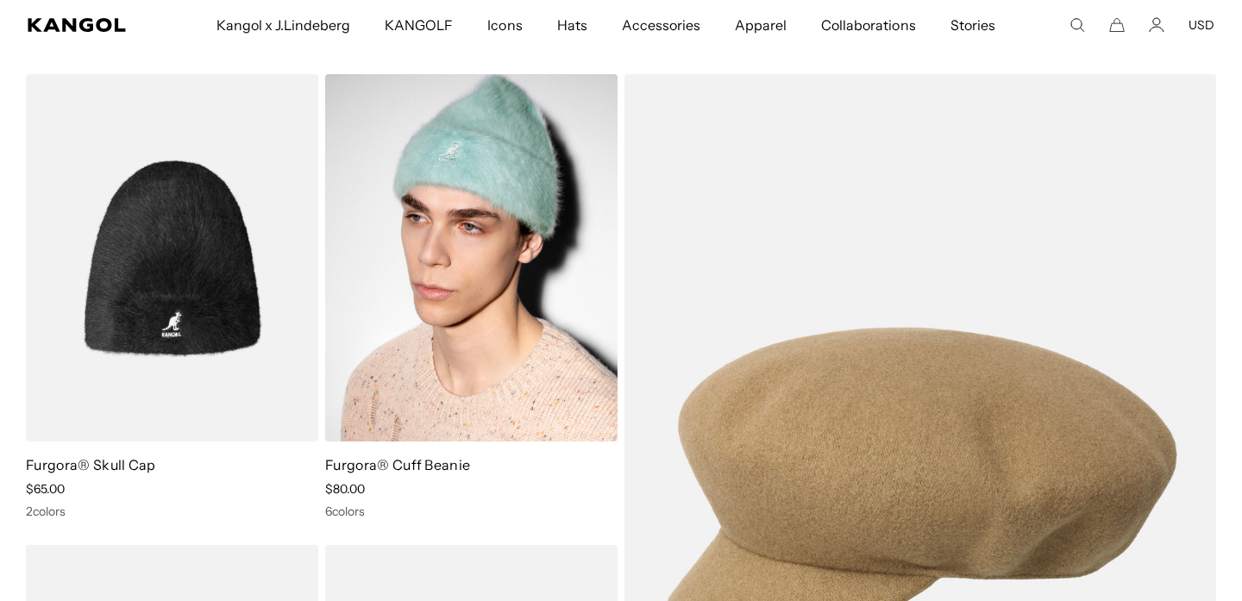
click at [534, 267] on img at bounding box center [471, 257] width 292 height 367
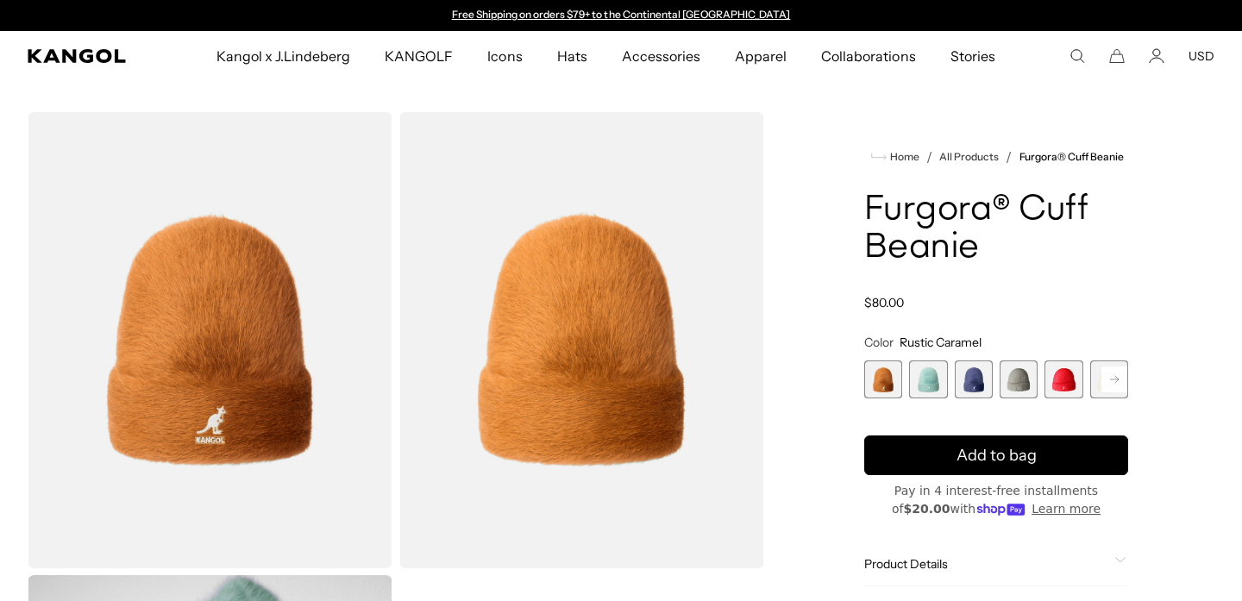
click at [883, 387] on span "1 of 7" at bounding box center [883, 380] width 38 height 38
click at [988, 388] on span "3 of 7" at bounding box center [974, 380] width 38 height 38
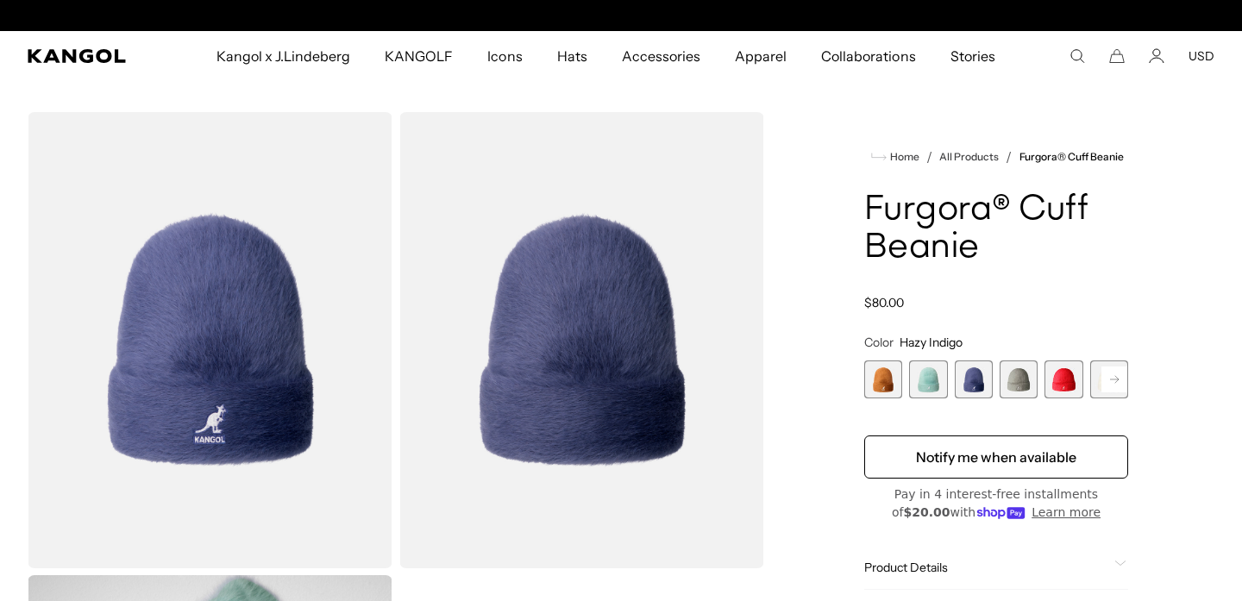
click at [1010, 388] on span "4 of 7" at bounding box center [1019, 380] width 38 height 38
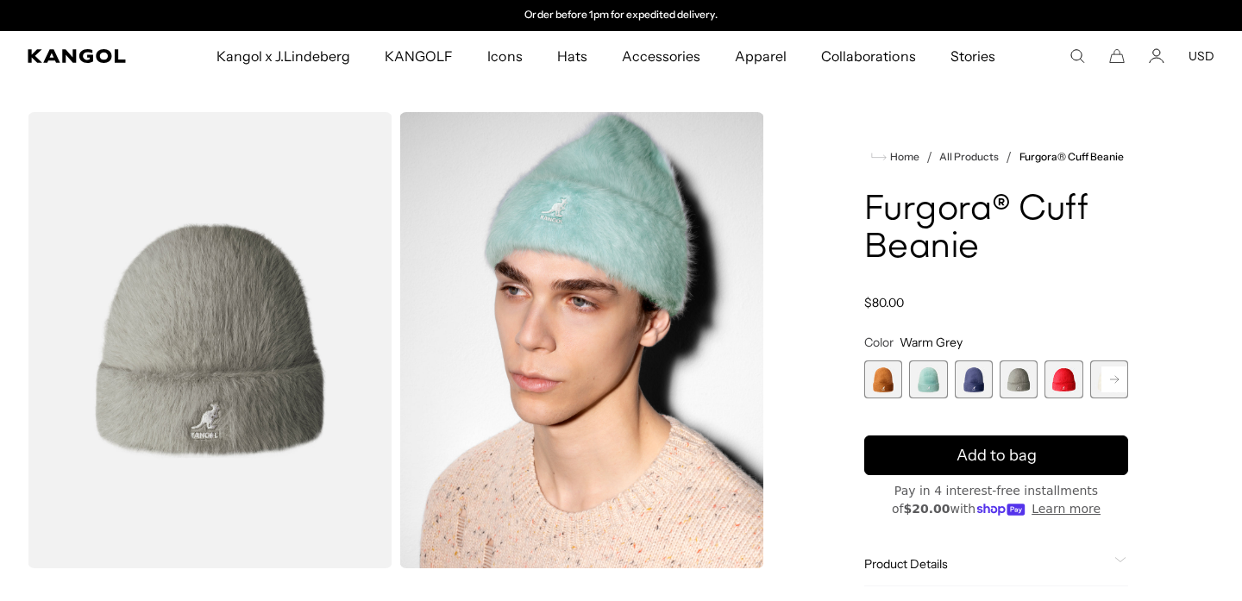
click at [930, 385] on span "2 of 7" at bounding box center [928, 380] width 38 height 38
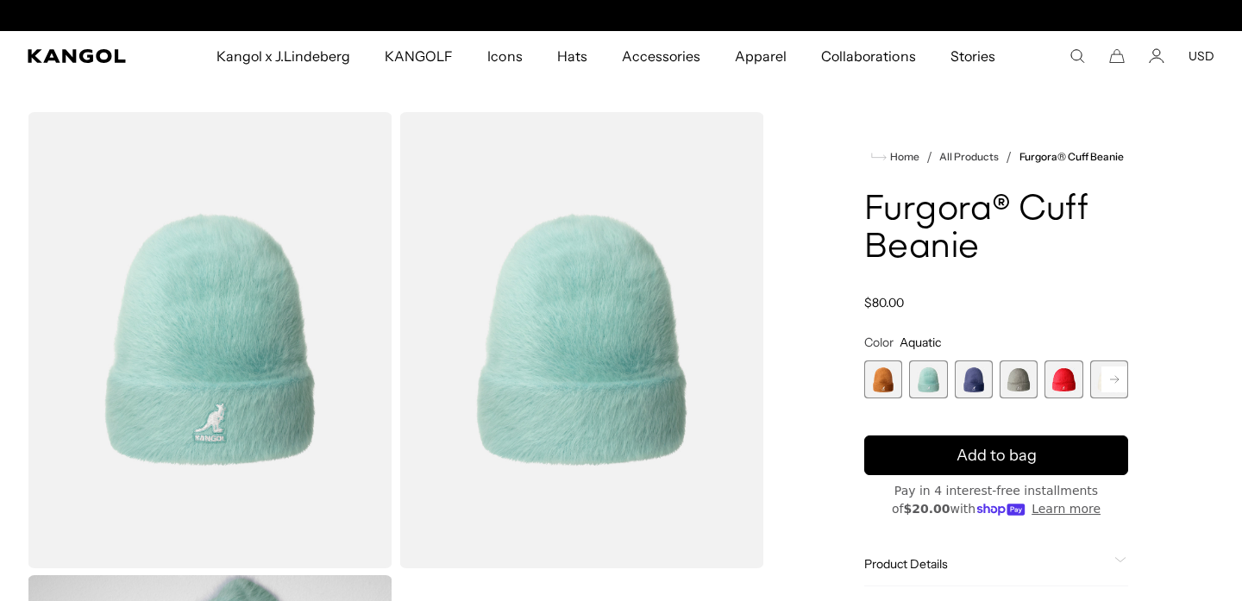
click at [887, 385] on span "1 of 7" at bounding box center [883, 380] width 38 height 38
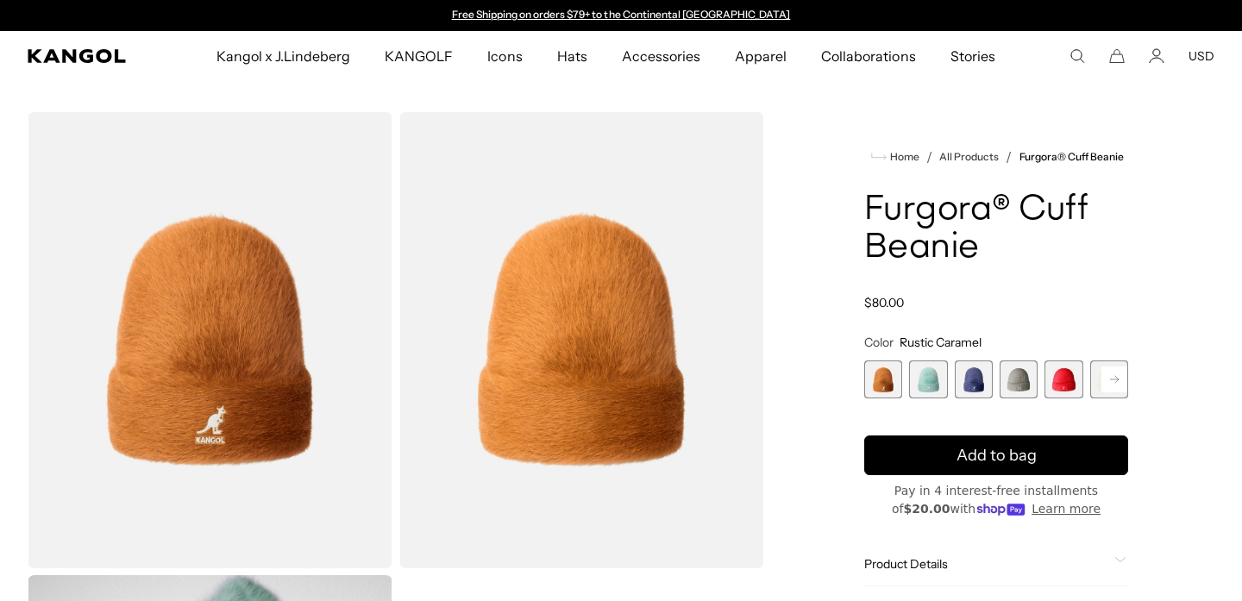
click at [1112, 381] on rect at bounding box center [1114, 380] width 26 height 26
click at [1112, 381] on span "7 of 7" at bounding box center [1109, 380] width 38 height 38
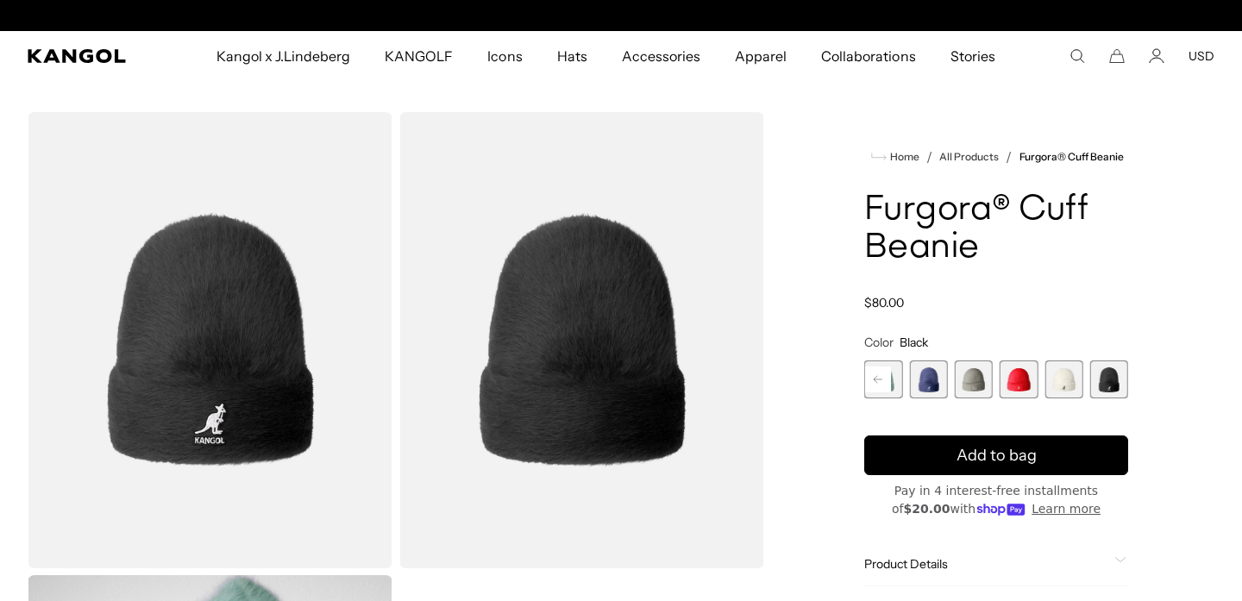
scroll to position [0, 355]
click at [1054, 381] on span "6 of 7" at bounding box center [1063, 380] width 38 height 38
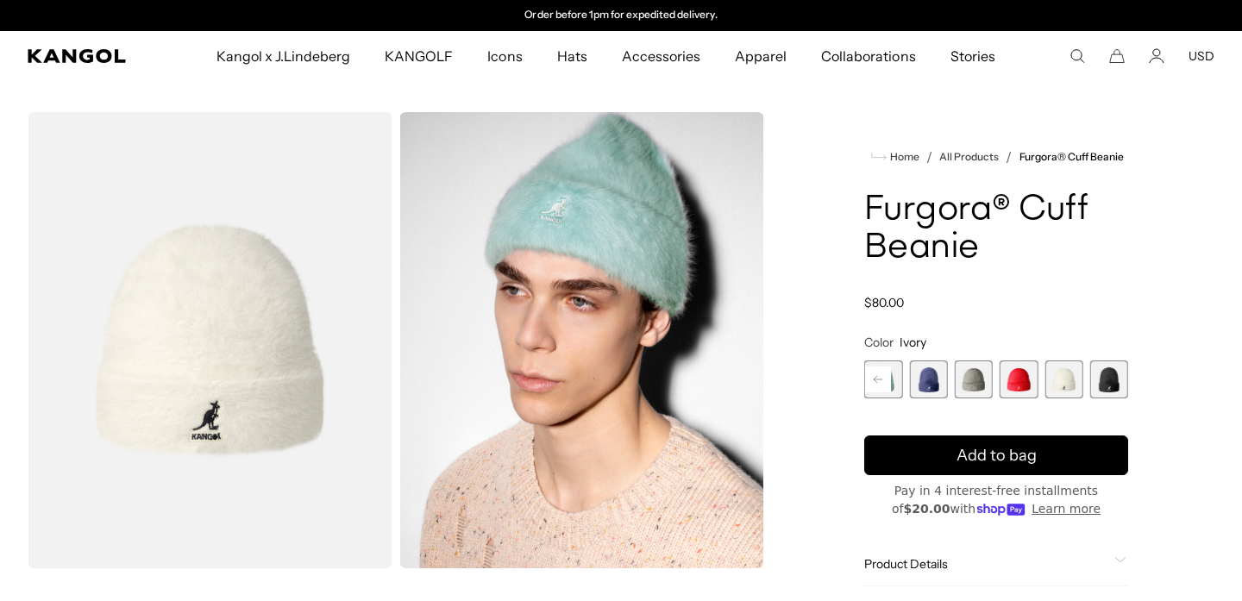
click at [1119, 385] on span "7 of 7" at bounding box center [1109, 380] width 38 height 38
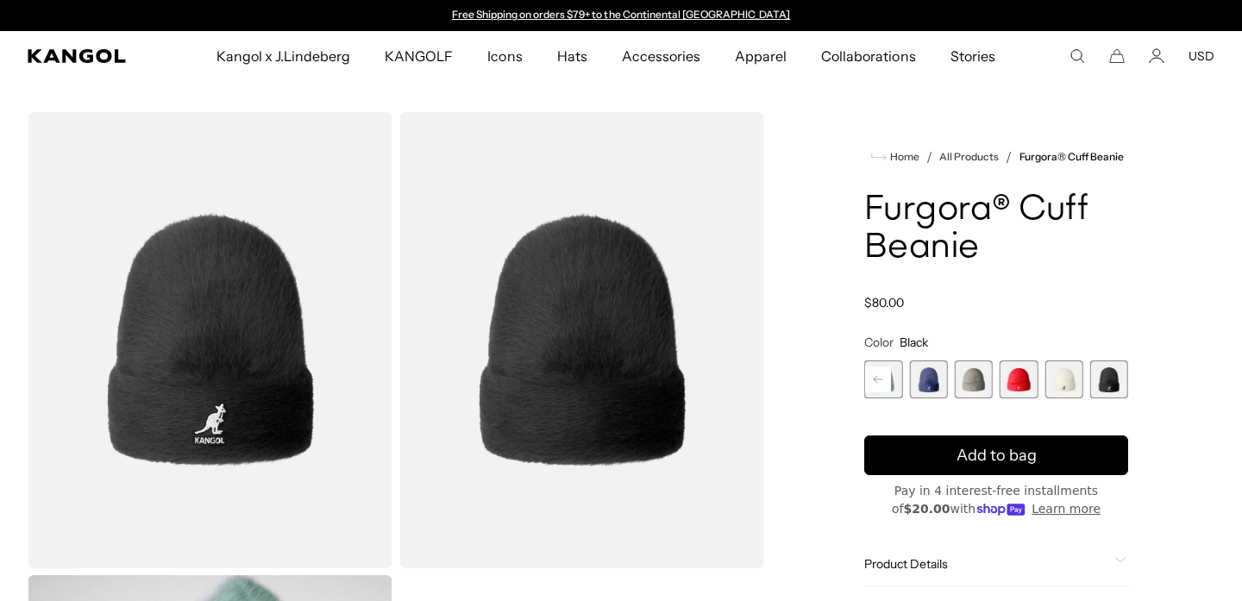
click at [877, 386] on rect at bounding box center [878, 380] width 26 height 26
click at [877, 386] on div "Previous Next Rustic Caramel Variant sold out or unavailable Aquatic Variant so…" at bounding box center [996, 380] width 264 height 38
click at [882, 386] on span "1 of 7" at bounding box center [883, 380] width 38 height 38
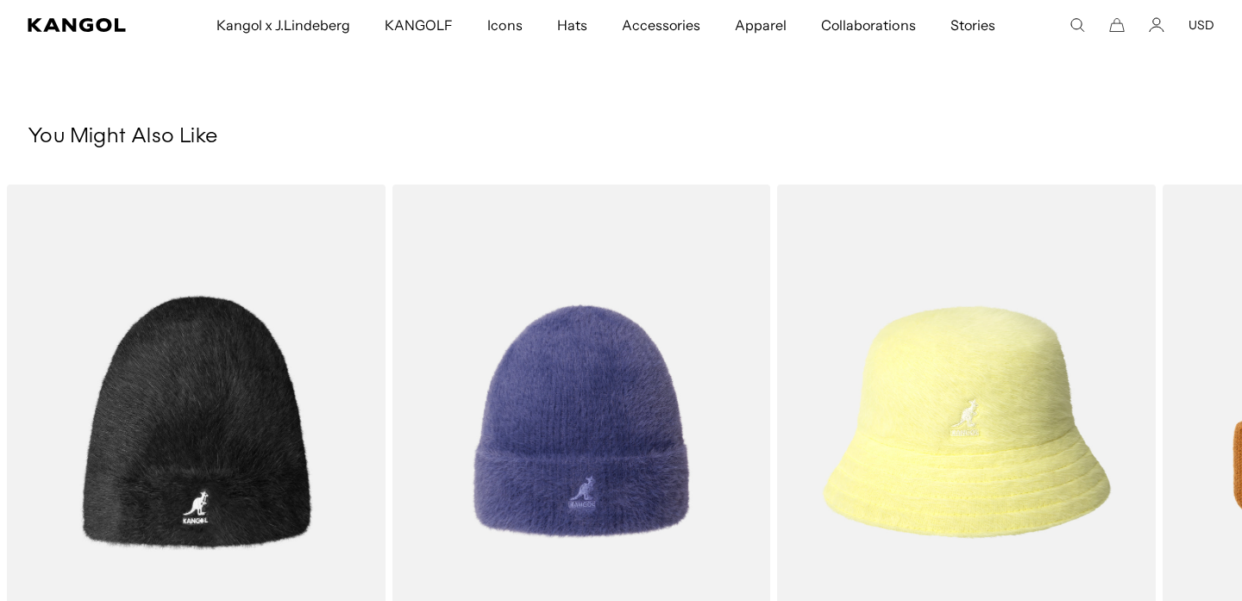
scroll to position [1060, 0]
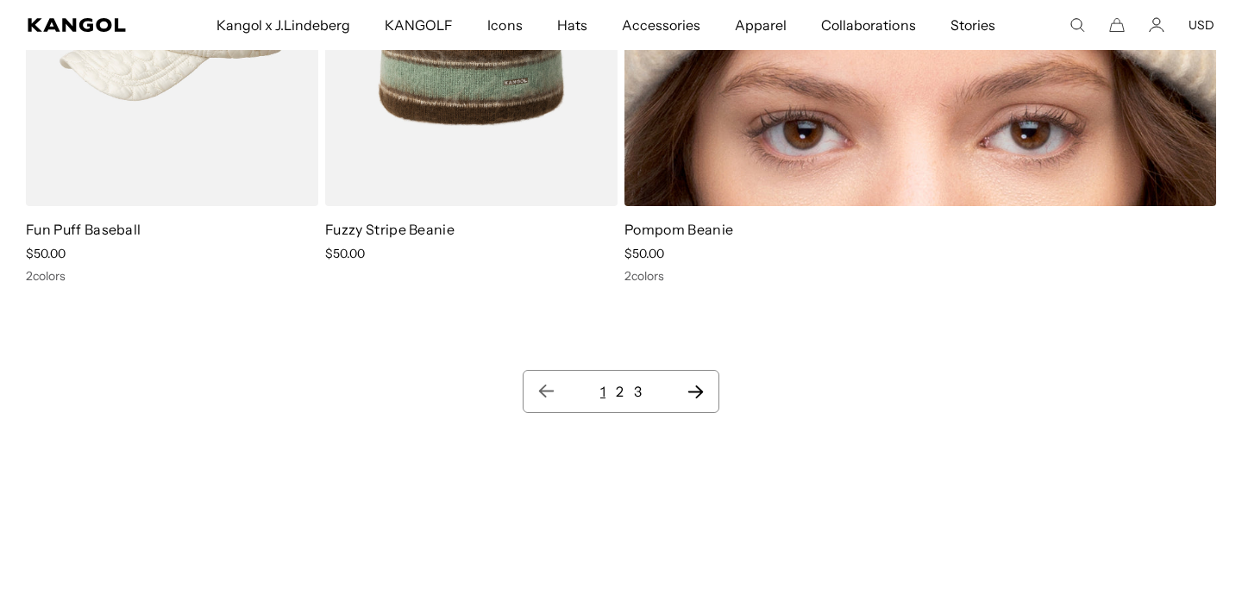
scroll to position [18134, 0]
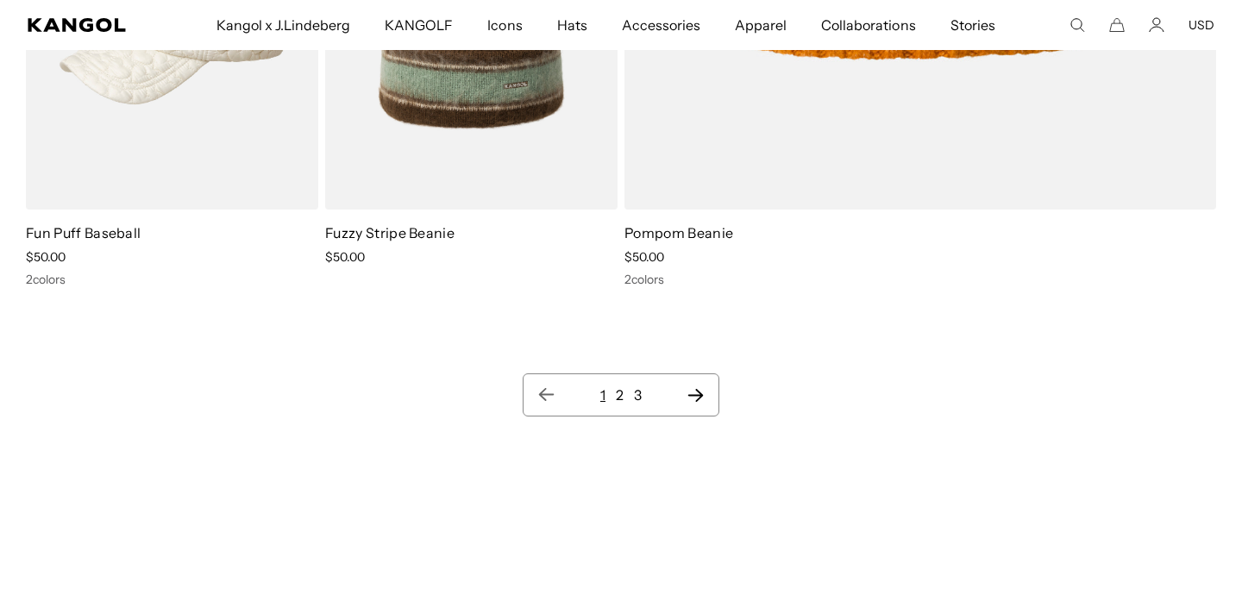
click at [618, 395] on link "2" at bounding box center [620, 394] width 8 height 17
